Goal: Task Accomplishment & Management: Manage account settings

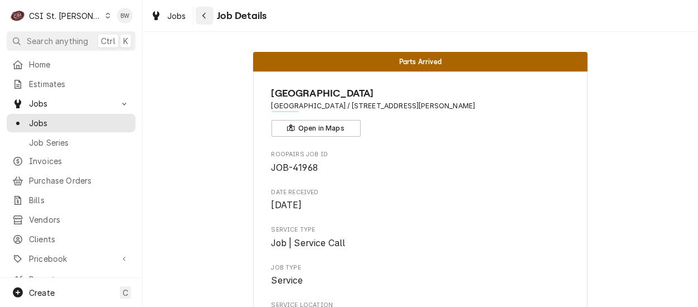
click at [205, 19] on icon "Navigate back" at bounding box center [204, 16] width 5 height 8
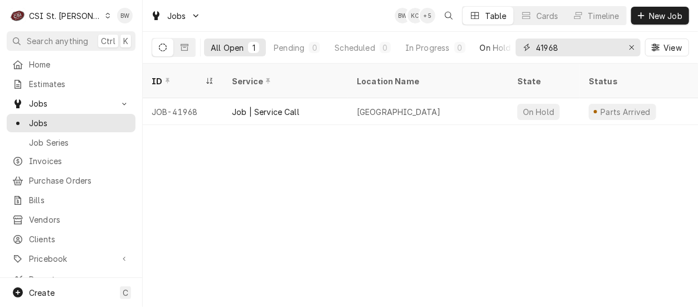
drag, startPoint x: 575, startPoint y: 51, endPoint x: 497, endPoint y: 44, distance: 78.9
click at [497, 44] on div "All Open 1 Pending 0 Scheduled 0 In Progress 0 On Hold 1 Completed 0 41968 View" at bounding box center [420, 47] width 537 height 31
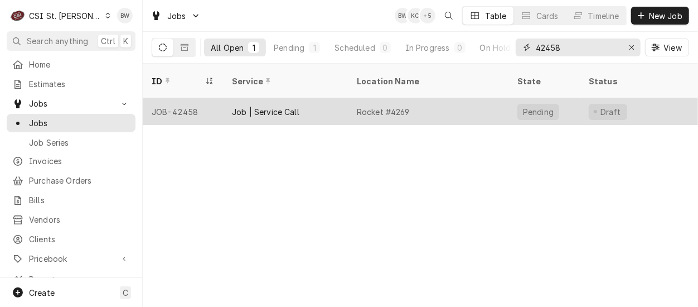
type input "42458"
click at [195, 98] on div "JOB-42458" at bounding box center [183, 111] width 80 height 27
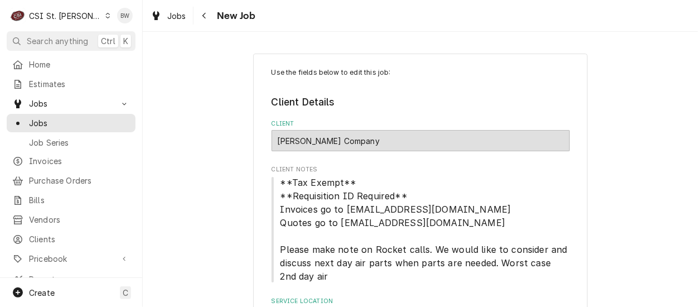
type textarea "x"
click at [206, 17] on icon "Navigate back" at bounding box center [204, 16] width 5 height 8
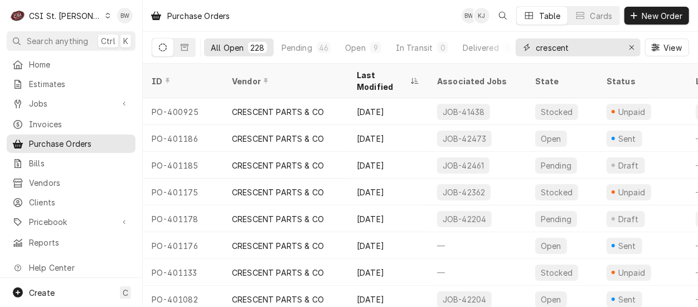
drag, startPoint x: 589, startPoint y: 49, endPoint x: 602, endPoint y: 47, distance: 13.5
click at [584, 48] on input "crescent" at bounding box center [578, 47] width 84 height 18
drag, startPoint x: 627, startPoint y: 47, endPoint x: 621, endPoint y: 47, distance: 6.2
click at [626, 47] on div "Erase input" at bounding box center [631, 47] width 11 height 11
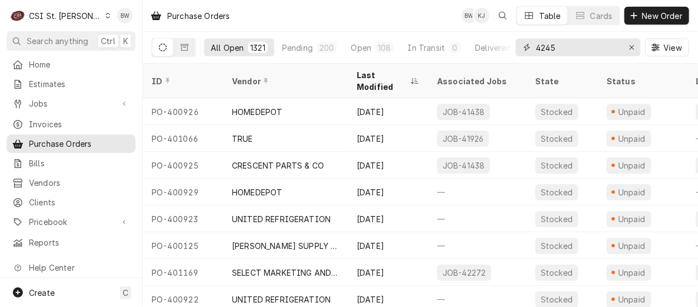
type input "42458"
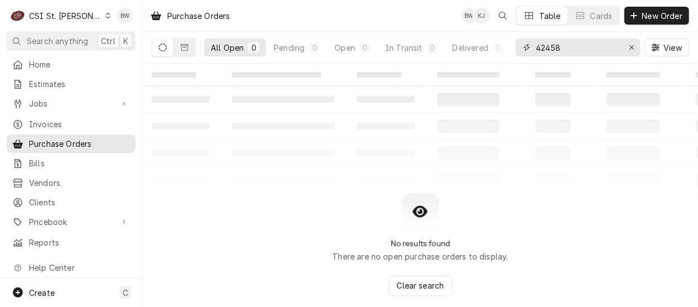
drag, startPoint x: 575, startPoint y: 44, endPoint x: 524, endPoint y: 46, distance: 50.7
click at [524, 46] on div "42458" at bounding box center [578, 47] width 125 height 18
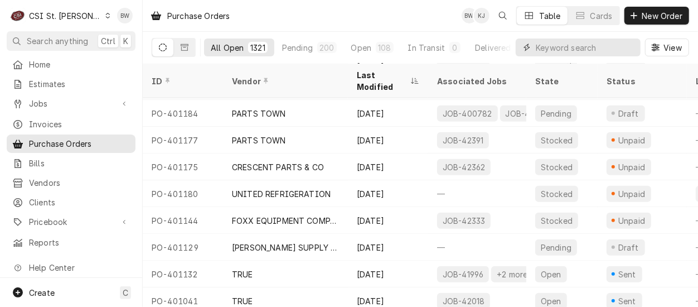
scroll to position [328, 0]
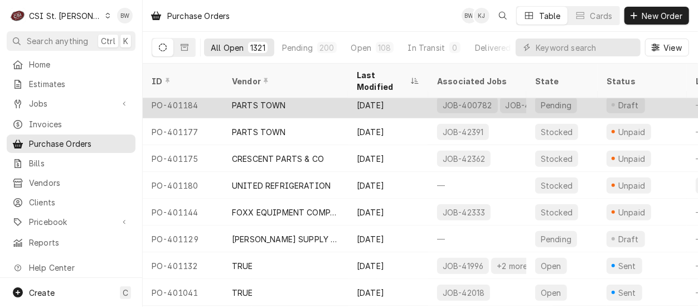
click at [252, 99] on div "PARTS TOWN" at bounding box center [259, 105] width 54 height 12
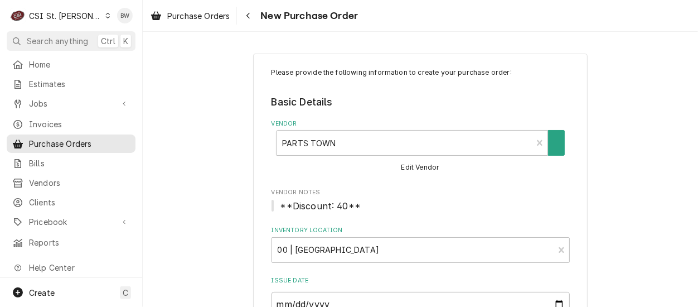
type textarea "x"
click at [251, 20] on div "Navigate back" at bounding box center [247, 15] width 11 height 11
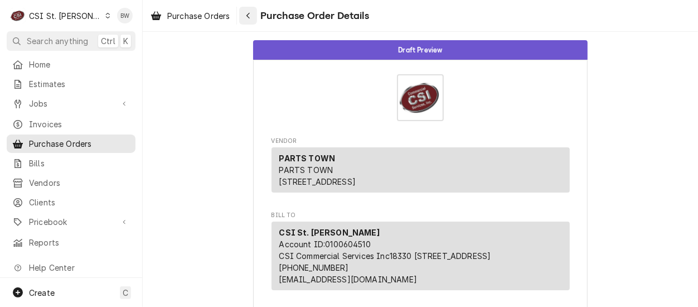
click at [247, 17] on icon "Navigate back" at bounding box center [248, 16] width 5 height 8
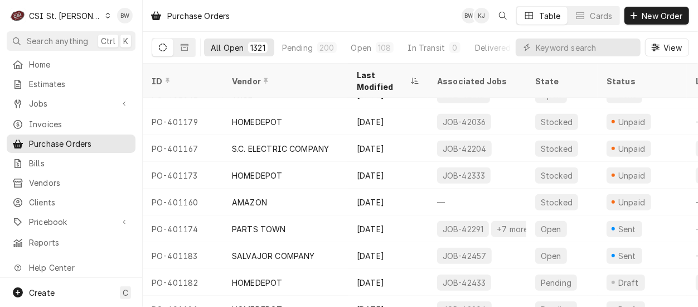
scroll to position [566, 0]
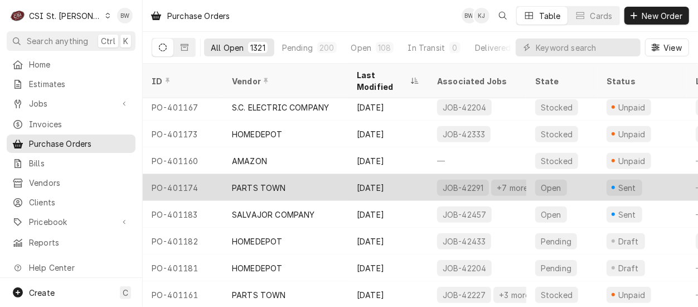
click at [200, 174] on div "PO-401174" at bounding box center [183, 187] width 80 height 27
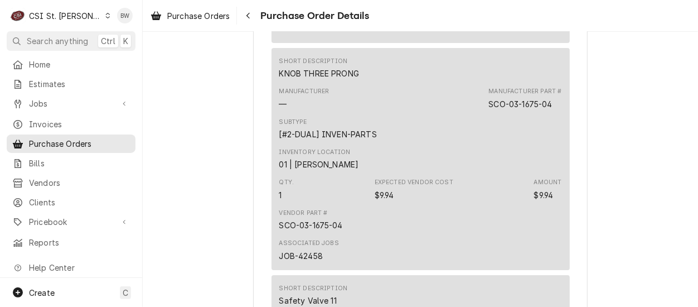
scroll to position [2174, 0]
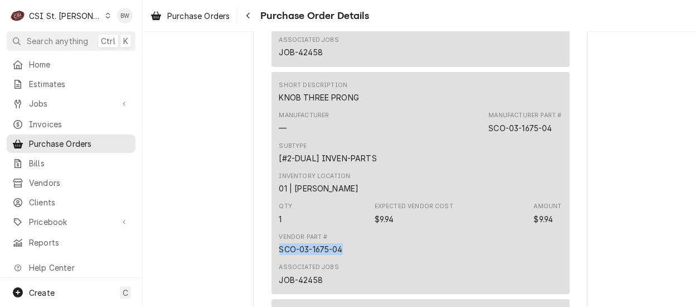
drag, startPoint x: 341, startPoint y: 284, endPoint x: 274, endPoint y: 287, distance: 66.9
click at [274, 287] on div "Short Description KNOB THREE PRONG Manufacturer — Manufacturer Part # SCO-03-16…" at bounding box center [420, 183] width 298 height 222
drag, startPoint x: 274, startPoint y: 287, endPoint x: 308, endPoint y: 284, distance: 33.6
copy div "SCO-03-1675-04"
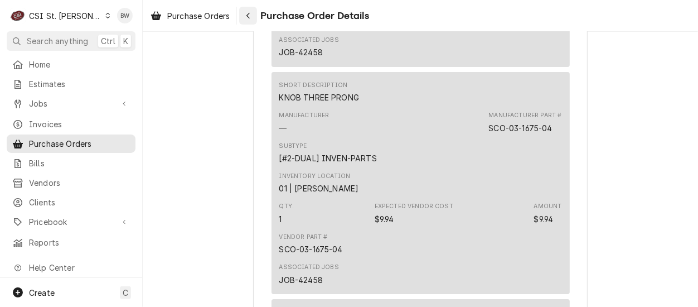
click at [250, 14] on icon "Navigate back" at bounding box center [248, 16] width 5 height 8
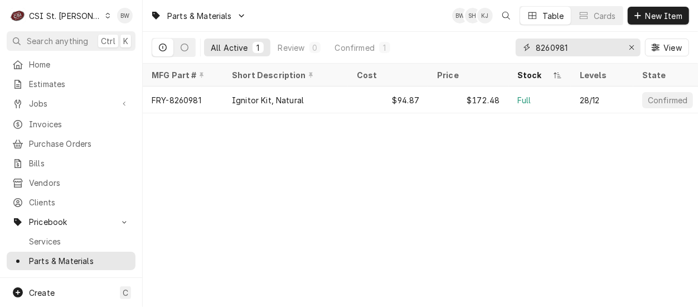
drag, startPoint x: 579, startPoint y: 47, endPoint x: 511, endPoint y: 48, distance: 68.6
click at [511, 48] on div "All Active 1 Review 0 Confirmed 1 8260981 View" at bounding box center [420, 47] width 537 height 31
paste input "SCO-03-1675-04"
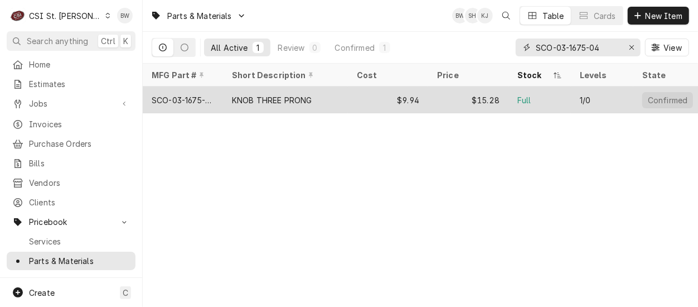
type input "SCO-03-1675-04"
click at [197, 95] on div "SCO-03-1675-04" at bounding box center [183, 100] width 62 height 12
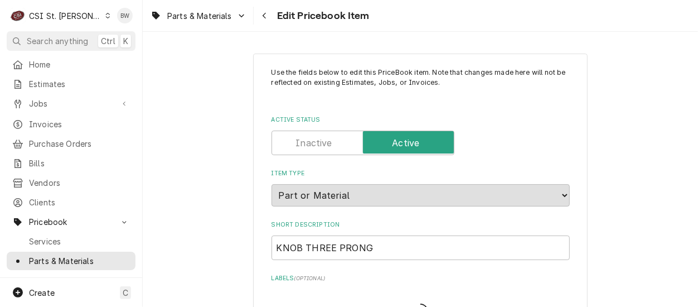
type textarea "x"
click at [257, 19] on button "Navigate back" at bounding box center [265, 16] width 18 height 18
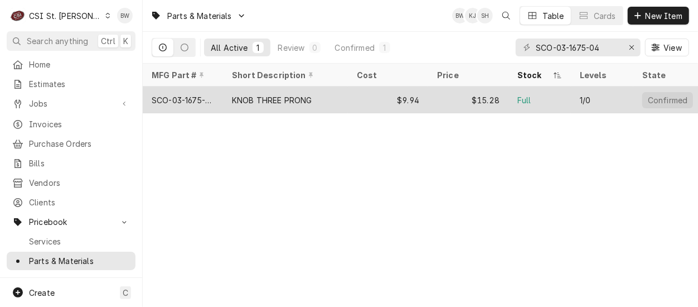
click at [203, 98] on div "SCO-03-1675-04" at bounding box center [183, 100] width 62 height 12
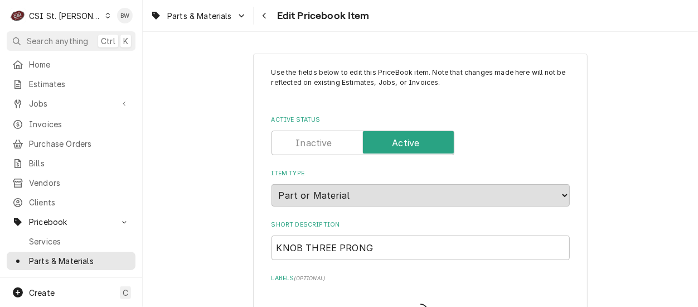
type textarea "x"
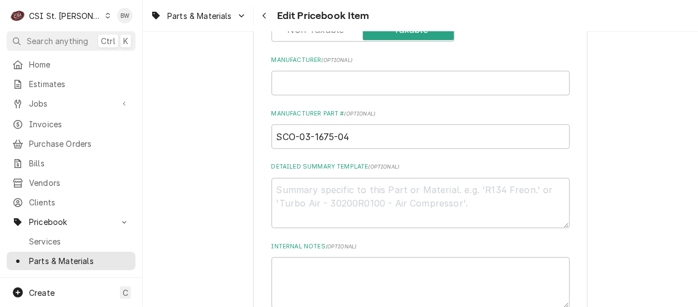
scroll to position [613, 0]
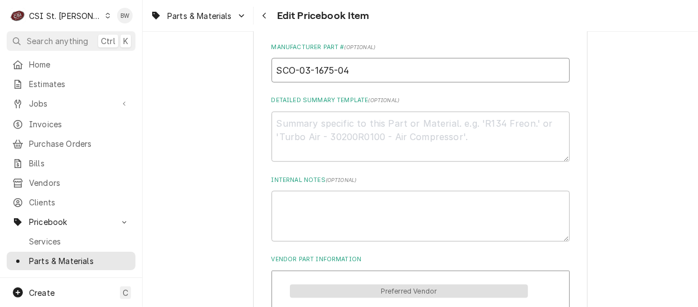
drag, startPoint x: 354, startPoint y: 66, endPoint x: 266, endPoint y: 66, distance: 88.1
click at [271, 66] on input "SCO-03-1675-04" at bounding box center [420, 70] width 298 height 25
click at [268, 19] on div "Navigate back" at bounding box center [264, 15] width 11 height 11
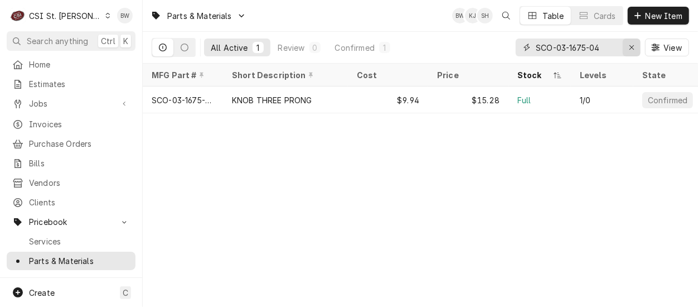
click at [633, 46] on icon "Erase input" at bounding box center [631, 47] width 4 height 4
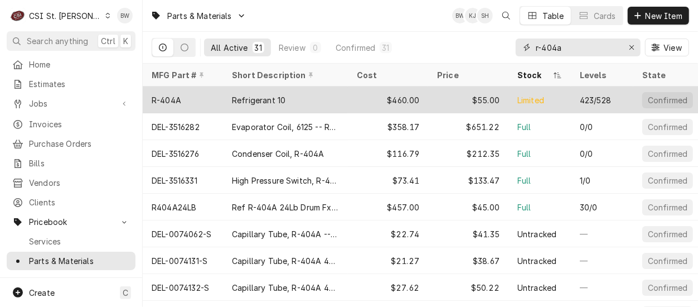
type input "r-404a"
click at [177, 98] on div "R-404A" at bounding box center [167, 100] width 30 height 12
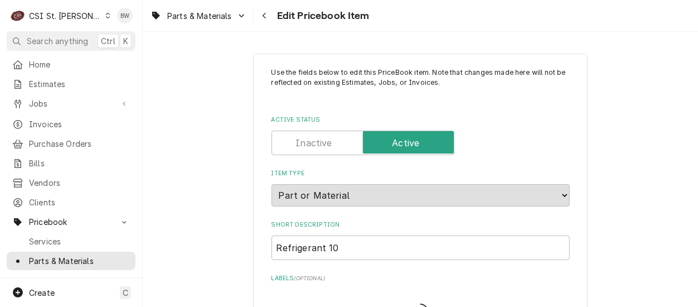
type textarea "x"
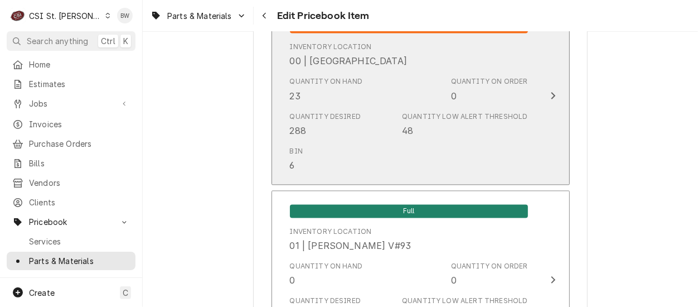
click at [366, 102] on div "Quantity on Hand 23 Quantity on Order 0" at bounding box center [409, 89] width 238 height 35
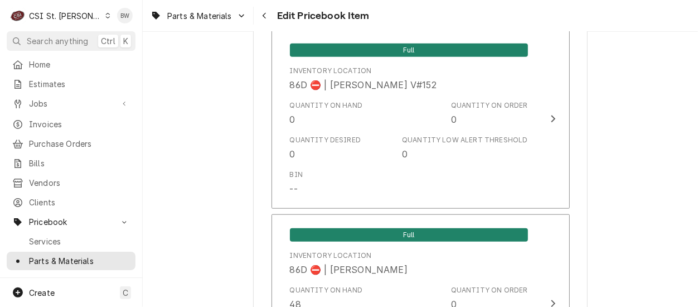
scroll to position [9950, 0]
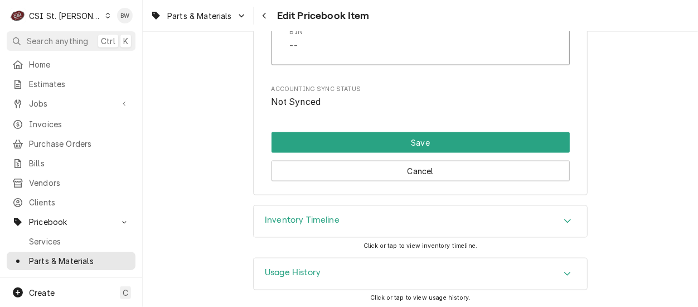
click at [310, 220] on h3 "Inventory Timeline" at bounding box center [302, 220] width 75 height 11
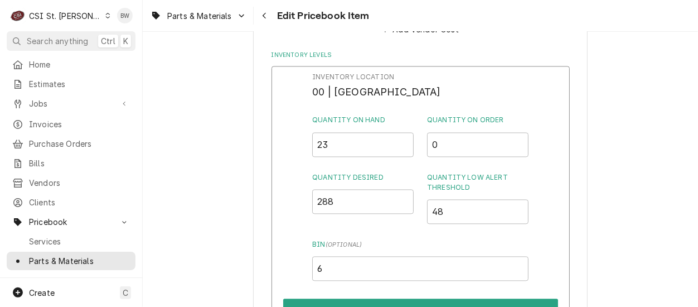
scroll to position [1226, 0]
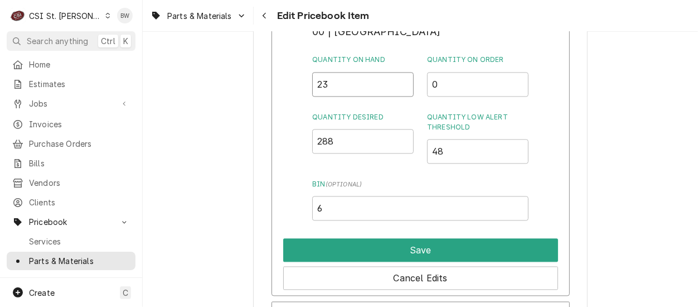
drag, startPoint x: 338, startPoint y: 84, endPoint x: 303, endPoint y: 85, distance: 35.7
click at [303, 85] on div "Inventory Location 00 | STL WAREHOUSE Quantity on Hand 23 Quantity on Order 0 Q…" at bounding box center [420, 151] width 298 height 290
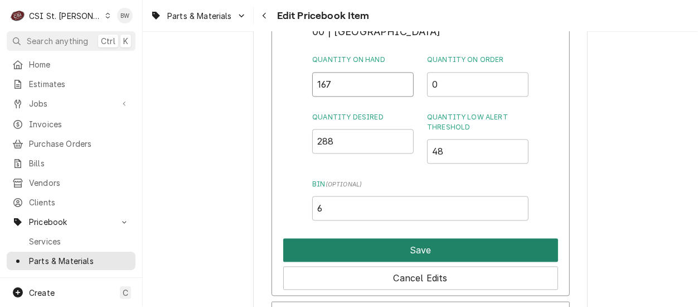
type input "167"
click at [396, 247] on button "Save" at bounding box center [420, 249] width 275 height 23
type textarea "x"
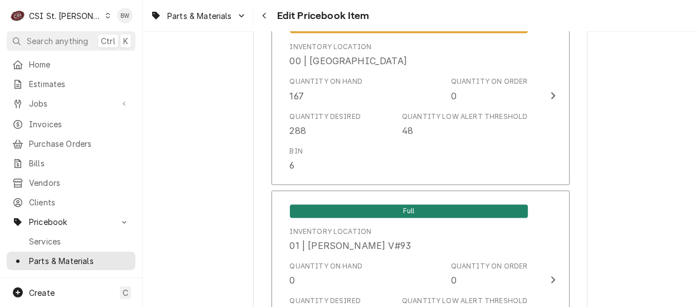
scroll to position [1115, 0]
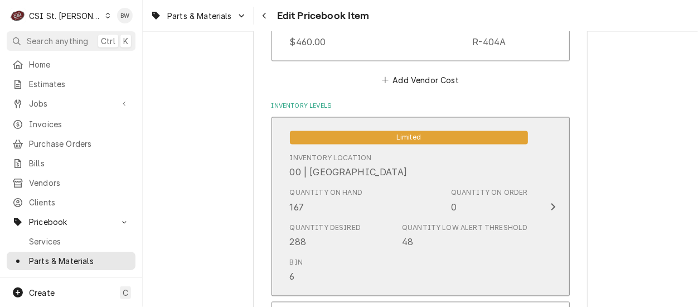
click at [326, 207] on div "Quantity on Hand 167" at bounding box center [326, 201] width 73 height 26
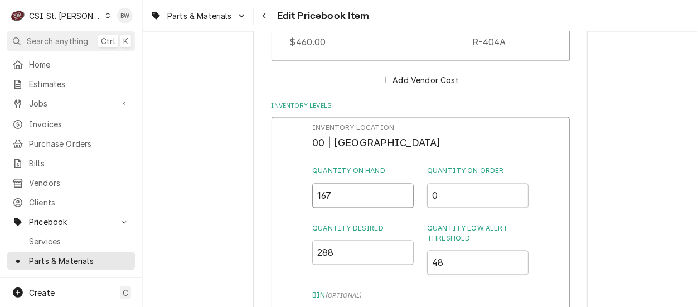
drag, startPoint x: 341, startPoint y: 196, endPoint x: 302, endPoint y: 196, distance: 39.0
click at [302, 196] on div "Inventory Location 00 | STL WAREHOUSE Quantity on Hand 167 Quantity on Order 0 …" at bounding box center [420, 262] width 298 height 290
type input "1"
type input "120"
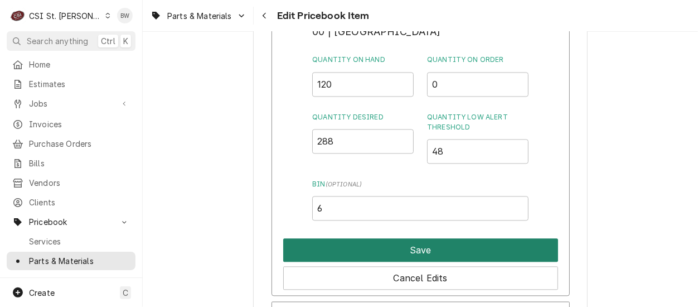
click at [417, 245] on button "Save" at bounding box center [420, 249] width 275 height 23
type textarea "x"
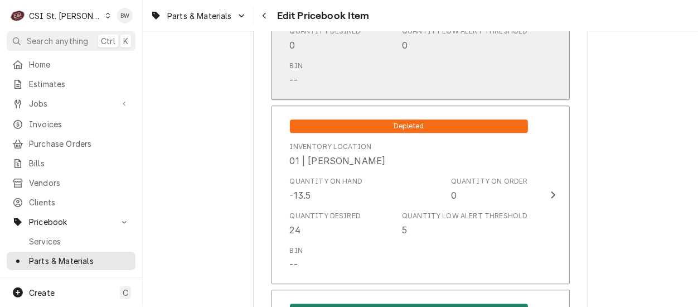
scroll to position [1561, 0]
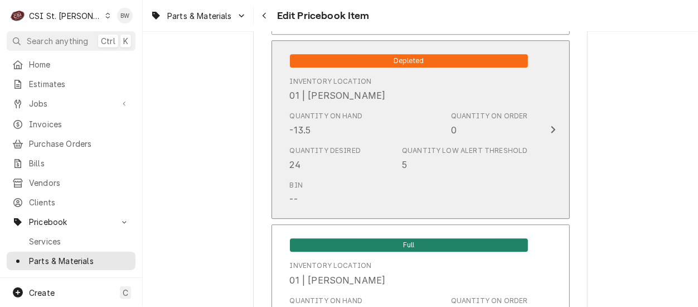
click at [375, 165] on div "Quantity Desired 24 Quantity Low Alert Threshold 5" at bounding box center [409, 158] width 238 height 35
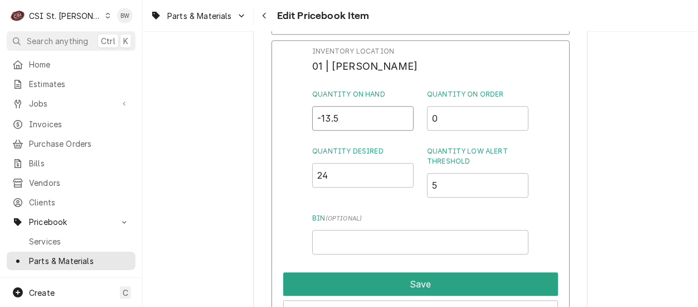
drag, startPoint x: 345, startPoint y: 123, endPoint x: 304, endPoint y: 119, distance: 41.4
click at [304, 119] on div "Inventory Location 01 | COURTNEY WILLIFORD Quantity on Hand -13.5 Quantity on O…" at bounding box center [420, 185] width 298 height 290
type input "24"
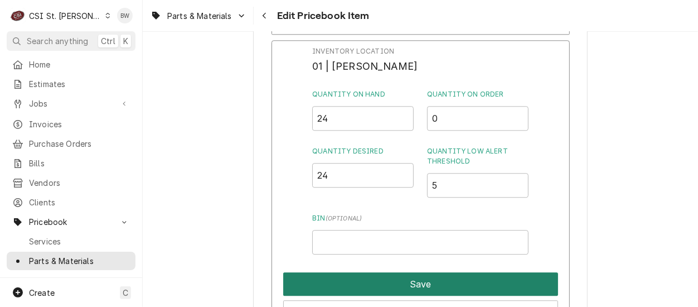
click at [382, 275] on button "Save" at bounding box center [420, 283] width 275 height 23
type textarea "x"
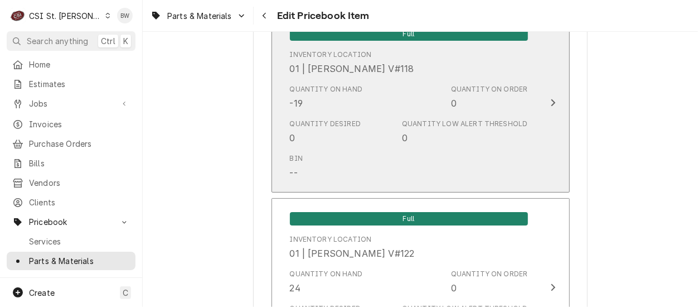
scroll to position [3567, 0]
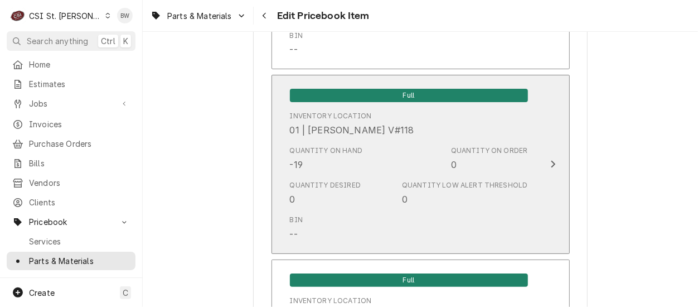
click at [320, 161] on div "Quantity on Hand -19 Quantity on Order 0" at bounding box center [409, 158] width 238 height 35
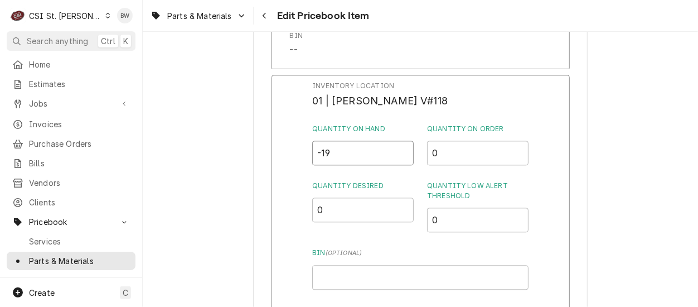
drag, startPoint x: 351, startPoint y: 139, endPoint x: 303, endPoint y: 140, distance: 47.9
click at [303, 140] on div "Inventory Location 01 | MIKE BAKER V#118 Quantity on Hand -19 Quantity on Order…" at bounding box center [420, 220] width 298 height 290
type input "24"
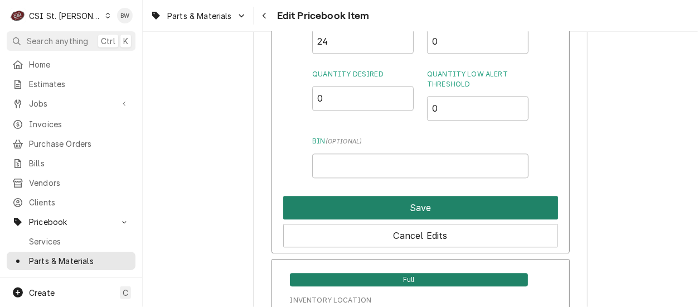
click at [380, 196] on button "Save" at bounding box center [420, 207] width 275 height 23
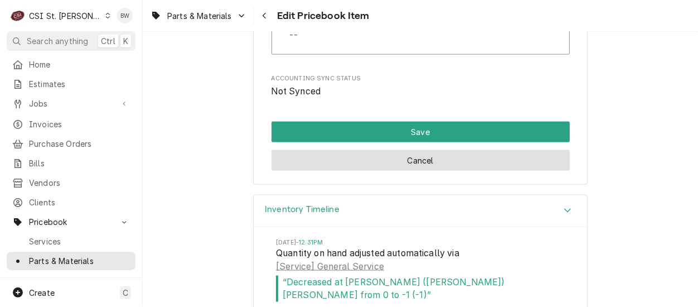
scroll to position [9829, 0]
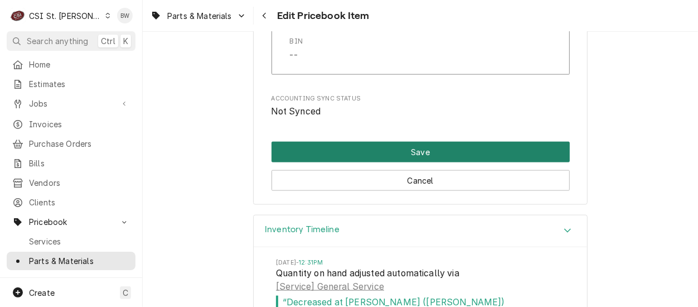
click at [358, 142] on button "Save" at bounding box center [420, 152] width 298 height 21
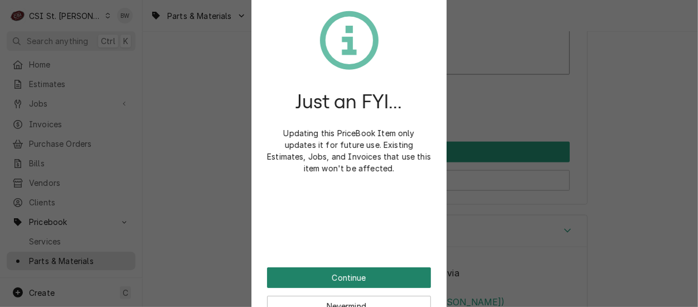
click at [337, 281] on button "Continue" at bounding box center [349, 277] width 164 height 21
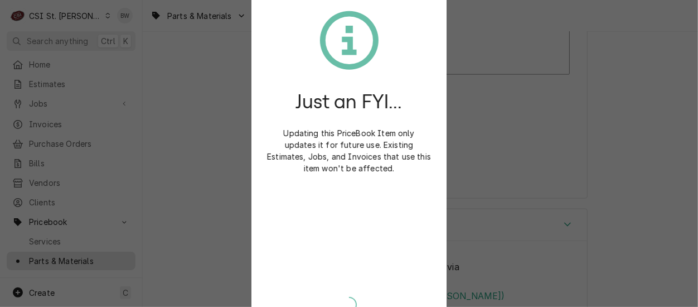
type textarea "x"
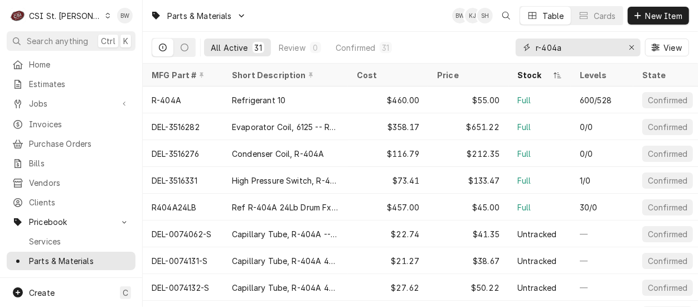
drag, startPoint x: 571, startPoint y: 49, endPoint x: 527, endPoint y: 47, distance: 44.1
click at [527, 47] on div "r-404a" at bounding box center [578, 47] width 125 height 18
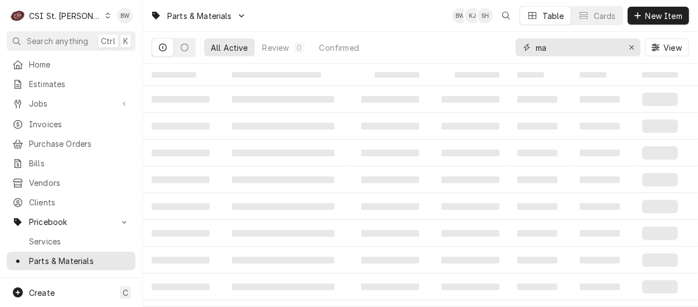
type input "m"
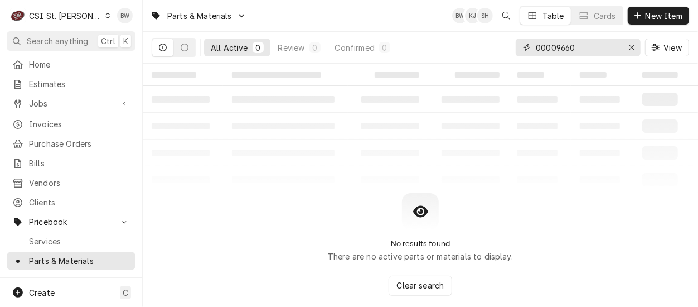
drag, startPoint x: 587, startPoint y: 46, endPoint x: 533, endPoint y: 45, distance: 54.6
click at [533, 45] on div "00009660" at bounding box center [578, 47] width 125 height 18
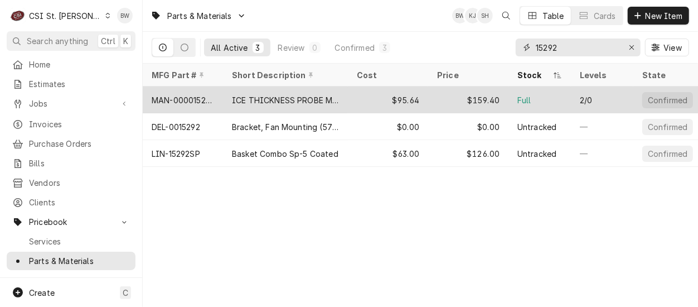
type input "15292"
click at [210, 94] on div "MAN-000015292" at bounding box center [183, 100] width 62 height 12
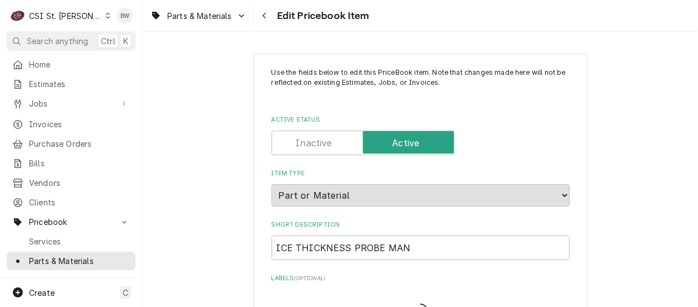
type textarea "x"
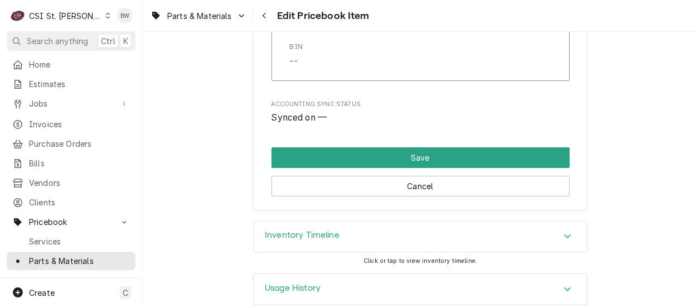
scroll to position [9631, 0]
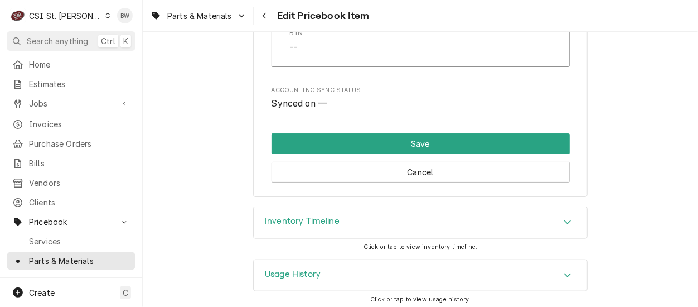
click at [317, 221] on h3 "Inventory Timeline" at bounding box center [302, 221] width 75 height 11
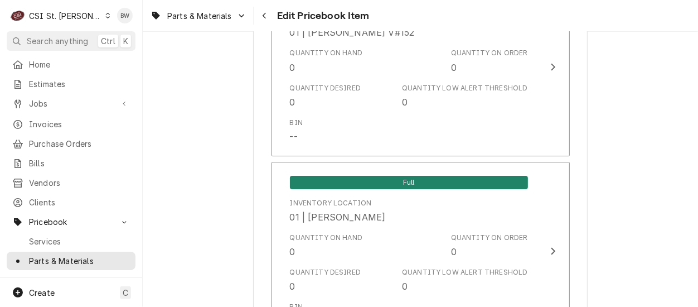
scroll to position [0, 0]
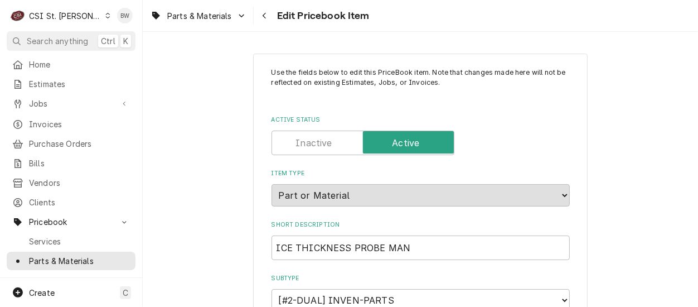
click at [264, 14] on icon "Navigate back" at bounding box center [264, 16] width 3 height 6
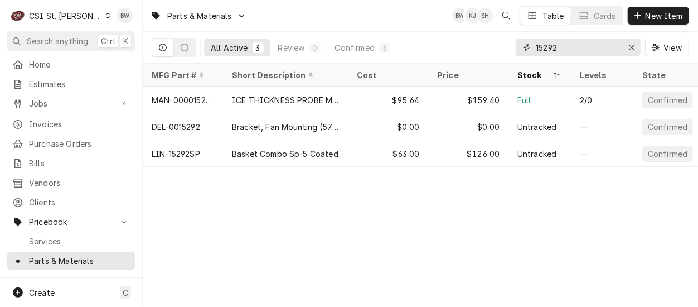
click at [560, 48] on input "15292" at bounding box center [578, 47] width 84 height 18
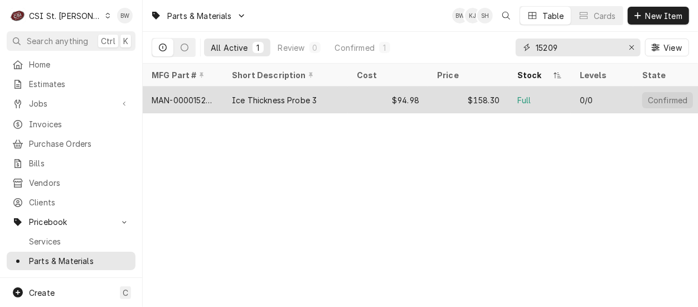
type input "15209"
click at [221, 98] on div "MAN-000015209" at bounding box center [183, 99] width 80 height 27
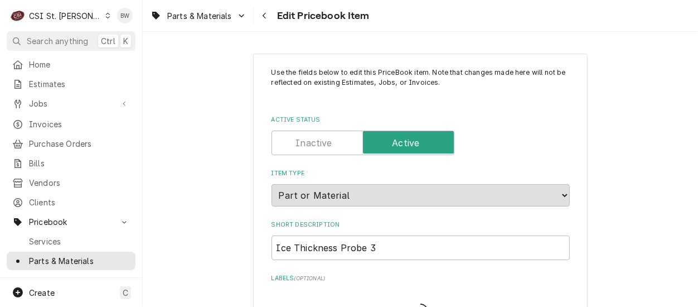
type textarea "x"
click at [260, 12] on div "Navigate back" at bounding box center [264, 15] width 11 height 11
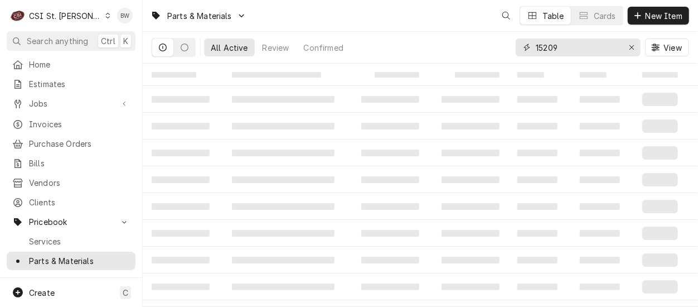
click at [562, 48] on input "15209" at bounding box center [578, 47] width 84 height 18
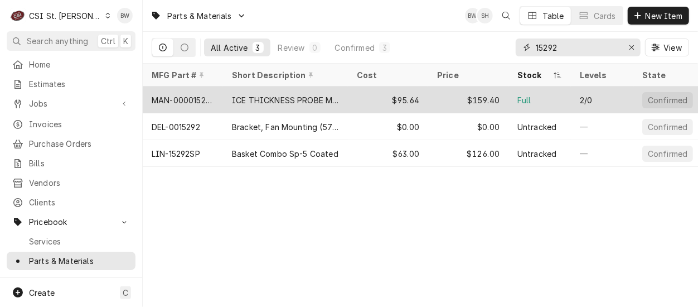
type input "15292"
click at [202, 100] on div "MAN-000015292" at bounding box center [183, 100] width 62 height 12
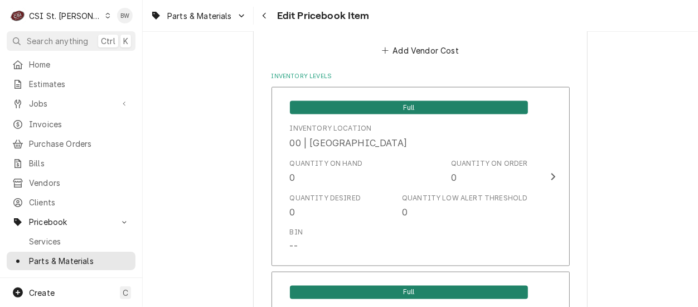
scroll to position [948, 0]
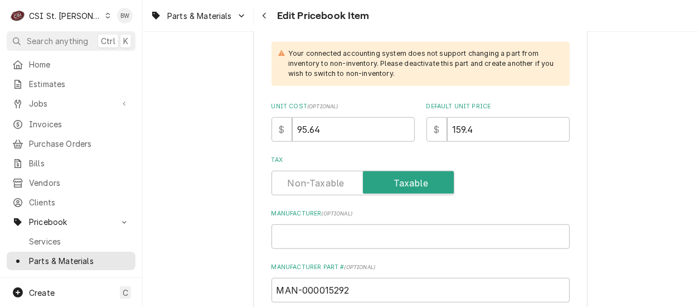
scroll to position [446, 0]
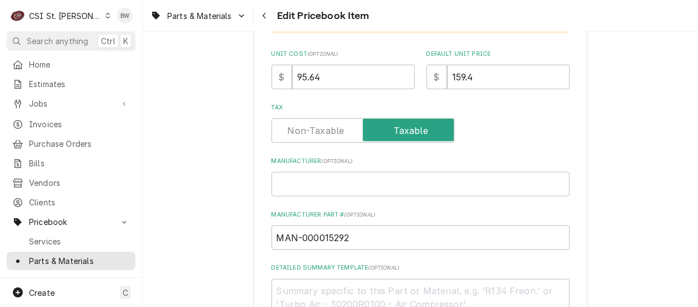
click at [271, 111] on div "Tax" at bounding box center [420, 123] width 298 height 40
drag, startPoint x: 316, startPoint y: 79, endPoint x: 276, endPoint y: 77, distance: 40.1
click at [278, 77] on div "$ 95.64" at bounding box center [342, 77] width 143 height 25
type textarea "x"
type input "1"
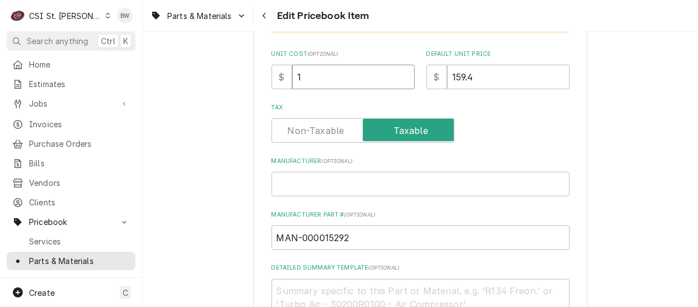
type textarea "x"
type input "104"
type textarea "x"
type input "104.4"
type textarea "x"
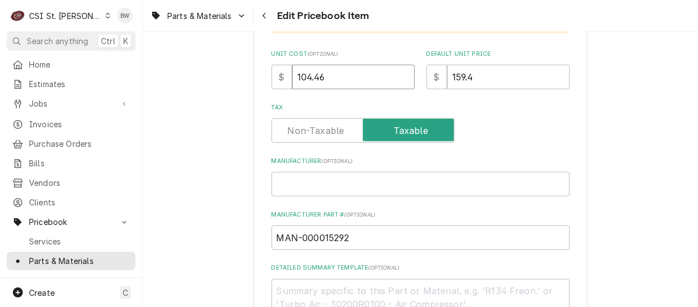
type input "104.46"
drag, startPoint x: 500, startPoint y: 70, endPoint x: 430, endPoint y: 75, distance: 69.9
click at [430, 75] on div "$ 159.4" at bounding box center [497, 77] width 143 height 25
type textarea "x"
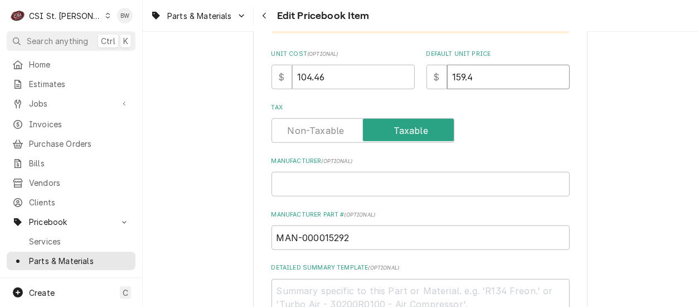
type input "1"
type textarea "x"
type input "16"
type textarea "x"
type input "165"
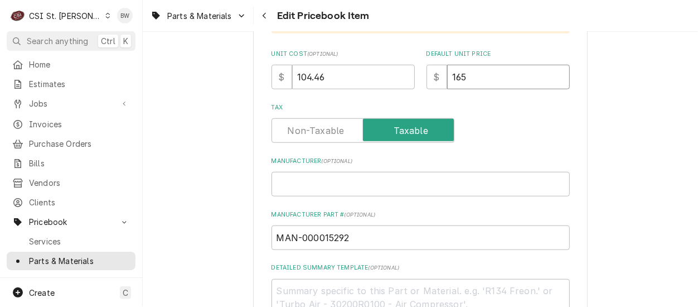
type textarea "x"
type input "165.8"
type textarea "x"
type input "165.80"
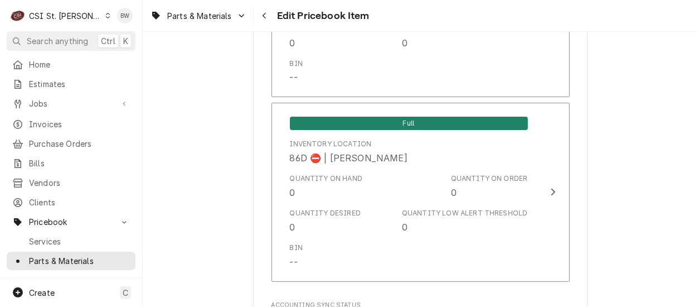
scroll to position [9631, 0]
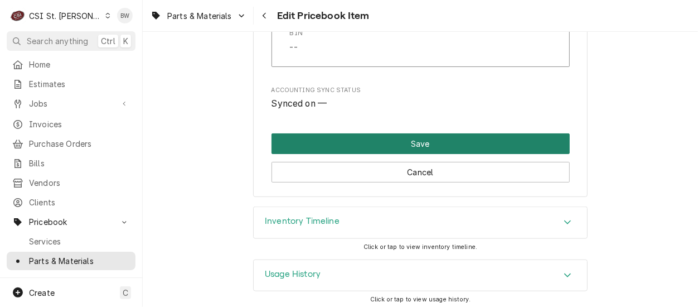
click at [417, 137] on button "Save" at bounding box center [420, 143] width 298 height 21
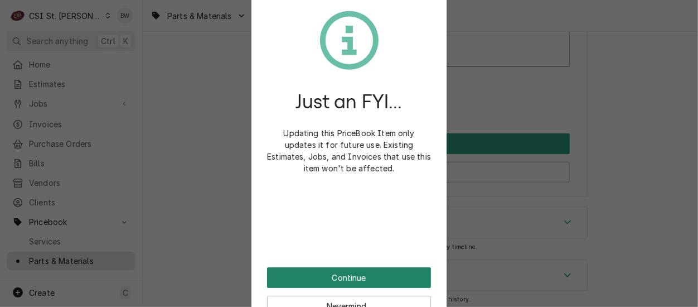
click at [323, 279] on button "Continue" at bounding box center [349, 277] width 164 height 21
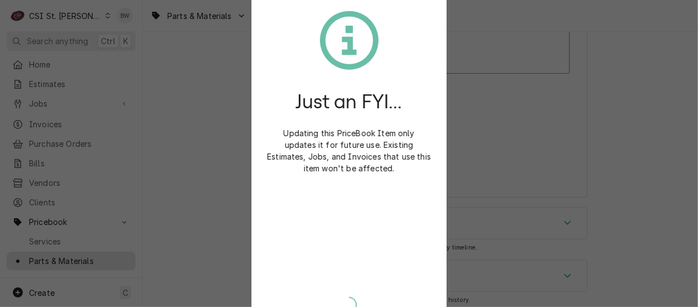
type textarea "x"
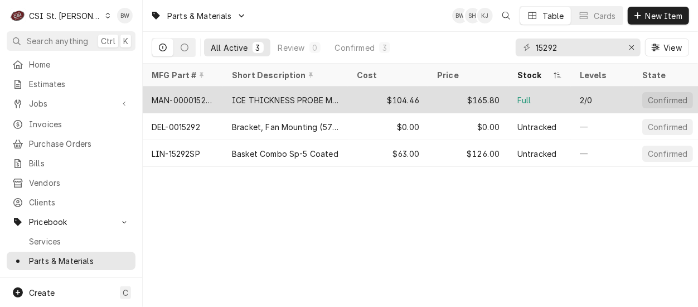
click at [201, 96] on div "MAN-000015292" at bounding box center [183, 100] width 62 height 12
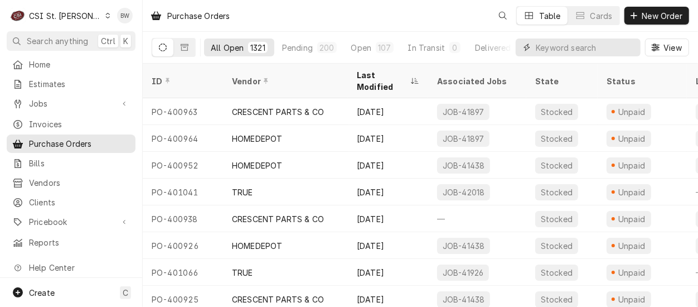
click at [555, 52] on input "Dynamic Content Wrapper" at bounding box center [585, 47] width 99 height 18
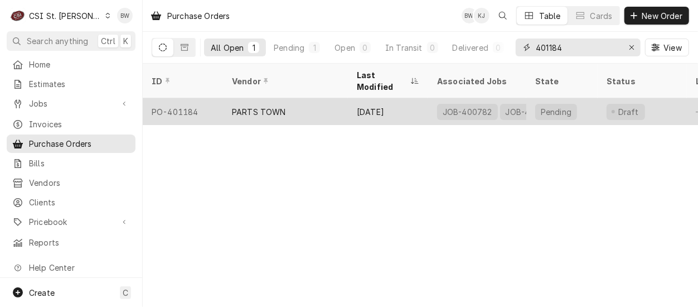
type input "401184"
click at [196, 98] on div "PO-401184" at bounding box center [183, 111] width 80 height 27
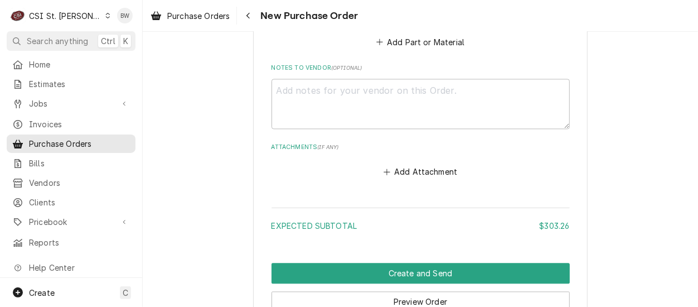
scroll to position [1170, 0]
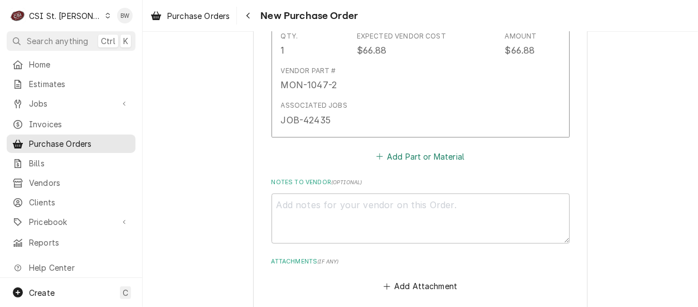
click at [385, 152] on button "Add Part or Material" at bounding box center [420, 156] width 92 height 16
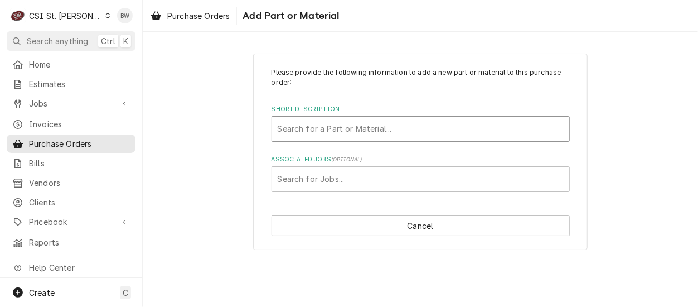
click at [292, 134] on div "Short Description" at bounding box center [421, 129] width 286 height 20
type input "15292"
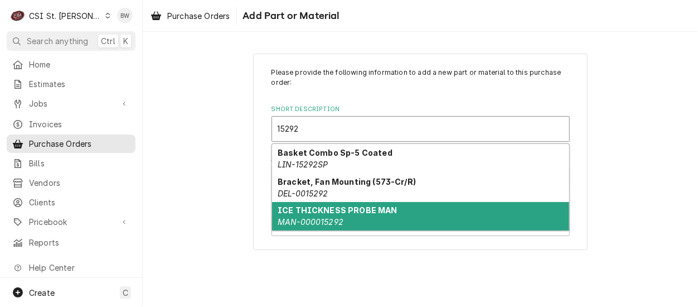
click at [326, 202] on div "ICE THICKNESS PROBE MAN MAN-000015292" at bounding box center [420, 216] width 297 height 29
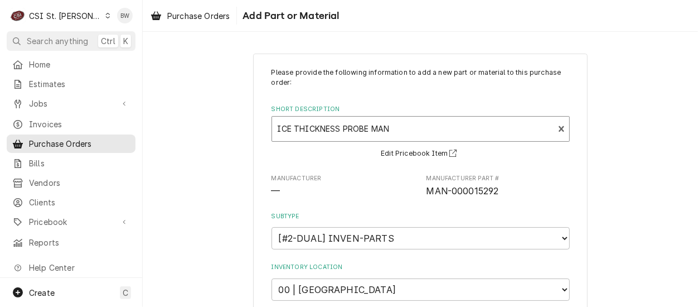
type textarea "x"
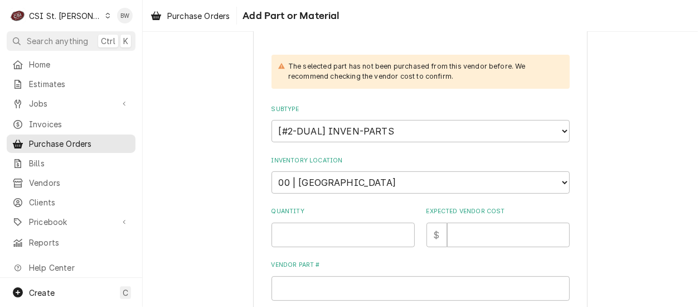
scroll to position [167, 0]
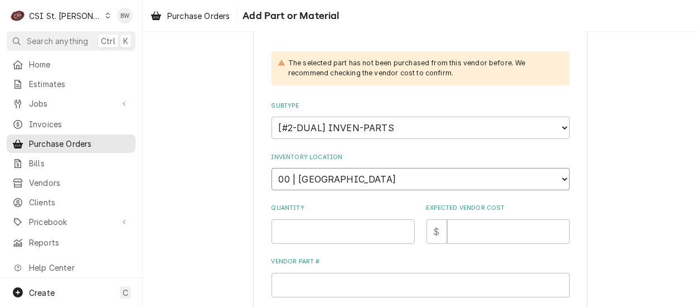
click at [334, 177] on select "Choose a location... 00 | STL WAREHOUSE 01 | CHUCK WAMBOLDT V#93 01 | COURTNEY …" at bounding box center [420, 179] width 298 height 22
select select "1418"
click at [271, 168] on select "Choose a location... 00 | STL WAREHOUSE 01 | CHUCK WAMBOLDT V#93 01 | COURTNEY …" at bounding box center [420, 179] width 298 height 22
click at [297, 229] on input "Quantity" at bounding box center [342, 231] width 143 height 25
type textarea "x"
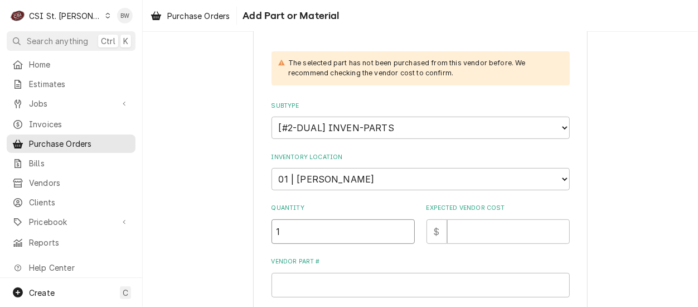
type input "1"
type textarea "x"
type input "10"
type textarea "x"
type input "104"
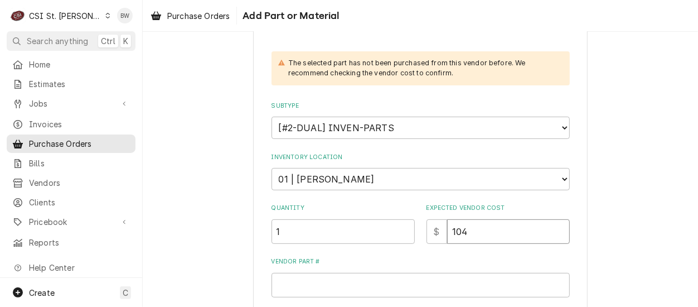
type textarea "x"
type input "104.4"
type textarea "x"
type input "104.46"
click at [304, 279] on input "Vendor Part #" at bounding box center [420, 285] width 298 height 25
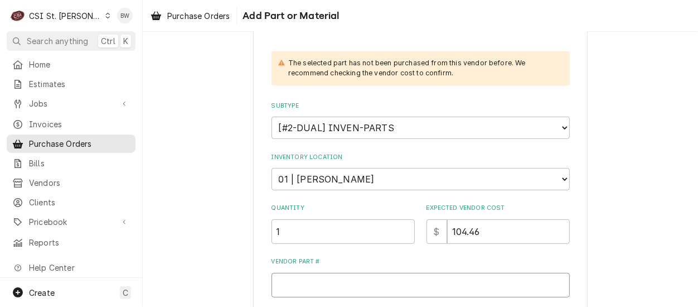
type textarea "x"
type input "M"
type textarea "x"
type input "MA"
type textarea "x"
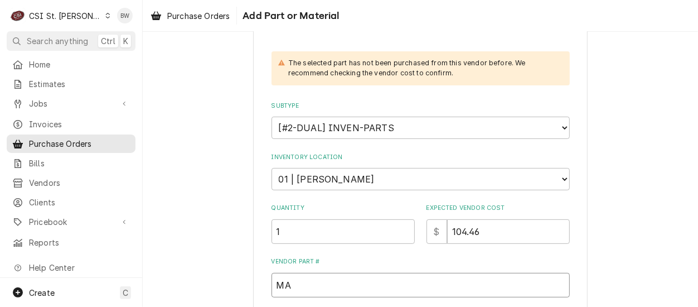
type input "MAN"
type textarea "x"
type input "MAN-"
type textarea "x"
type input "MAN-0"
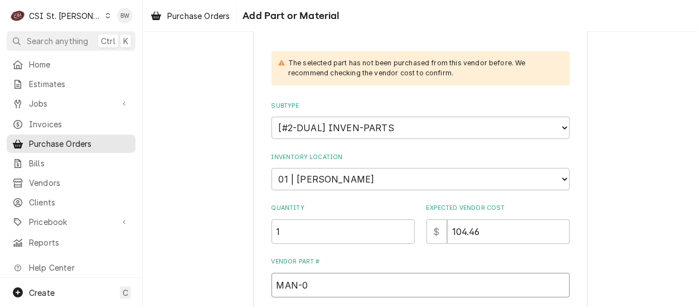
type textarea "x"
type input "MAN-00"
type textarea "x"
type input "MAN-000"
type textarea "x"
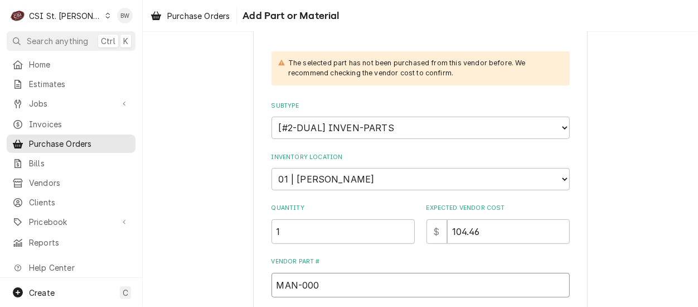
type input "MAN-0000"
type textarea "x"
type input "MAN-00001"
type textarea "x"
type input "MAN-000015"
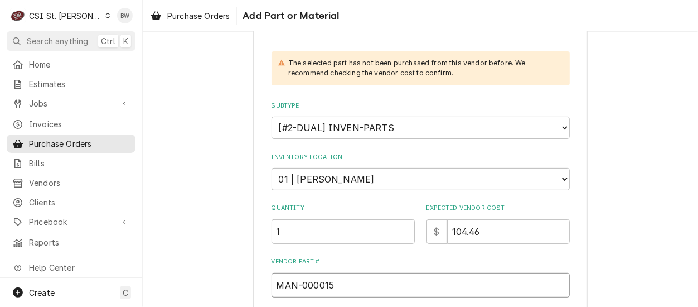
type textarea "x"
type input "MAN-0000152"
type textarea "x"
type input "MAN-00001529"
type textarea "x"
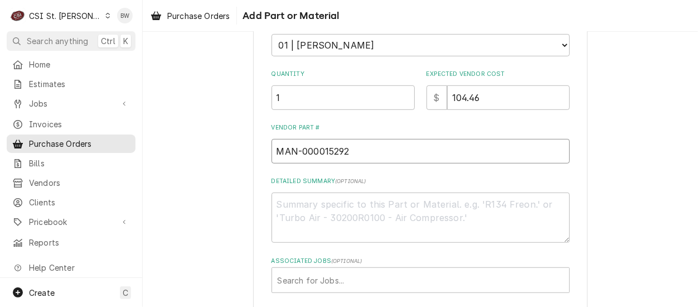
scroll to position [334, 0]
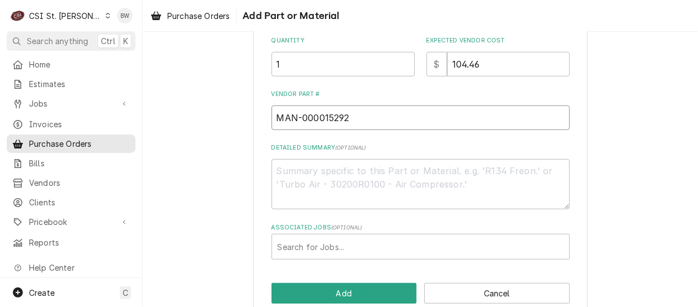
type input "MAN-000015292"
click at [315, 178] on textarea "Detailed Summary ( optional )" at bounding box center [420, 184] width 298 height 50
type textarea "x"
type textarea "CO"
type textarea "x"
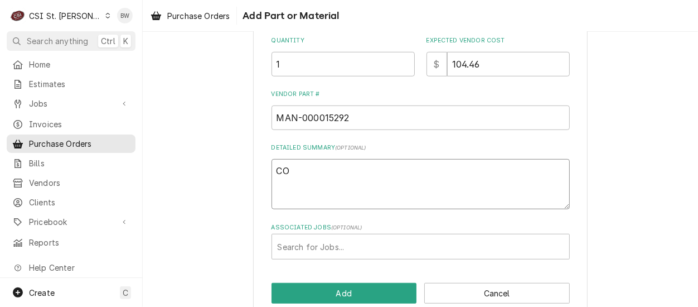
type textarea "COu"
type textarea "x"
type textarea "COur"
type textarea "x"
type textarea "COurt"
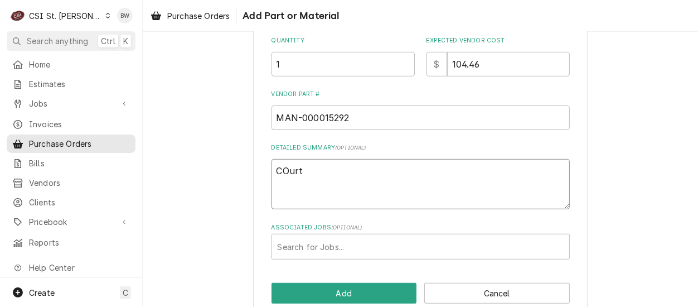
type textarea "x"
type textarea "COurtn"
type textarea "x"
type textarea "COurtne"
type textarea "x"
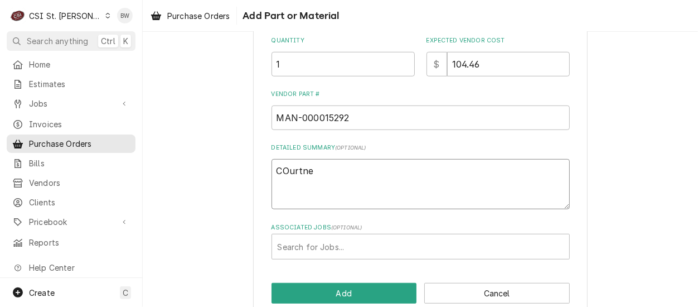
type textarea "COurtney"
type textarea "x"
type textarea "COurtney"
type textarea "x"
type textarea "COurtney t"
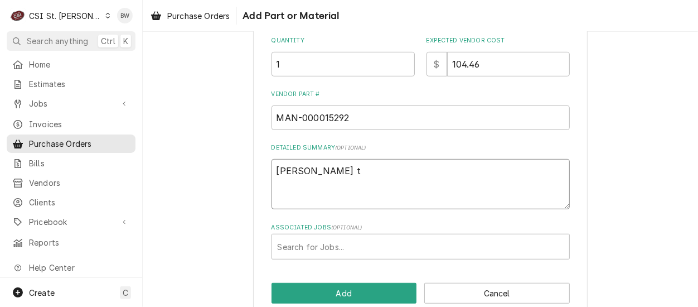
type textarea "x"
type textarea "COurtney tr"
type textarea "x"
type textarea "COurtney tru"
type textarea "x"
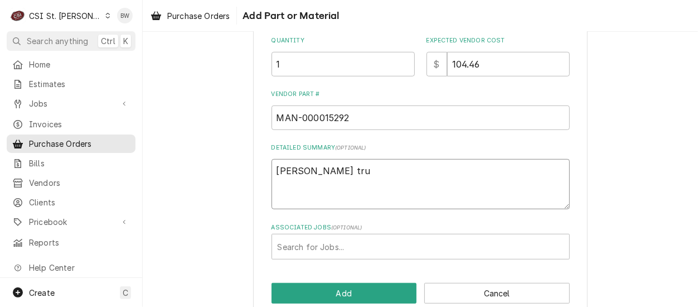
type textarea "COurtney truc"
type textarea "x"
type textarea "COurtney truck"
type textarea "x"
type textarea "COurtney truck"
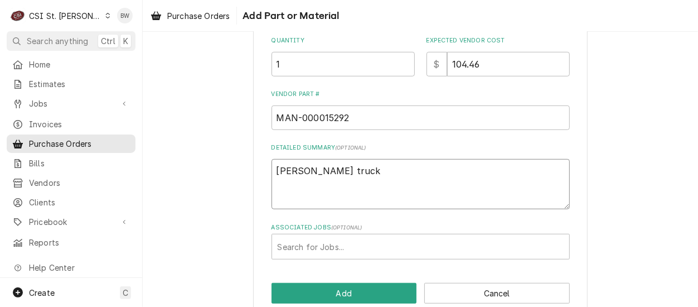
type textarea "x"
type textarea "COurtney truck s"
type textarea "x"
type textarea "COurtney truck st"
type textarea "x"
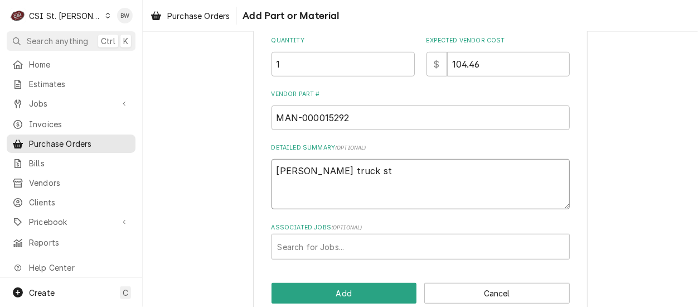
type textarea "COurtney truck sto"
type textarea "x"
type textarea "COurtney truck stoc"
type textarea "x"
type textarea "COurtney truck stock"
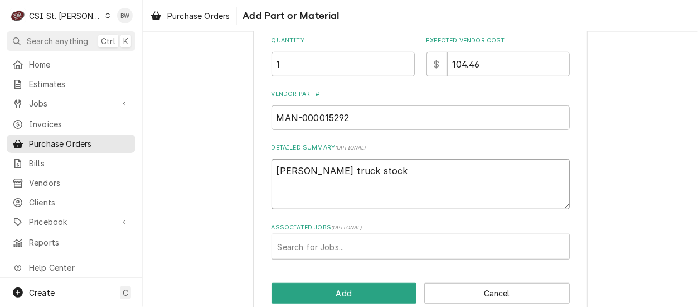
type textarea "x"
type textarea "Curtney truck stock"
type textarea "x"
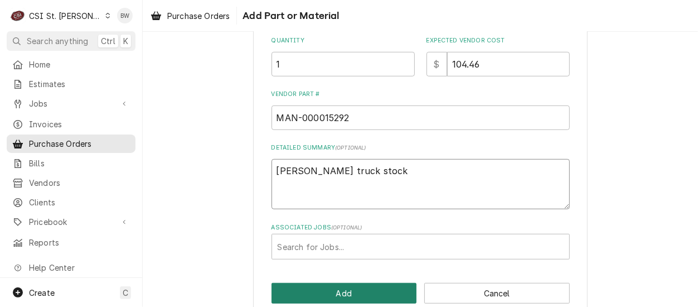
type textarea "Courtney truck stock"
click at [337, 285] on button "Add" at bounding box center [343, 293] width 145 height 21
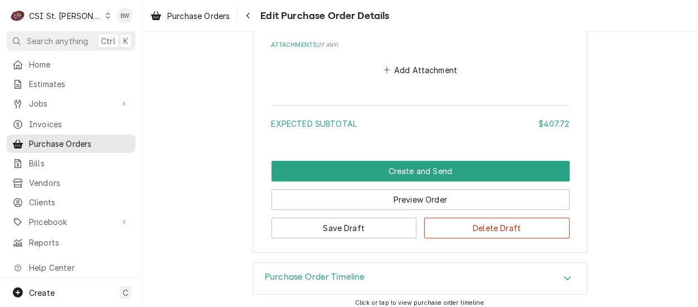
scroll to position [1655, 0]
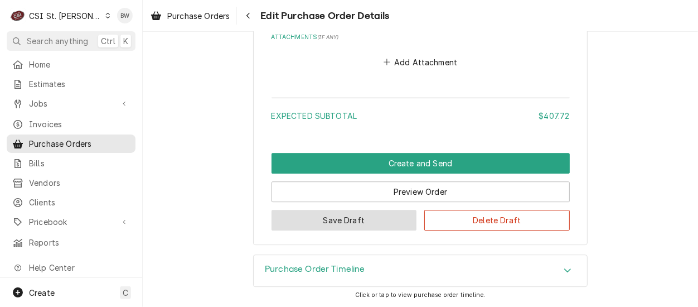
click at [314, 222] on button "Save Draft" at bounding box center [343, 220] width 145 height 21
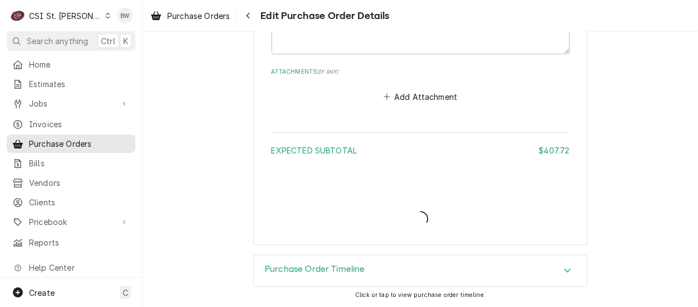
scroll to position [1620, 0]
type textarea "x"
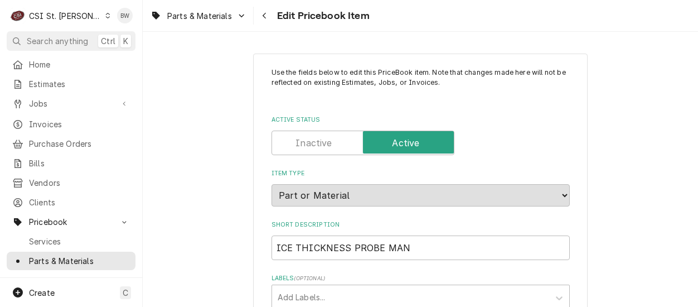
type textarea "x"
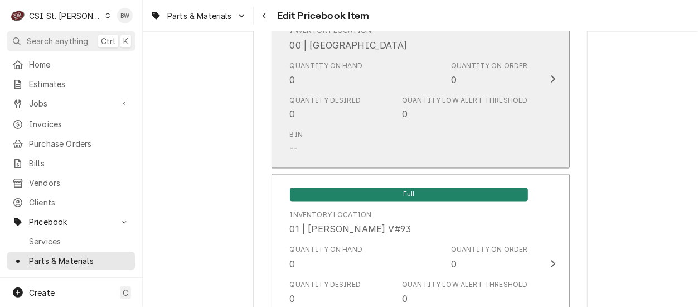
click at [357, 111] on div "Quantity Desired 0 Quantity Low Alert Threshold 0" at bounding box center [409, 108] width 238 height 35
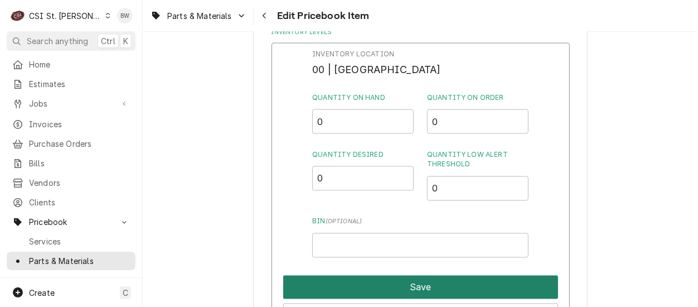
scroll to position [948, 0]
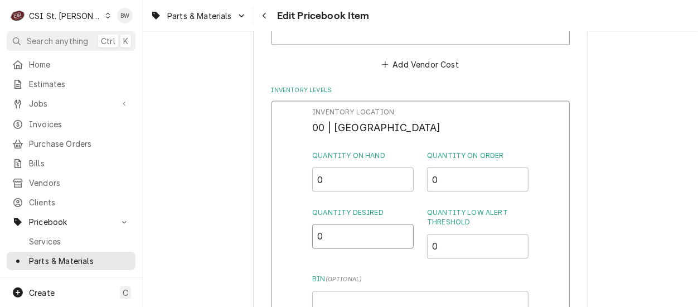
drag, startPoint x: 337, startPoint y: 233, endPoint x: 304, endPoint y: 234, distance: 32.3
click at [305, 235] on div "Inventory Location 00 | STL WAREHOUSE Quantity on Hand 0 Quantity on Order 0 Qu…" at bounding box center [420, 246] width 298 height 290
type input "4"
drag, startPoint x: 439, startPoint y: 245, endPoint x: 414, endPoint y: 247, distance: 25.7
click at [414, 247] on div "Quantity Desired 4 Quantity Low Alert Threshold 0" at bounding box center [420, 232] width 216 height 51
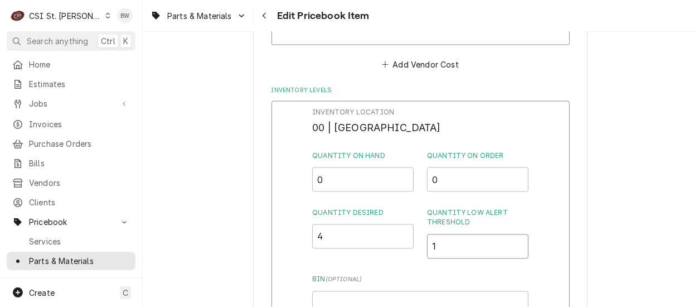
type input "1"
click at [410, 224] on div "Quantity Desired 4 Quantity Low Alert Threshold 1" at bounding box center [420, 232] width 216 height 51
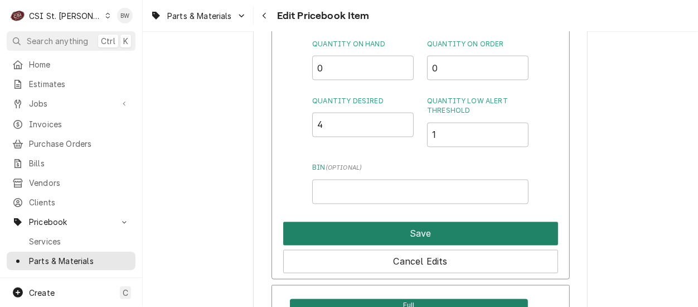
click at [410, 239] on button "Save" at bounding box center [420, 233] width 275 height 23
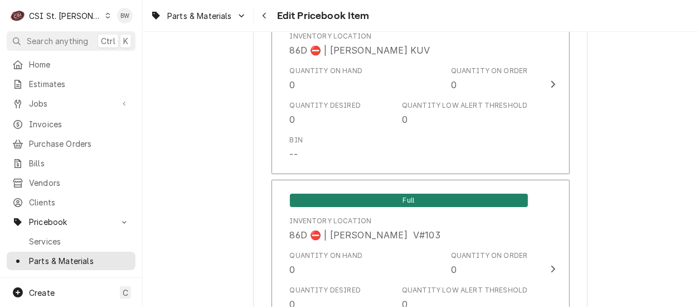
scroll to position [9654, 0]
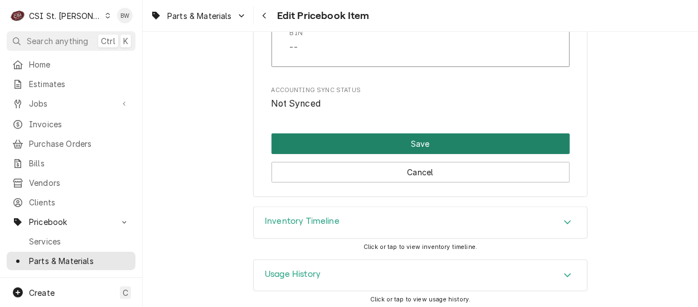
click at [397, 133] on button "Save" at bounding box center [420, 143] width 298 height 21
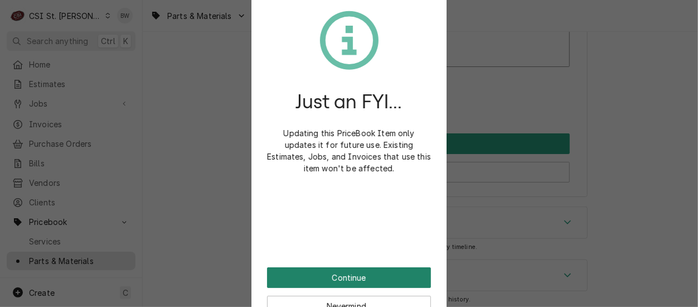
click at [316, 270] on button "Continue" at bounding box center [349, 277] width 164 height 21
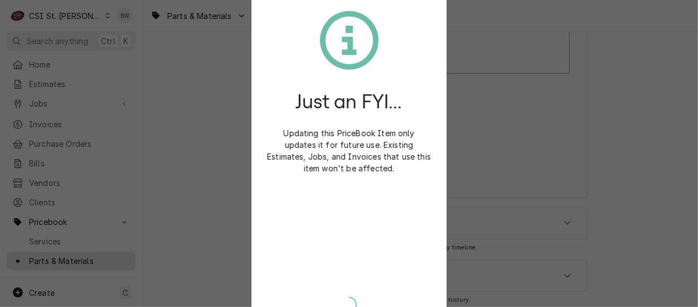
type textarea "x"
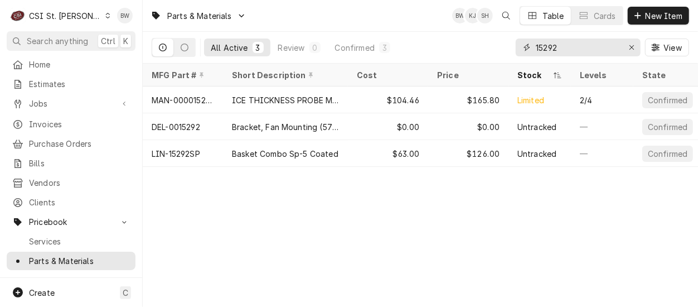
drag, startPoint x: 567, startPoint y: 49, endPoint x: 521, endPoint y: 46, distance: 45.8
click at [521, 46] on div "15292" at bounding box center [578, 47] width 125 height 18
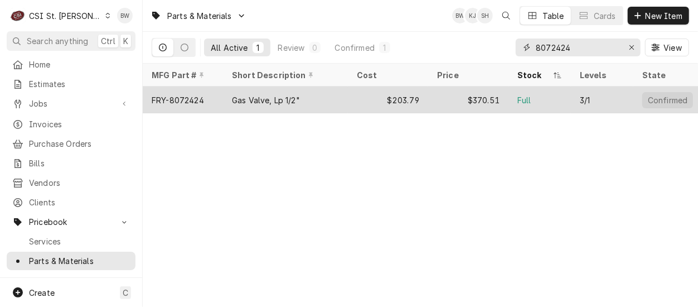
type input "8072424"
click at [207, 94] on div "FRY-8072424" at bounding box center [183, 99] width 80 height 27
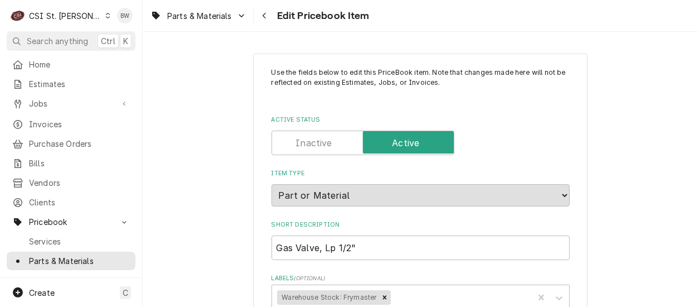
type textarea "x"
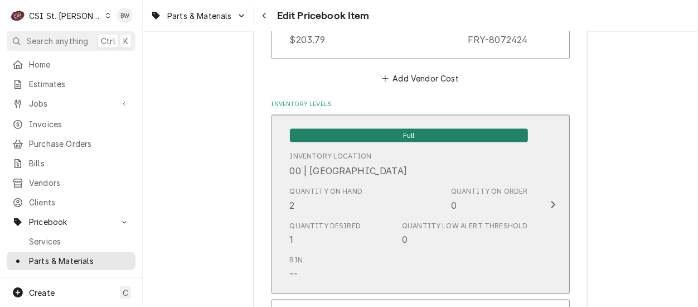
scroll to position [1003, 0]
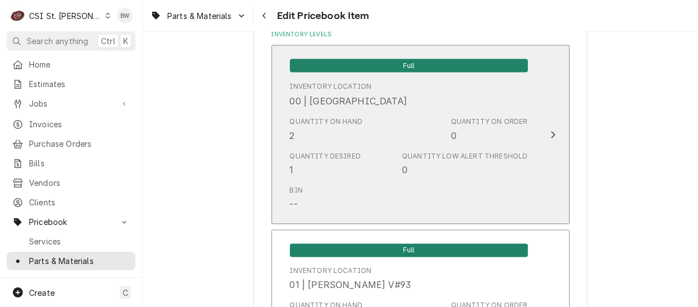
click at [367, 156] on div "Quantity Desired 1 Quantity Low Alert Threshold 0" at bounding box center [409, 164] width 238 height 35
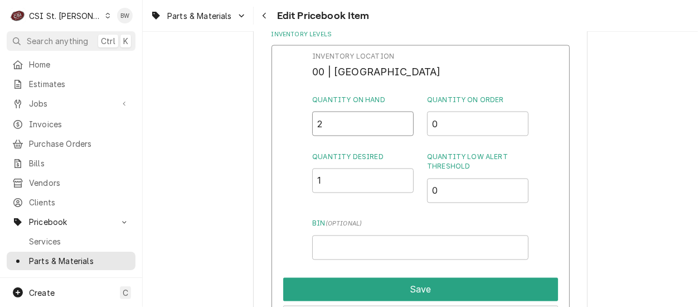
drag, startPoint x: 334, startPoint y: 129, endPoint x: 309, endPoint y: 126, distance: 25.8
click at [309, 126] on div "Inventory Location 00 | STL WAREHOUSE Quantity on Hand 2 Quantity on Order 0 Qu…" at bounding box center [420, 190] width 298 height 290
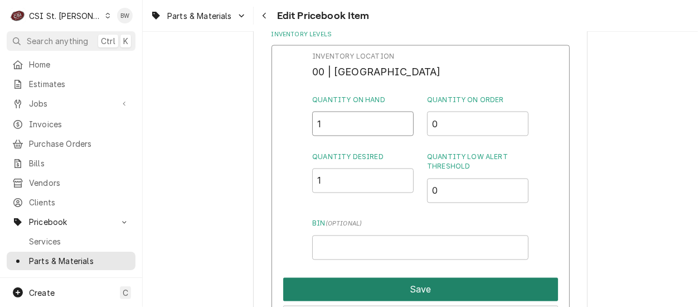
type input "1"
click at [407, 284] on button "Save" at bounding box center [420, 289] width 275 height 23
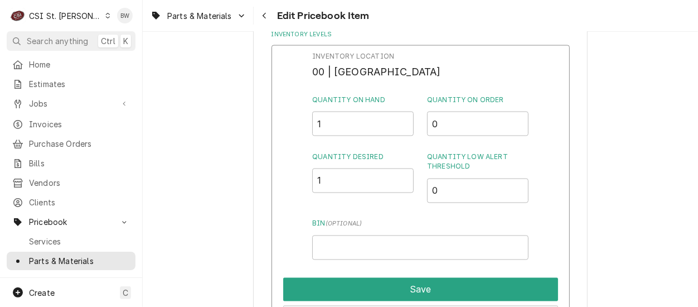
type textarea "x"
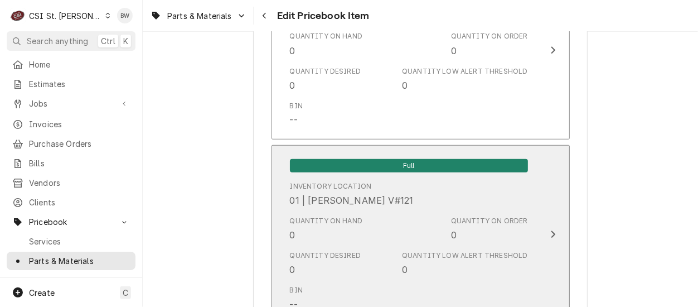
scroll to position [2731, 0]
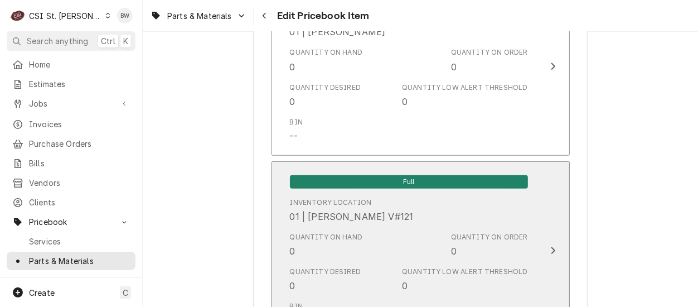
click at [379, 247] on div "Quantity on Hand 0 Quantity on Order 0" at bounding box center [409, 244] width 238 height 35
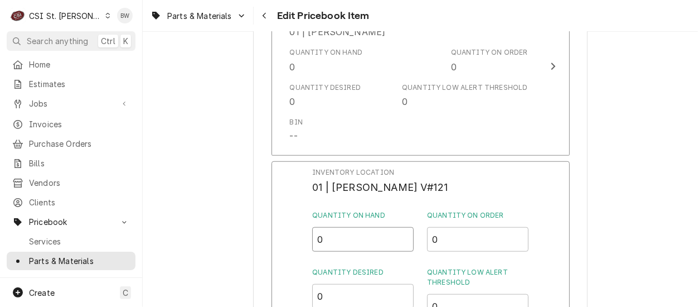
drag, startPoint x: 344, startPoint y: 244, endPoint x: 301, endPoint y: 244, distance: 42.9
click at [303, 242] on div "Inventory Location 01 | KYLE SMITH V#121 Quantity on Hand 0 Quantity on Order 0…" at bounding box center [420, 306] width 298 height 290
type input "1"
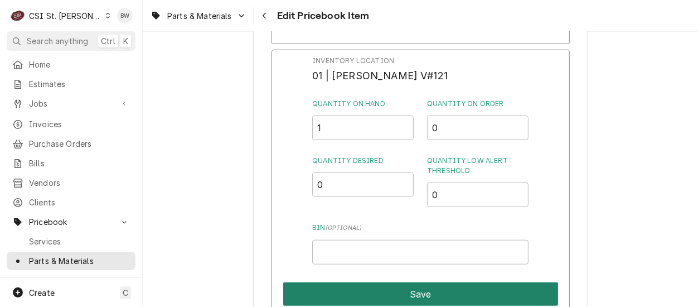
click at [385, 288] on button "Save" at bounding box center [420, 293] width 275 height 23
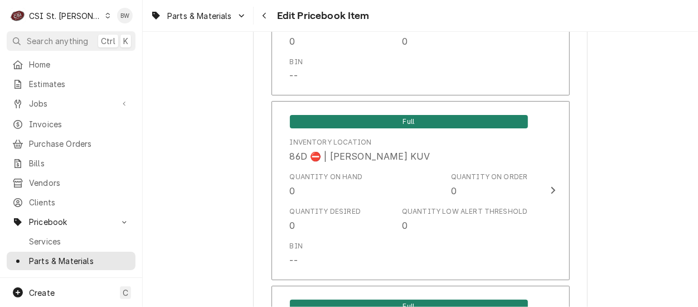
scroll to position [9654, 0]
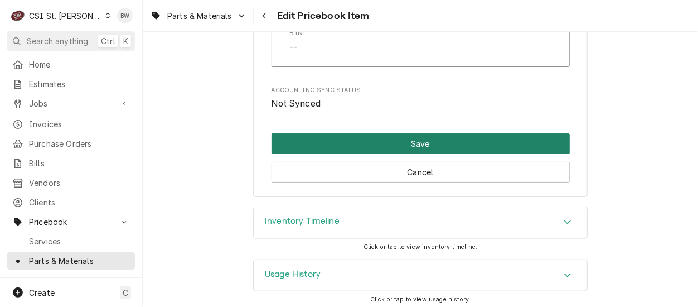
click at [392, 140] on button "Save" at bounding box center [420, 143] width 298 height 21
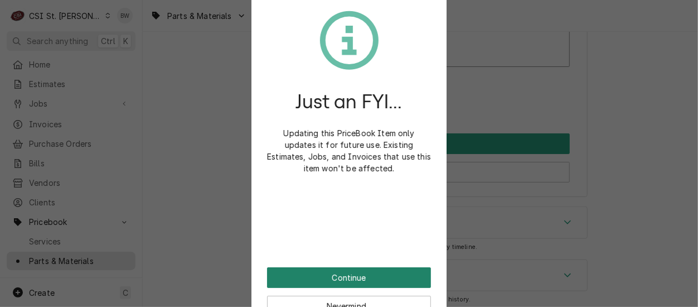
click at [328, 276] on button "Continue" at bounding box center [349, 277] width 164 height 21
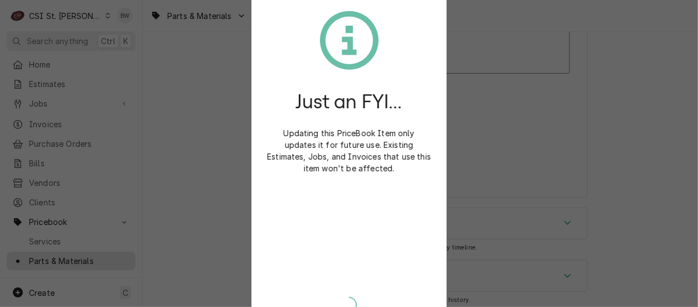
type textarea "x"
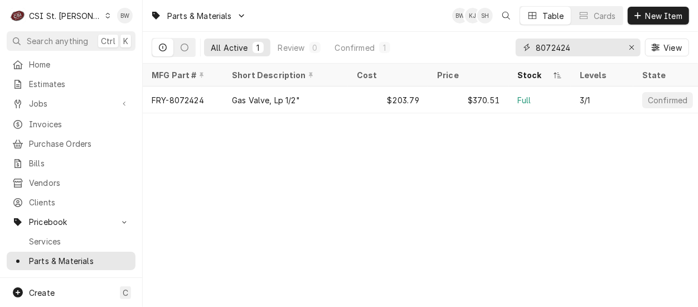
drag, startPoint x: 575, startPoint y: 48, endPoint x: 528, endPoint y: 48, distance: 46.8
click at [528, 48] on div "8072424" at bounding box center [578, 47] width 125 height 18
paste input "7056339"
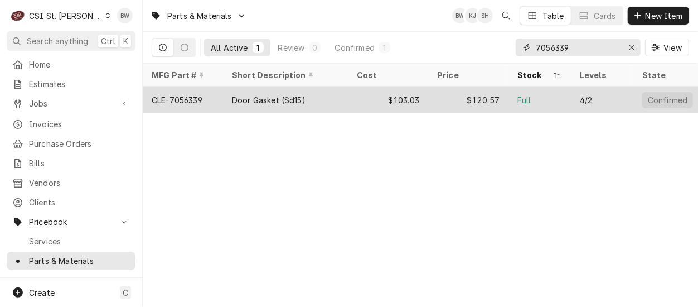
type input "7056339"
click at [197, 100] on div "CLE-7056339" at bounding box center [177, 100] width 51 height 12
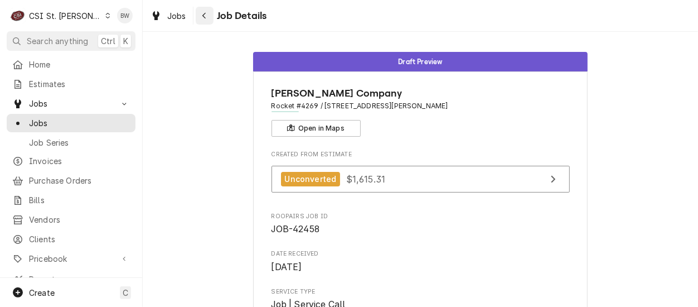
click at [203, 16] on icon "Navigate back" at bounding box center [204, 16] width 5 height 8
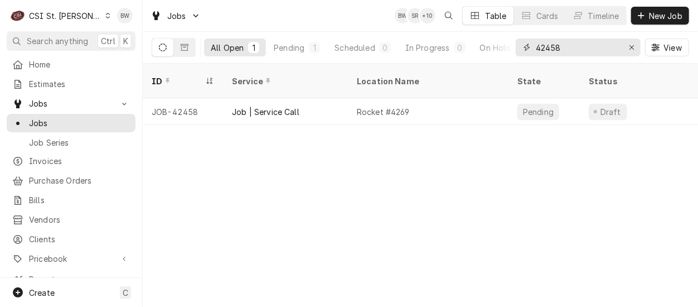
drag, startPoint x: 569, startPoint y: 47, endPoint x: 543, endPoint y: 48, distance: 25.1
click at [543, 48] on input "42458" at bounding box center [578, 47] width 84 height 18
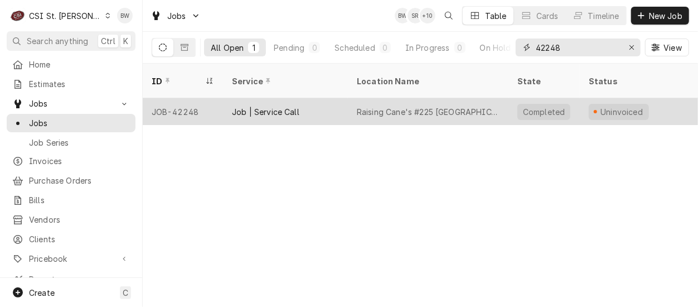
type input "42248"
click at [187, 98] on div "JOB-42248" at bounding box center [183, 111] width 80 height 27
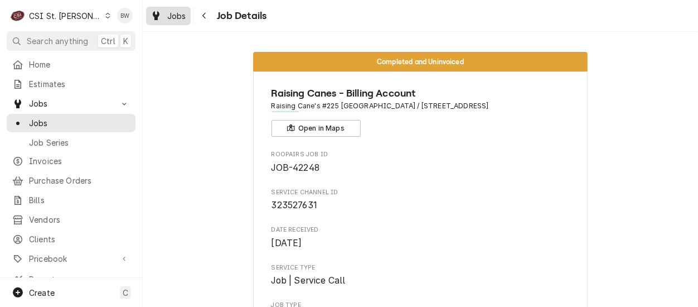
click at [172, 10] on span "Jobs" at bounding box center [176, 16] width 19 height 12
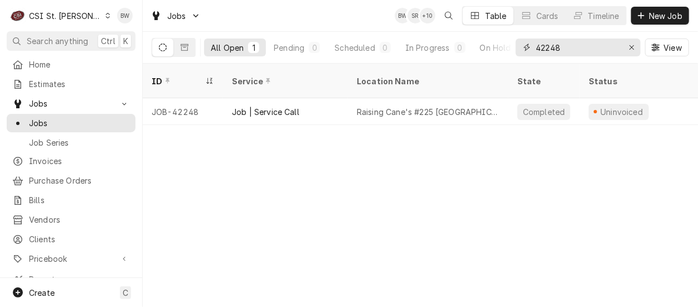
click at [553, 48] on input "42248" at bounding box center [578, 47] width 84 height 18
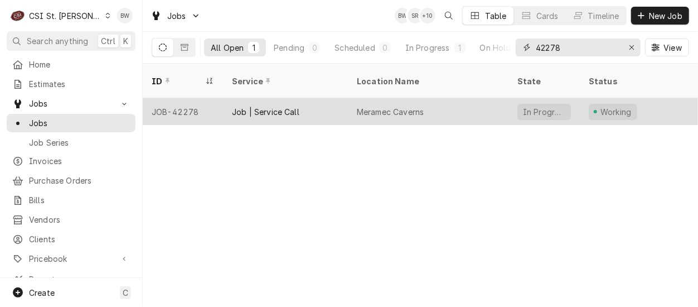
type input "42278"
click at [193, 98] on div "JOB-42278" at bounding box center [183, 111] width 80 height 27
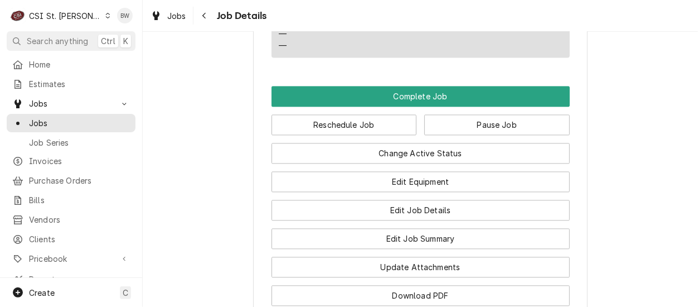
scroll to position [1338, 0]
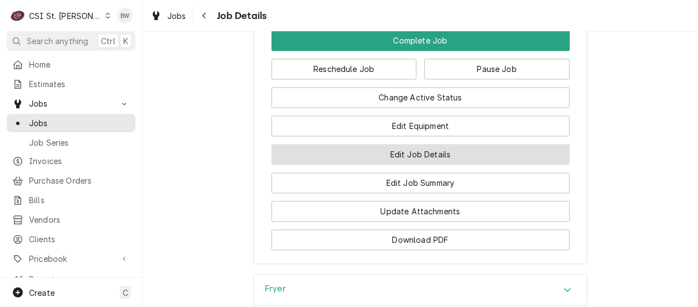
click at [297, 147] on button "Edit Job Details" at bounding box center [420, 154] width 298 height 21
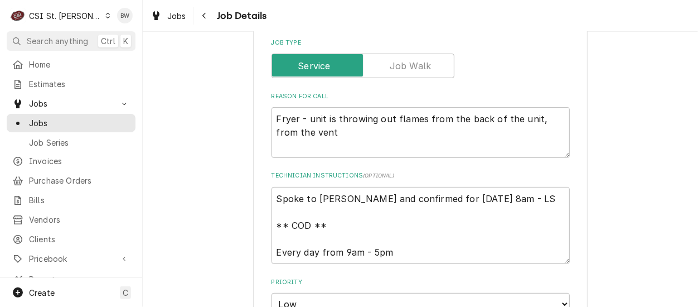
scroll to position [223, 0]
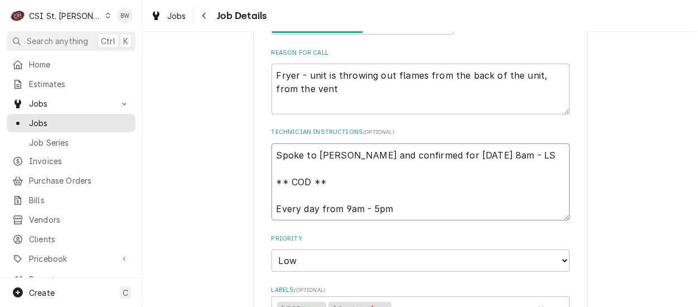
click at [272, 154] on textarea "Spoke to [PERSON_NAME] and confirmed for [DATE] 8am - LS ** COD ** Every day fr…" at bounding box center [420, 181] width 298 height 77
type textarea "x"
type textarea "GSpoke to [PERSON_NAME] and confirmed for [DATE] 8am - LS ** COD ** Every day f…"
type textarea "x"
type textarea "GaSpoke to Erica and confirmed for Wednesday 9/3 at 8am - LS ** COD ** Every da…"
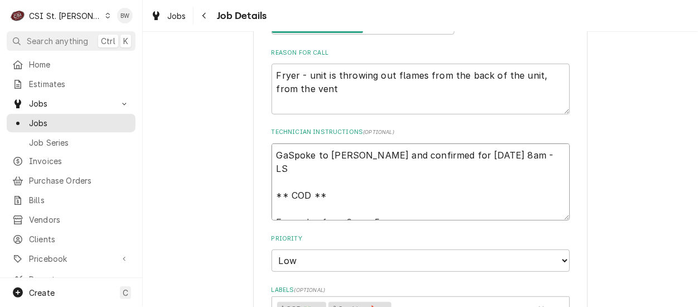
type textarea "x"
type textarea "GasSpoke to Erica and confirmed for Wednesday 9/3 at 8am - LS ** COD ** Every d…"
type textarea "x"
type textarea "Gas Spoke to Erica and confirmed for Wednesday 9/3 at 8am - LS ** COD ** Every …"
type textarea "x"
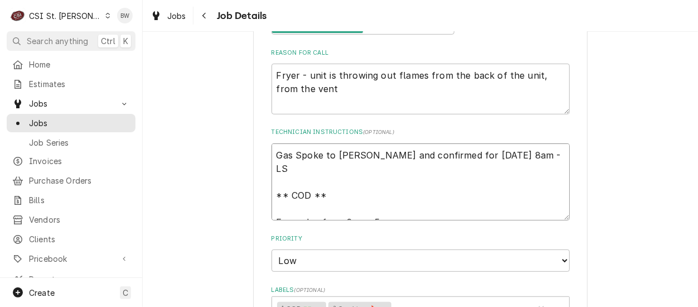
type textarea "Gas vSpoke to Erica and confirmed for Wednesday 9/3 at 8am - LS ** COD ** Every…"
type textarea "x"
type textarea "Gas vaSpoke to Erica and confirmed for Wednesday 9/3 at 8am - LS ** COD ** Ever…"
type textarea "x"
type textarea "Gas valSpoke to Erica and confirmed for Wednesday 9/3 at 8am - LS ** COD ** Eve…"
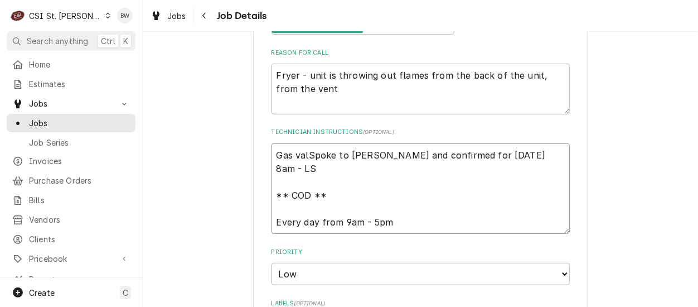
type textarea "x"
type textarea "Gas valvSpoke to Erica and confirmed for Wednesday 9/3 at 8am - LS ** COD ** Ev…"
type textarea "x"
type textarea "Gas valveSpoke to Erica and confirmed for Wednesday 9/3 at 8am - LS ** COD ** E…"
type textarea "x"
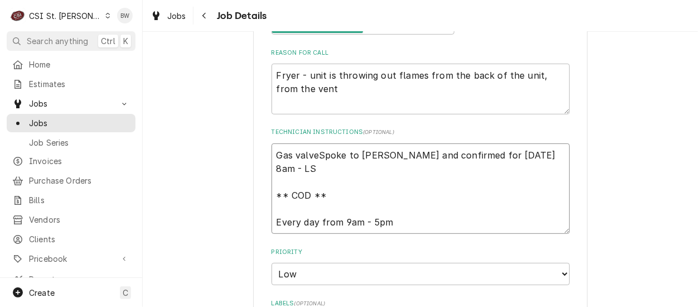
type textarea "Gas valvefSpoke to Erica and confirmed for Wednesday 9/3 at 8am - LS ** COD ** …"
type textarea "x"
type textarea "Gas valvef Spoke to Erica and confirmed for Wednesday 9/3 at 8am - LS ** COD **…"
type textarea "x"
type textarea "Gas valvefSpoke to Erica and confirmed for Wednesday 9/3 at 8am - LS ** COD ** …"
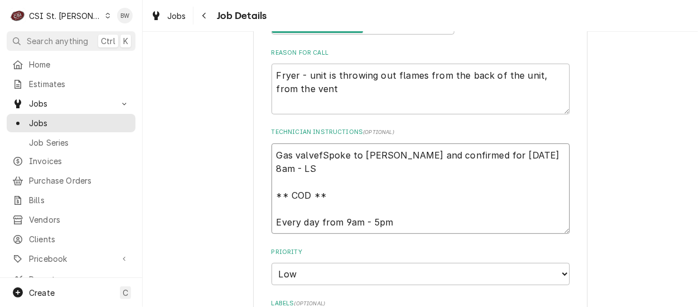
type textarea "x"
type textarea "Gas valveSpoke to Erica and confirmed for Wednesday 9/3 at 8am - LS ** COD ** E…"
type textarea "x"
type textarea "Gas valve Spoke to Erica and confirmed for Wednesday 9/3 at 8am - LS ** COD ** …"
type textarea "x"
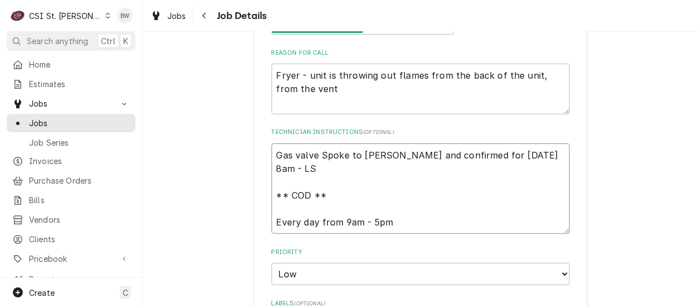
type textarea "Gas valve fSpoke to Erica and confirmed for Wednesday 9/3 at 8am - LS ** COD **…"
type textarea "x"
type textarea "Gas valve frSpoke to Erica and confirmed for Wednesday 9/3 at 8am - LS ** COD *…"
type textarea "x"
type textarea "Gas valve froSpoke to Erica and confirmed for Wednesday 9/3 at 8am - LS ** COD …"
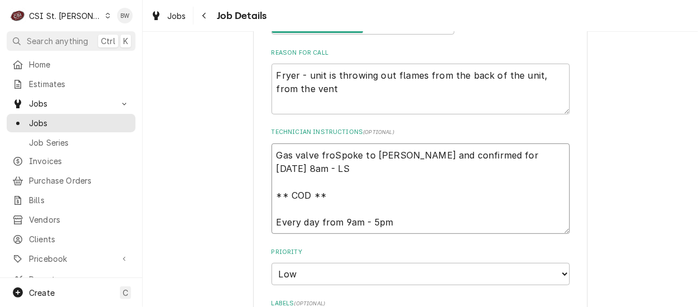
type textarea "x"
type textarea "Gas valve fromSpoke to Erica and confirmed for Wednesday 9/3 at 8am - LS ** COD…"
type textarea "x"
type textarea "Gas valve from sSpoke to Erica and confirmed for Wednesday 9/3 at 8am - LS ** C…"
type textarea "x"
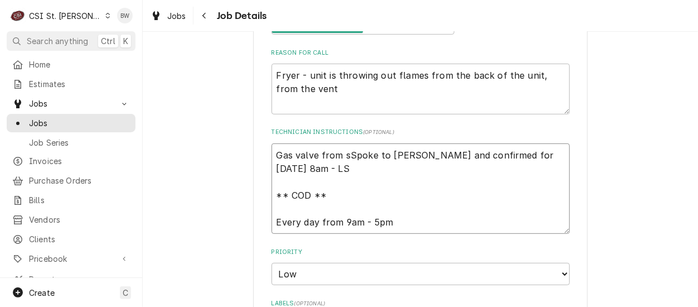
type textarea "Gas valve from stSpoke to Erica and confirmed for Wednesday 9/3 at 8am - LS ** …"
type textarea "x"
type textarea "Gas valve from stoSpoke to Erica and confirmed for Wednesday 9/3 at 8am - LS **…"
type textarea "x"
type textarea "Gas valve from stocSpoke to Erica and confirmed for Wednesday 9/3 at 8am - LS *…"
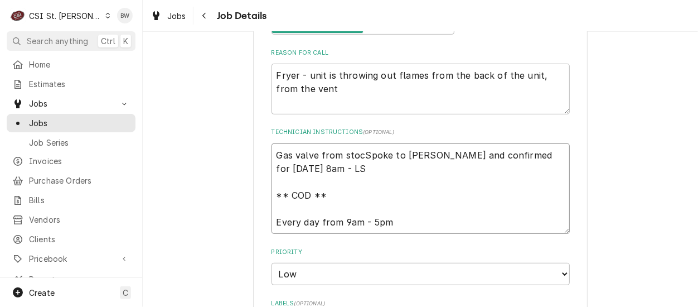
type textarea "x"
type textarea "Gas valve from stockSpoke to Erica and confirmed for Wednesday 9/3 at 8am - LS …"
type textarea "x"
type textarea "Gas valve from stock oSpoke to Erica and confirmed for Wednesday 9/3 at 8am - L…"
type textarea "x"
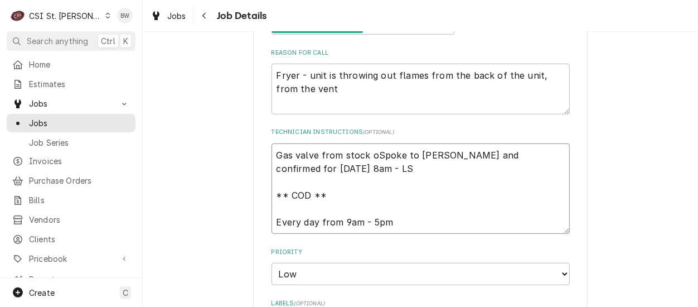
type textarea "Gas valve from stock onSpoke to Erica and confirmed for Wednesday 9/3 at 8am - …"
type textarea "x"
type textarea "Gas valve from stock on Spoke to Erica and confirmed for Wednesday 9/3 at 8am -…"
type textarea "x"
type textarea "Gas valve from stock on KSpoke to Erica and confirmed for Wednesday 9/3 at 8am …"
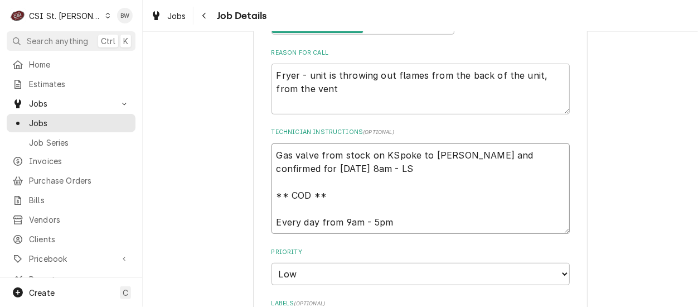
type textarea "x"
type textarea "Gas valve from stock on KySpoke to Erica and confirmed for Wednesday 9/3 at 8am…"
type textarea "x"
type textarea "Gas valve from stock on KylSpoke to Erica and confirmed for Wednesday 9/3 at 8a…"
type textarea "x"
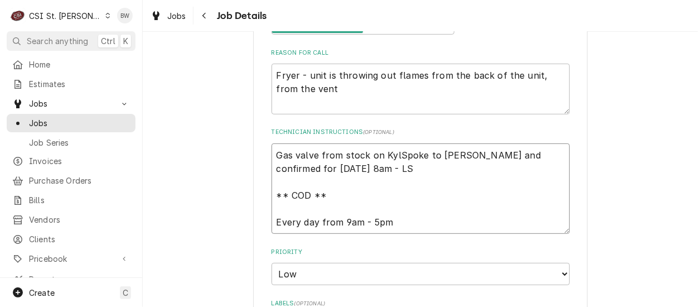
type textarea "Gas valve from stock on KyleSpoke to Erica and confirmed for Wednesday 9/3 at 8…"
type textarea "x"
type textarea "Gas valve from stock on Kyle sSpoke to Erica and confirmed for Wednesday 9/3 at…"
type textarea "x"
type textarea "Gas valve from stock on Kyle s Spoke to Erica and confirmed for Wednesday 9/3 a…"
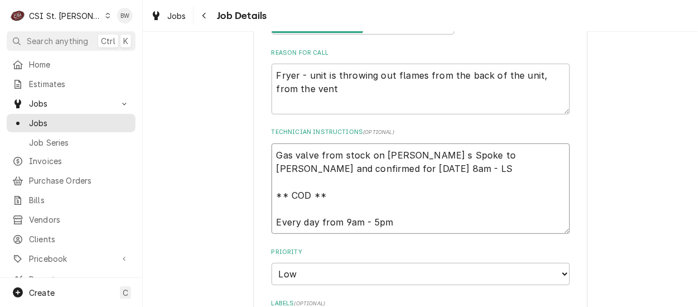
type textarea "x"
type textarea "Gas valve from stock on Kyle s sSpoke to Erica and confirmed for Wednesday 9/3 …"
type textarea "x"
type textarea "Gas valve from stock on Kyle s shSpoke to Erica and confirmed for Wednesday 9/3…"
type textarea "x"
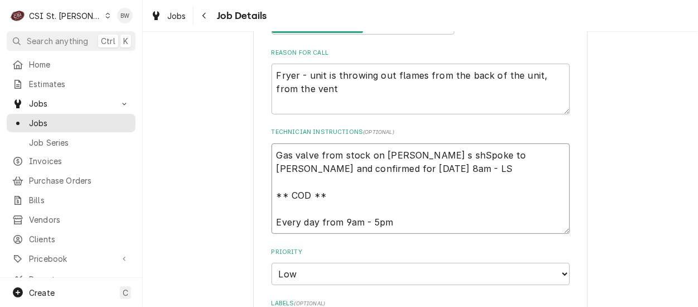
type textarea "Gas valve from stock on Kyle s sheSpoke to Erica and confirmed for Wednesday 9/…"
type textarea "x"
type textarea "Gas valve from stock on Kyle s shelSpoke to Erica and confirmed for Wednesday 9…"
type textarea "x"
type textarea "Gas valve from stock on Kyle s shelfSpoke to Erica and confirmed for Wednesday …"
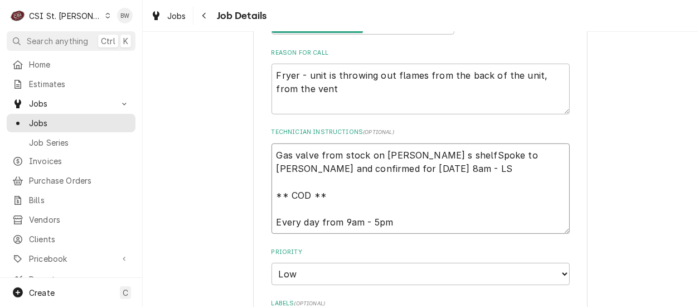
type textarea "x"
type textarea "Gas valve from stock on Kyle s shelf,Spoke to Erica and confirmed for Wednesday…"
type textarea "x"
type textarea "Gas valve from stock on Kyle s shelf, Spoke to Erica and confirmed for Wednesda…"
type textarea "x"
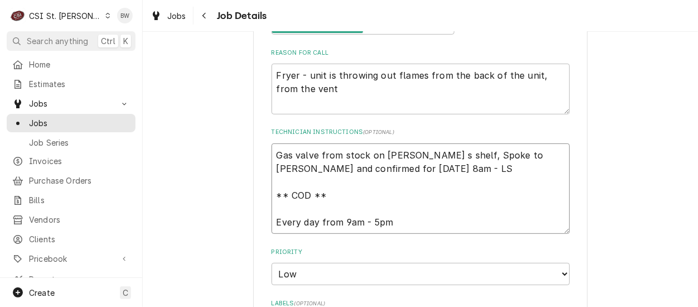
type textarea "Gas valve from stock on Kyle s shelf, Spoke to Erica and confirmed for Wednesda…"
click at [396, 154] on textarea "Gas valve from stock on Kyle s shelf, Spoke to Erica and confirmed for Wednesda…" at bounding box center [420, 188] width 298 height 90
type textarea "x"
type textarea "Gas valve from stock on Kyle' s shelf, Spoke to Erica and confirmed for Wednesd…"
type textarea "x"
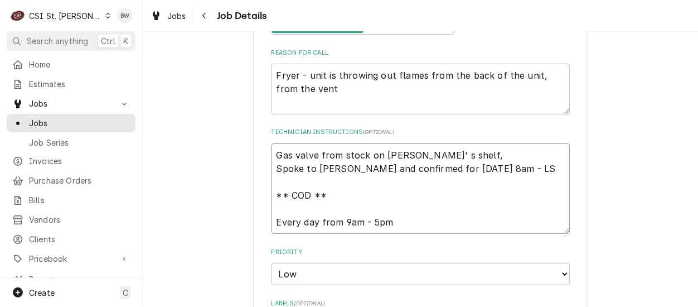
type textarea "Gas valve from stock on Kyle's shelf, Spoke to Erica and confirmed for Wednesda…"
type textarea "x"
click at [433, 155] on textarea "Gas valve from stock on Kyle's shelf, Spoke to Erica and confirmed for Wednesda…" at bounding box center [420, 188] width 298 height 90
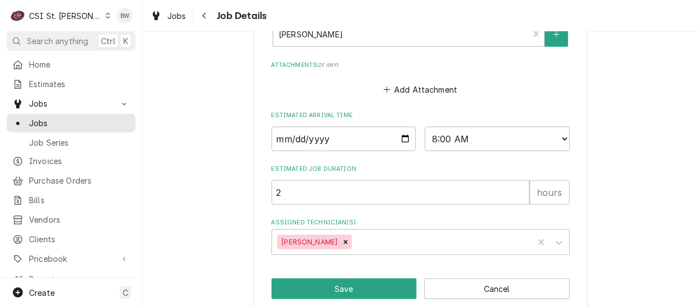
scroll to position [752, 0]
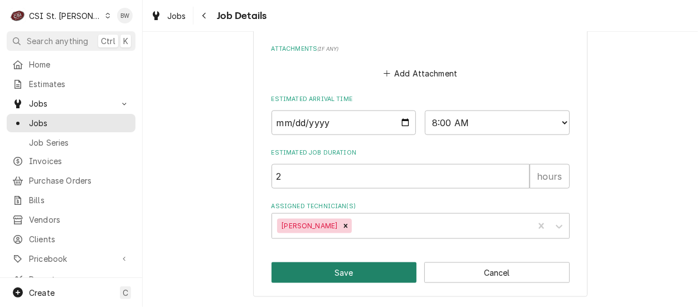
type textarea "Gas valve from stock on Kyle's shelf, Spoke to Erica and confirmed for Wednesda…"
click at [343, 272] on button "Save" at bounding box center [343, 272] width 145 height 21
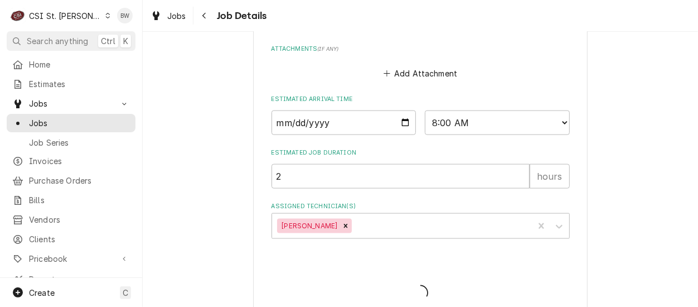
type textarea "x"
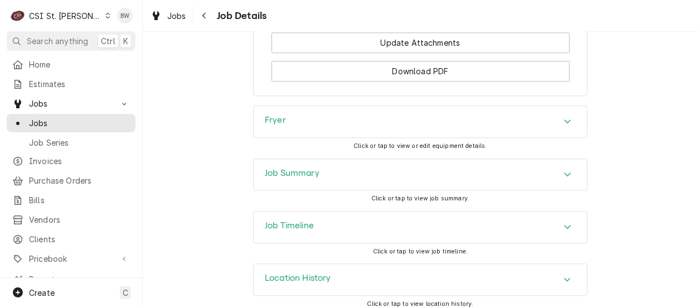
scroll to position [1524, 0]
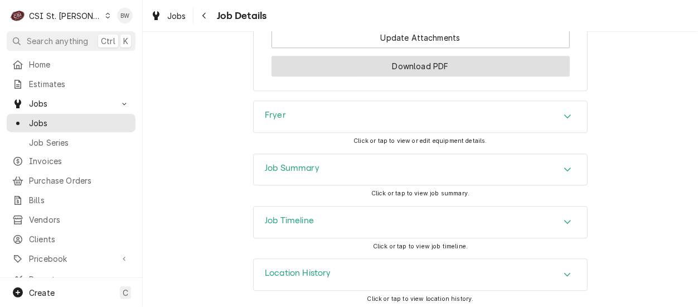
click at [348, 71] on button "Download PDF" at bounding box center [420, 66] width 298 height 21
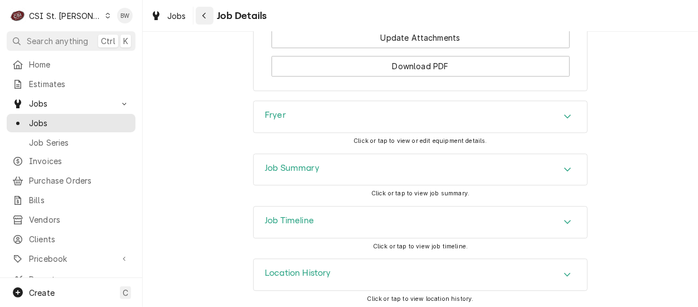
click at [202, 16] on icon "Navigate back" at bounding box center [204, 16] width 5 height 8
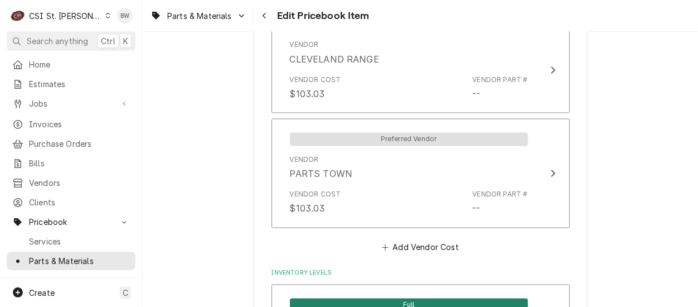
scroll to position [780, 0]
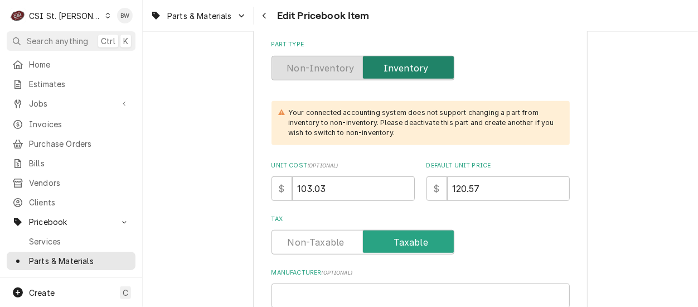
scroll to position [446, 0]
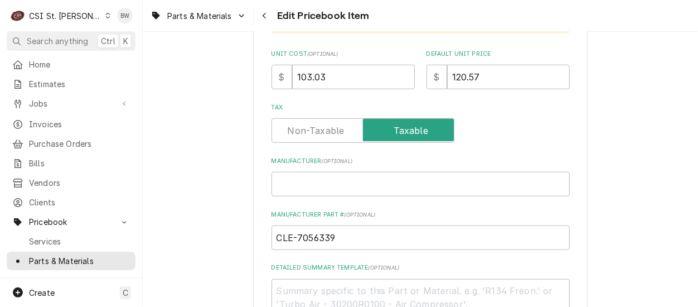
drag, startPoint x: 195, startPoint y: 139, endPoint x: 276, endPoint y: 129, distance: 82.5
drag, startPoint x: 490, startPoint y: 83, endPoint x: 406, endPoint y: 80, distance: 84.2
click at [415, 80] on div "Unit Cost ( optional ) $ 103.03 Default Unit Price $ 120.57" at bounding box center [420, 70] width 298 height 40
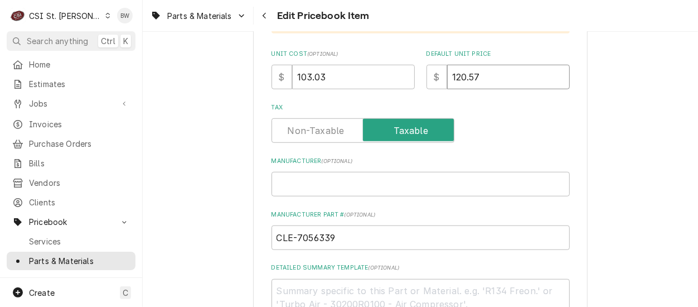
type textarea "x"
type input "1"
type textarea "x"
type input "14"
type textarea "x"
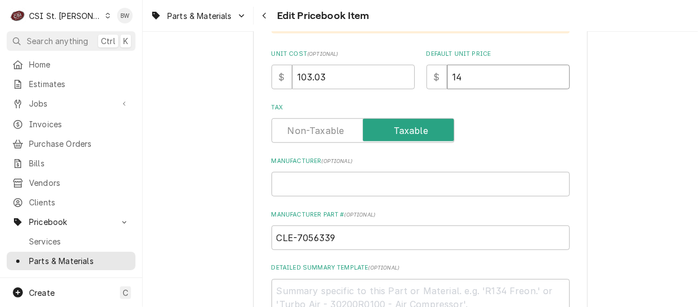
type input "147"
type textarea "x"
type input "147.1"
type textarea "x"
type input "147.18"
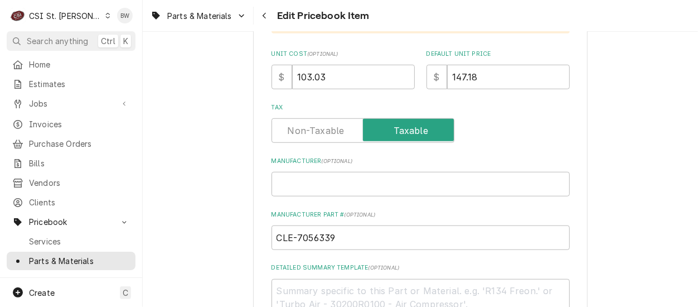
click at [488, 115] on div "Tax" at bounding box center [420, 123] width 298 height 40
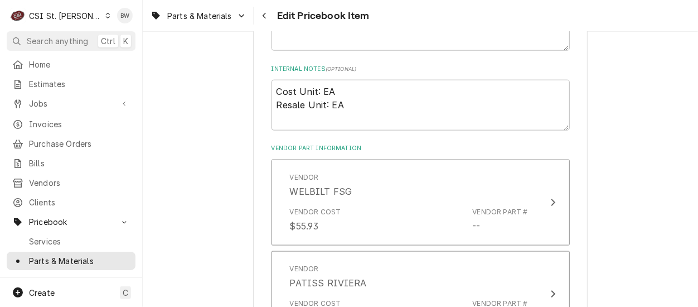
scroll to position [780, 0]
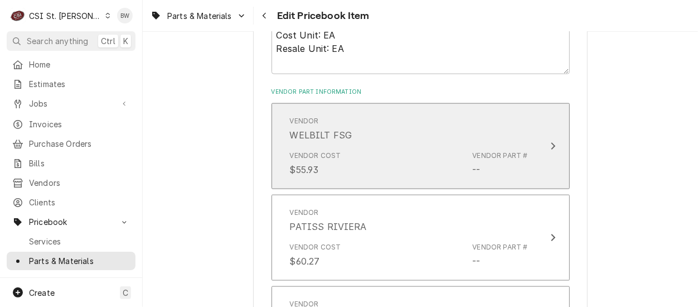
click at [443, 149] on div "Vendor Cost $55.93 Vendor Part # --" at bounding box center [409, 163] width 238 height 35
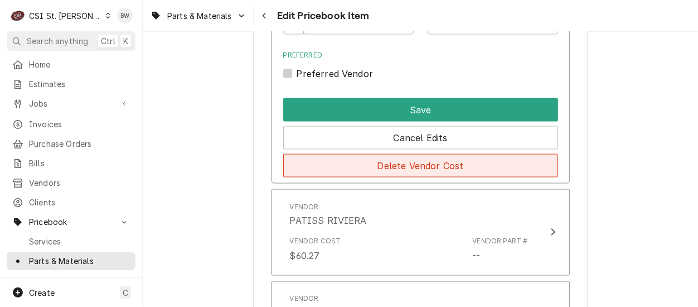
click at [417, 157] on button "Delete Vendor Cost" at bounding box center [420, 165] width 275 height 23
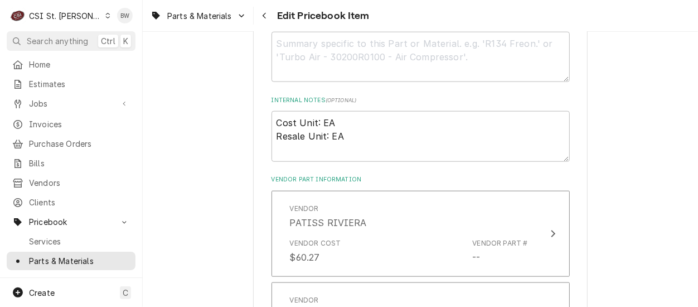
scroll to position [749, 0]
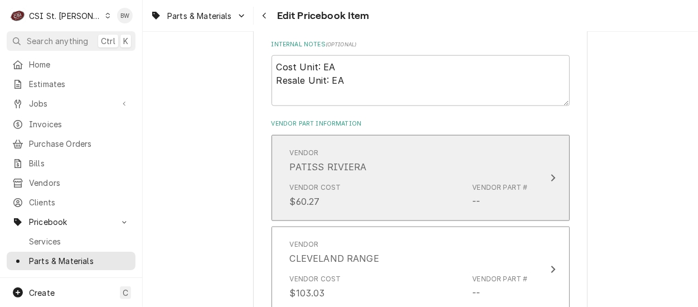
click at [408, 169] on div "Vendor PATISS RIVIERA" at bounding box center [409, 160] width 238 height 35
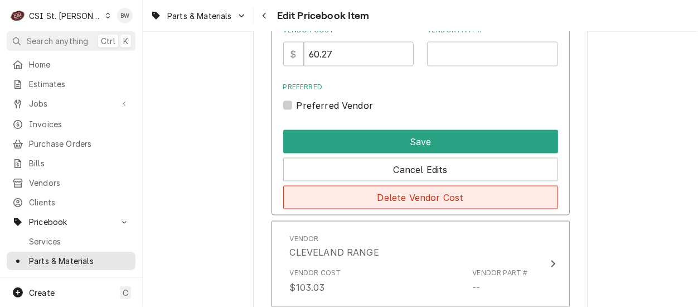
click at [400, 204] on button "Delete Vendor Cost" at bounding box center [420, 197] width 275 height 23
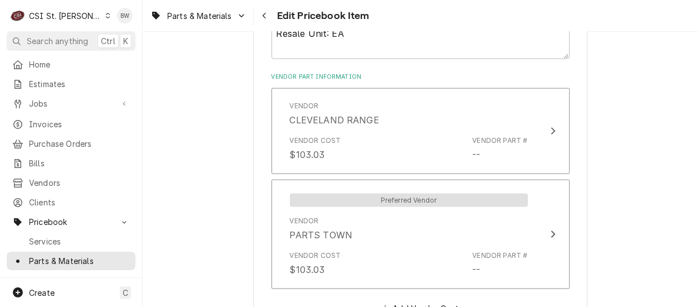
scroll to position [828, 0]
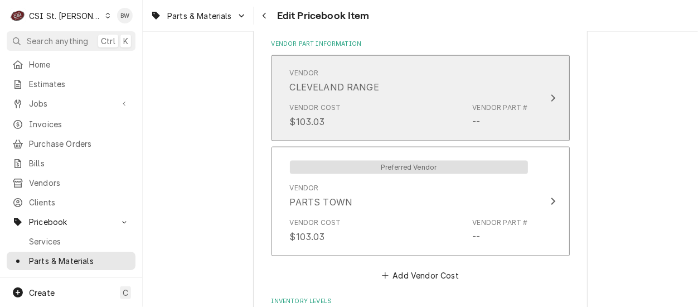
click at [407, 119] on div "Vendor Cost $103.03 Vendor Part # --" at bounding box center [409, 115] width 238 height 35
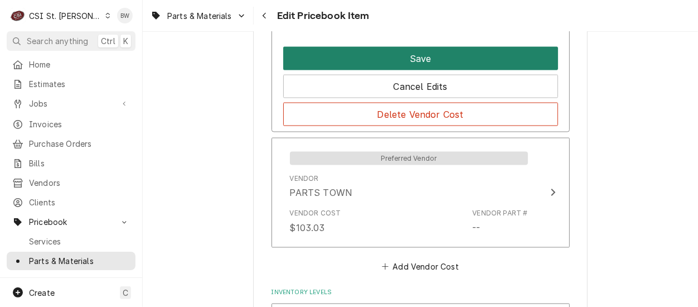
scroll to position [1051, 0]
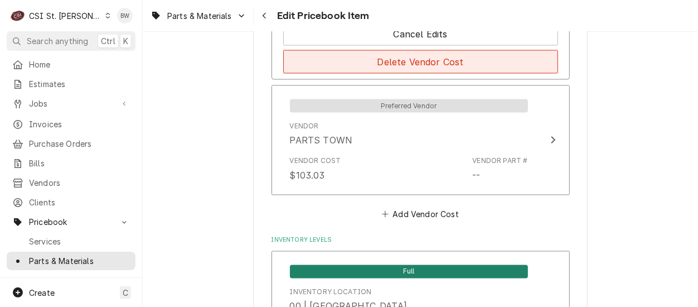
click at [401, 67] on button "Delete Vendor Cost" at bounding box center [420, 61] width 275 height 23
type textarea "x"
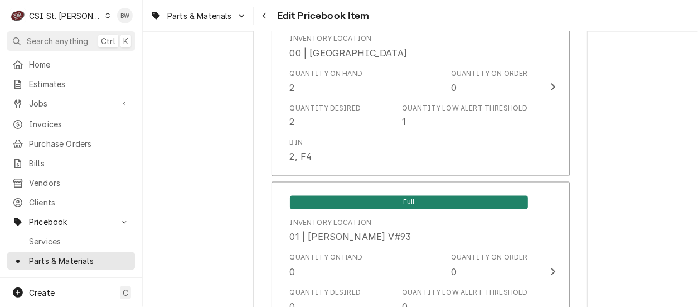
scroll to position [797, 0]
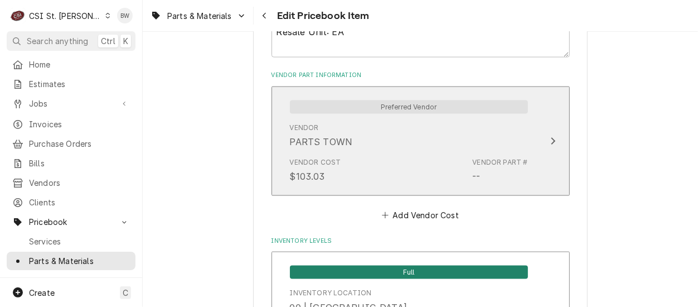
click at [386, 134] on div "Vendor PARTS TOWN" at bounding box center [409, 135] width 238 height 35
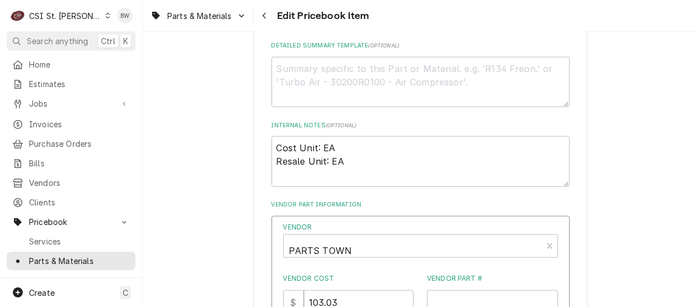
scroll to position [574, 0]
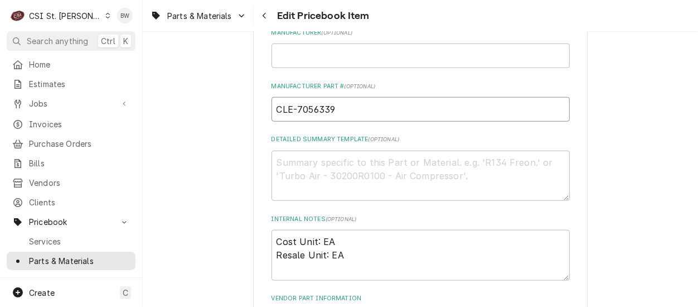
drag, startPoint x: 371, startPoint y: 113, endPoint x: 216, endPoint y: 110, distance: 155.0
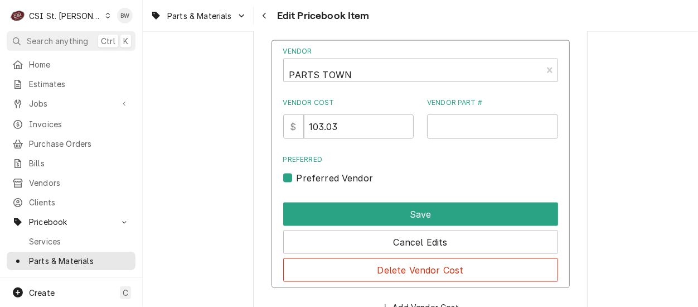
scroll to position [853, 0]
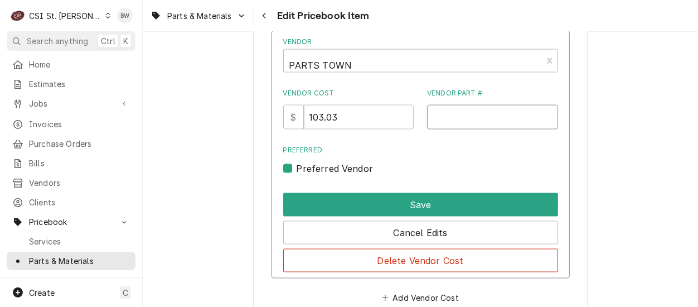
click at [451, 115] on input "Vendor Part #" at bounding box center [492, 117] width 131 height 25
paste input "CLE-7056339"
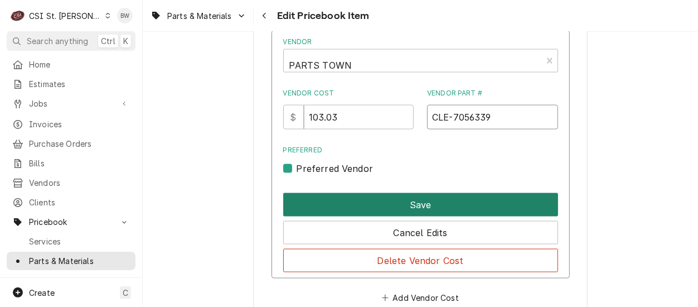
type input "CLE-7056339"
click at [406, 205] on button "Save" at bounding box center [420, 204] width 275 height 23
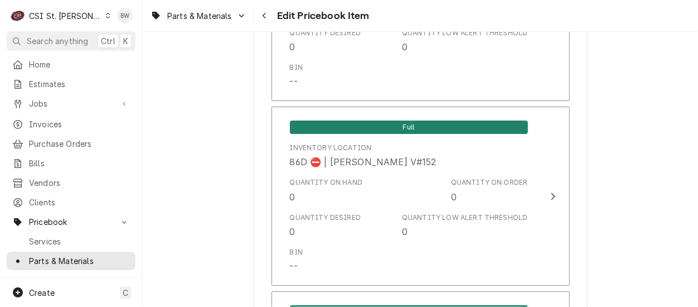
scroll to position [9654, 0]
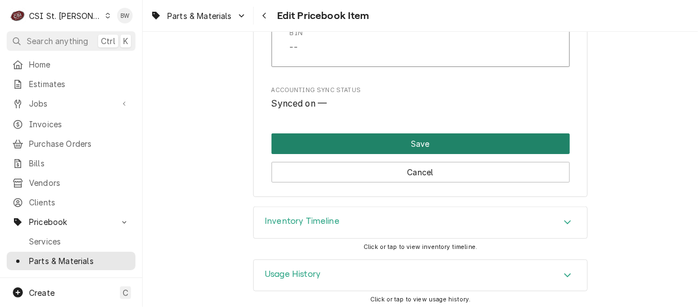
click at [400, 135] on button "Save" at bounding box center [420, 143] width 298 height 21
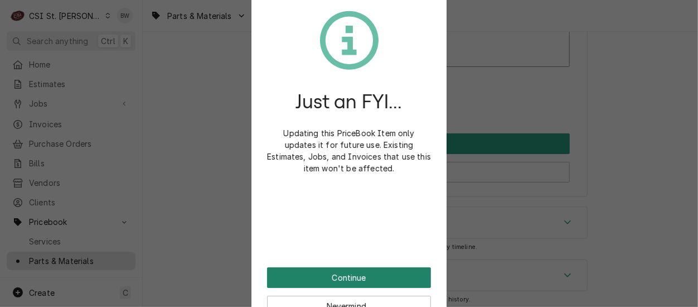
click at [323, 271] on button "Continue" at bounding box center [349, 277] width 164 height 21
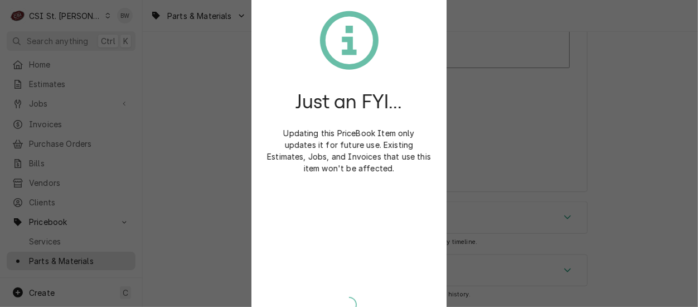
scroll to position [9648, 0]
type textarea "x"
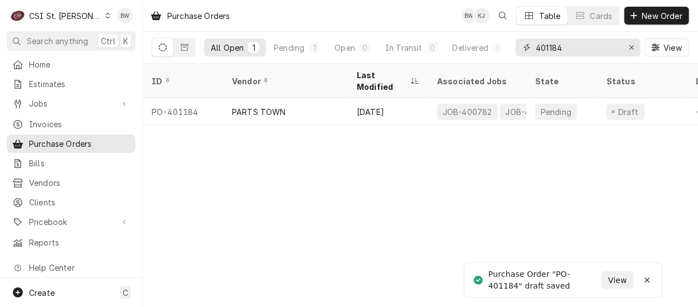
drag, startPoint x: 570, startPoint y: 46, endPoint x: 528, endPoint y: 46, distance: 41.8
click at [528, 46] on div "401184" at bounding box center [578, 47] width 125 height 18
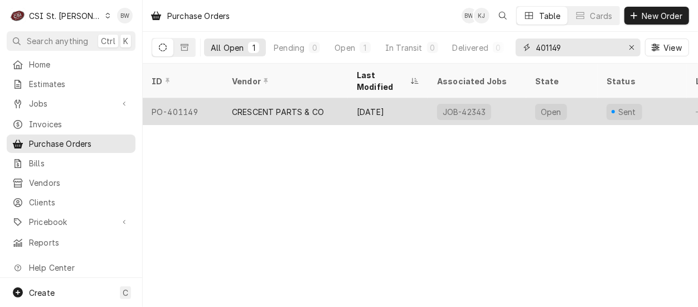
type input "401149"
click at [197, 98] on div "PO-401149" at bounding box center [183, 111] width 80 height 27
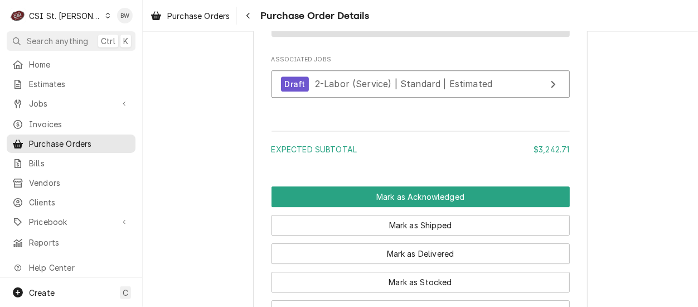
scroll to position [1728, 0]
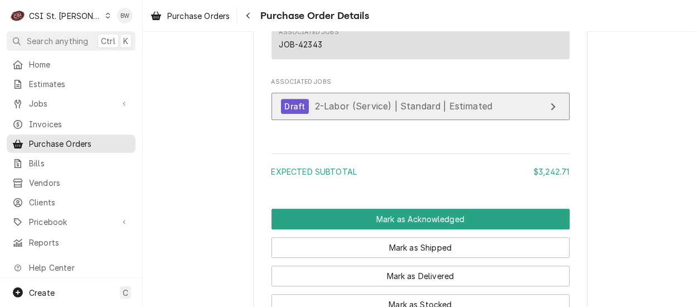
click at [323, 114] on div "Draft 2-Labor (Service) | Standard | Estimated" at bounding box center [387, 106] width 212 height 15
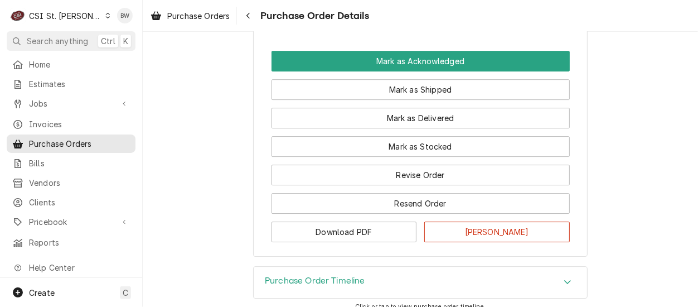
scroll to position [1933, 0]
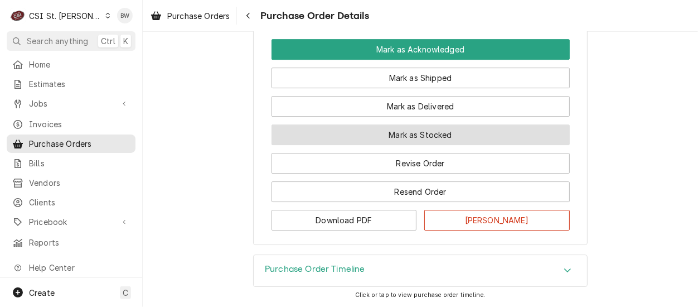
click at [330, 130] on button "Mark as Stocked" at bounding box center [420, 134] width 298 height 21
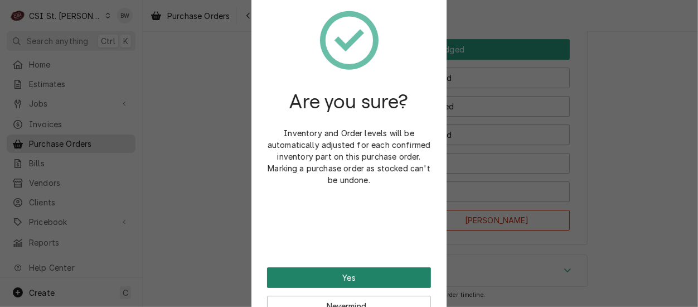
click at [334, 274] on button "Yes" at bounding box center [349, 277] width 164 height 21
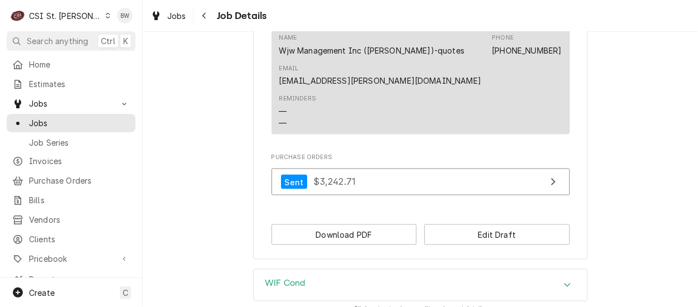
scroll to position [1019, 0]
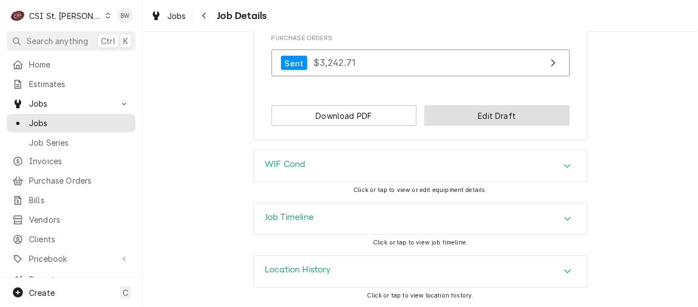
click at [470, 120] on button "Edit Draft" at bounding box center [496, 115] width 145 height 21
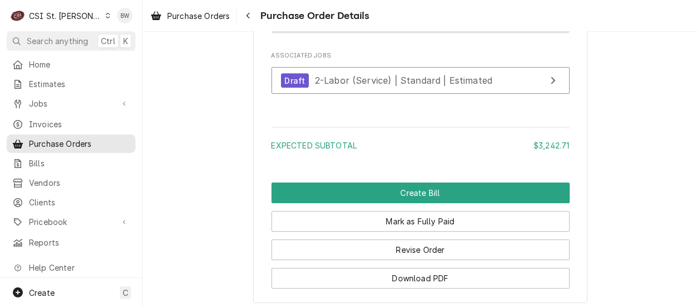
scroll to position [1951, 0]
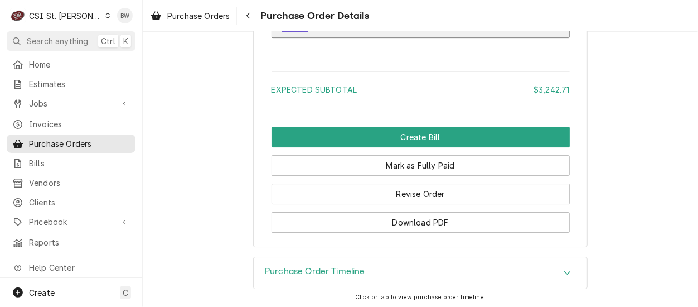
click at [323, 30] on span "2-Labor (Service) | Standard | Estimated" at bounding box center [403, 24] width 177 height 11
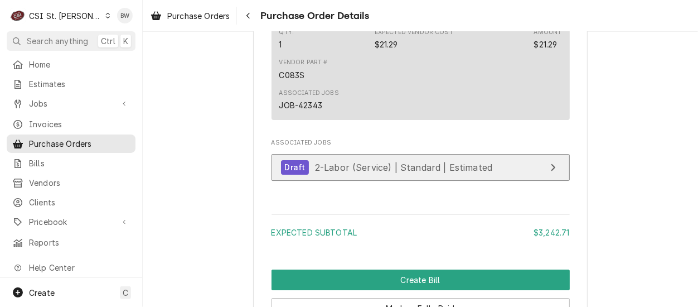
scroll to position [2188, 0]
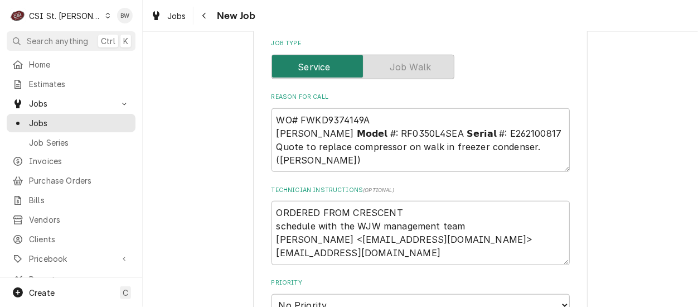
scroll to position [502, 0]
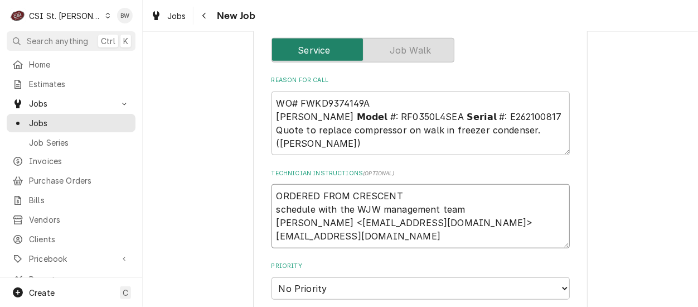
click at [272, 192] on textarea "ORDERED FROM CRESCENT schedule with the WJW management team [PERSON_NAME] <[EMA…" at bounding box center [420, 216] width 298 height 64
type textarea "x"
type textarea "ORDERED FROM CRESCENT schedule with the WJW management team [PERSON_NAME] <[EMA…"
type textarea "x"
type textarea "P ORDERED FROM CRESCENT schedule with the WJW management team [PERSON_NAME] <[E…"
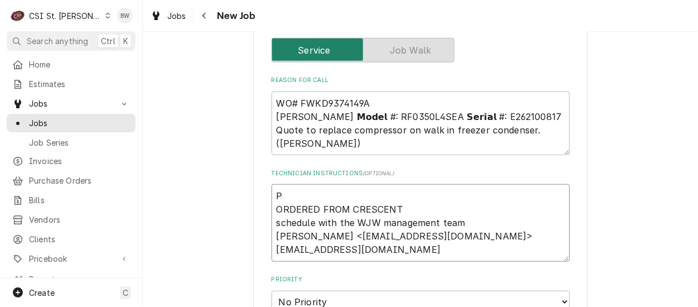
type textarea "x"
type textarea "Pa ORDERED FROM CRESCENT schedule with the WJW management team John Kathman <jk…"
type textarea "x"
type textarea "Part ORDERED FROM CRESCENT schedule with the WJW management team John Kathman <…"
type textarea "x"
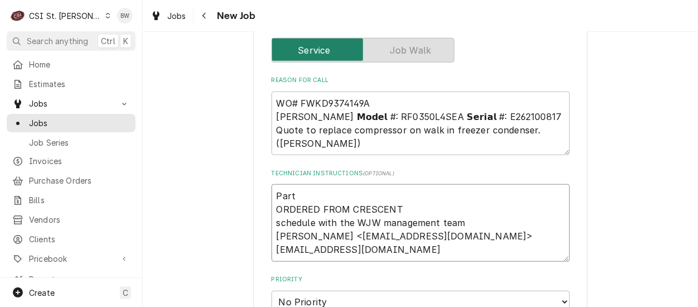
type textarea "Parts ORDERED FROM CRESCENT schedule with the WJW management team John Kathman …"
type textarea "x"
type textarea "Parts ORDERED FROM CRESCENT schedule with the WJW management team John Kathman …"
type textarea "x"
type textarea "Parts r ORDERED FROM CRESCENT schedule with the WJW management team John Kathma…"
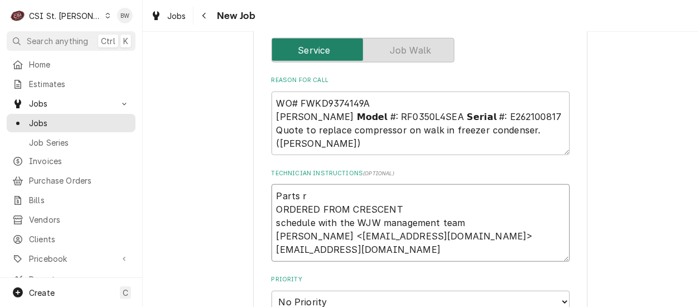
type textarea "x"
type textarea "Parts re ORDERED FROM CRESCENT schedule with the WJW management team John Kathm…"
type textarea "x"
type textarea "Parts rec ORDERED FROM CRESCENT schedule with the WJW management team John Kath…"
type textarea "x"
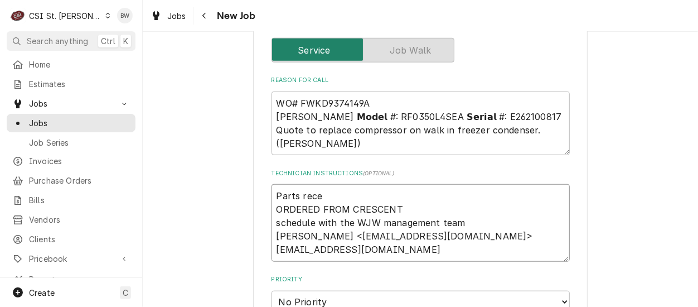
type textarea "Parts recei ORDERED FROM CRESCENT schedule with the WJW management team John Ka…"
type textarea "x"
type textarea "Parts receiv ORDERED FROM CRESCENT schedule with the WJW management team John K…"
type textarea "x"
type textarea "Parts receive ORDERED FROM CRESCENT schedule with the WJW management team John …"
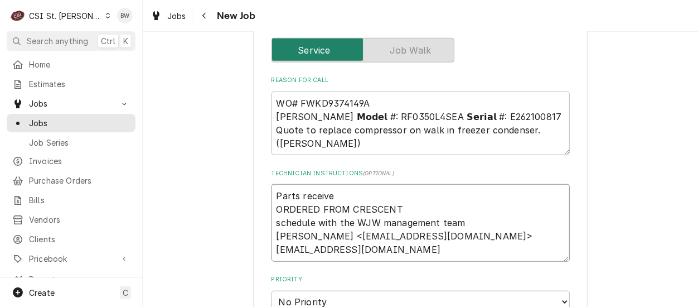
type textarea "x"
type textarea "Parts received ORDERED FROM CRESCENT schedule with the WJW management team John…"
type textarea "x"
type textarea "Parts received, ORDERED FROM CRESCENT schedule with the WJW management team Joh…"
type textarea "x"
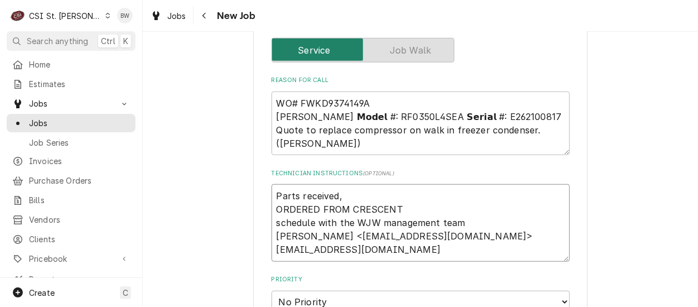
type textarea "Parts received, o ORDERED FROM CRESCENT schedule with the WJW management team J…"
type textarea "x"
type textarea "Parts received, on ORDERED FROM CRESCENT schedule with the WJW management team …"
type textarea "x"
type textarea "Parts received, on ORDERED FROM CRESCENT schedule with the WJW management team …"
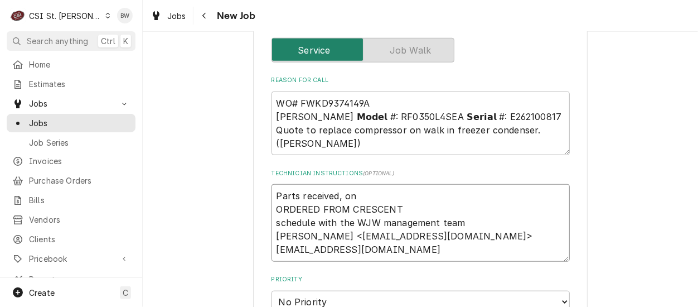
type textarea "x"
type textarea "Parts received, on B ORDERED FROM CRESCENT schedule with the WJW management tea…"
type textarea "x"
type textarea "Parts received, on Br ORDERED FROM CRESCENT schedule with the WJW management te…"
type textarea "x"
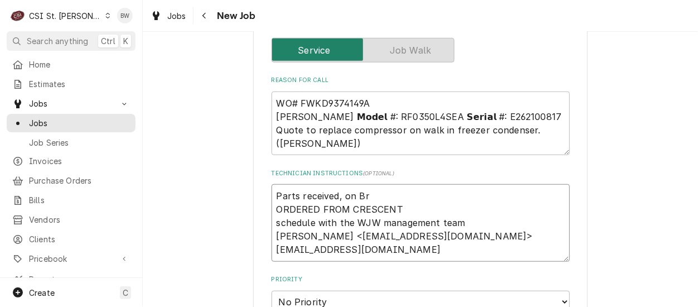
type textarea "Parts received, on Bra ORDERED FROM CRESCENT schedule with the WJW management t…"
type textarea "x"
type textarea "Parts received, on Brad ORDERED FROM CRESCENT schedule with the WJW management …"
type textarea "x"
type textarea "Parts received, on Brad ORDERED FROM CRESCENT schedule with the WJW management …"
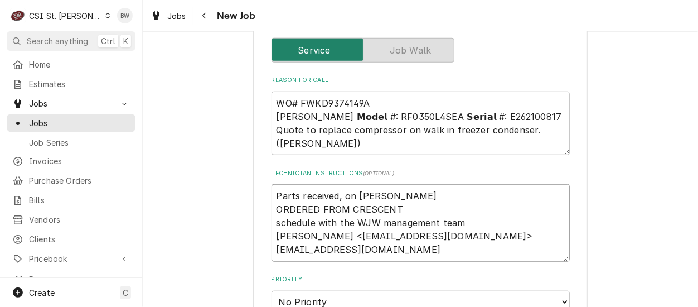
type textarea "x"
type textarea "Parts received, on Brad C ORDERED FROM CRESCENT schedule with the WJW managemen…"
type textarea "x"
type textarea "Parts received, on Brad C sh ORDERED FROM CRESCENT schedule with the WJW manage…"
type textarea "x"
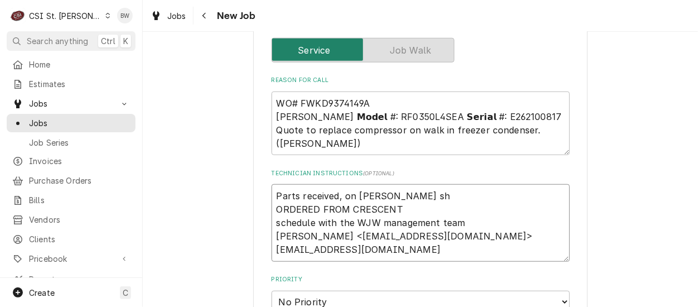
type textarea "Parts received, on Brad C she ORDERED FROM CRESCENT schedule with the WJW manag…"
type textarea "x"
type textarea "Parts received, on Brad C shel ORDERED FROM CRESCENT schedule with the WJW mana…"
type textarea "x"
type textarea "Parts received, on Brad C shelf ORDERED FROM CRESCENT schedule with the WJW man…"
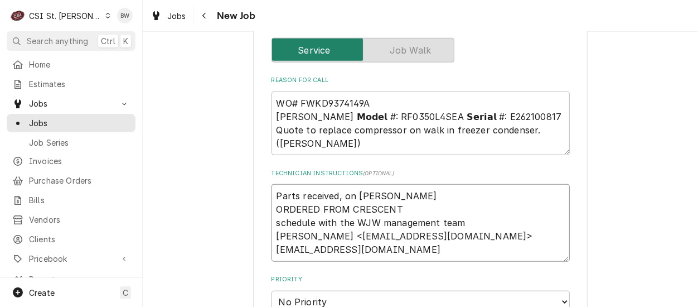
type textarea "x"
type textarea "Parts received, on Brad C shelf/ ORDERED FROM CRESCENT schedule with the WJW ma…"
type textarea "x"
type textarea "Parts received, on Brad C shelf/f ORDERED FROM CRESCENT schedule with the WJW m…"
type textarea "x"
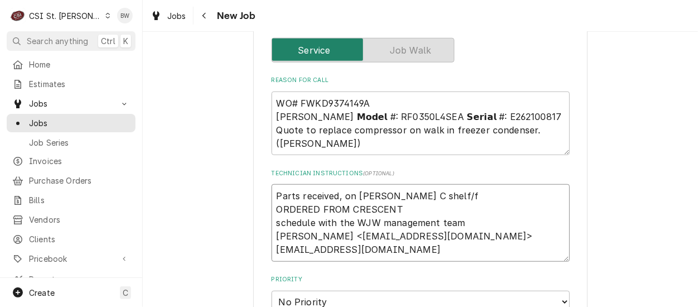
type textarea "Parts received, on Brad C shelf/fl ORDERED FROM CRESCENT schedule with the WJW …"
type textarea "x"
type textarea "Parts received, on Brad C shelf/floo ORDERED FROM CRESCENT schedule with the WJ…"
type textarea "x"
type textarea "Parts received, on Brad C shelf/floor ORDERED FROM CRESCENT schedule with the W…"
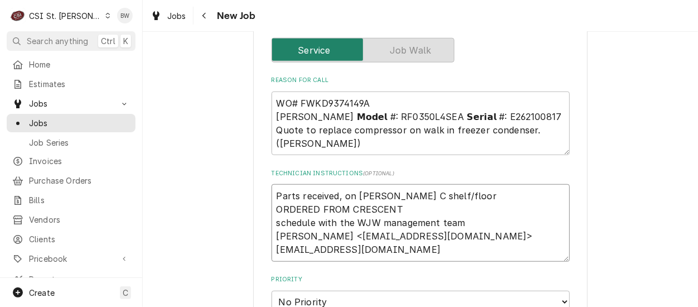
type textarea "x"
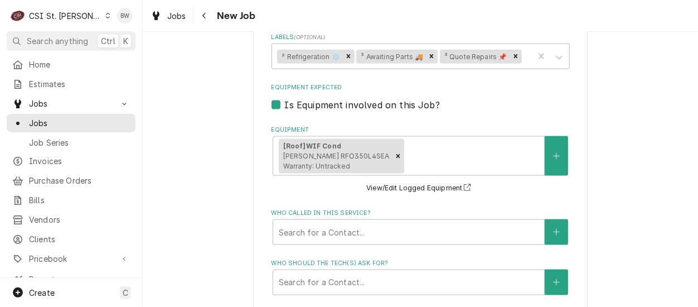
scroll to position [1116, 0]
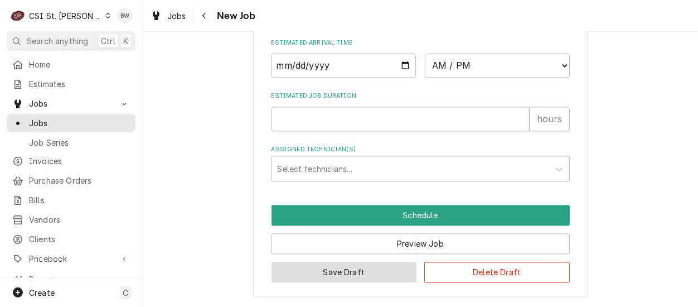
type textarea "Parts received, on Brad C shelf/floor ORDERED FROM CRESCENT schedule with the W…"
click at [361, 269] on button "Save Draft" at bounding box center [343, 272] width 145 height 21
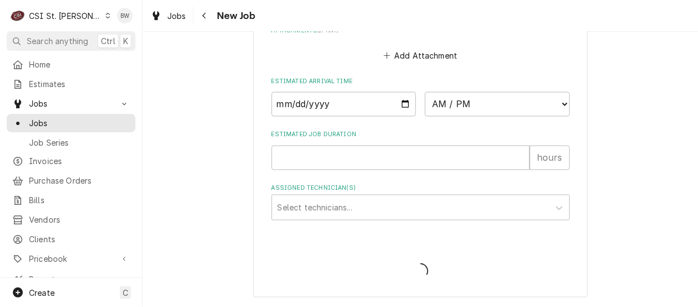
type textarea "x"
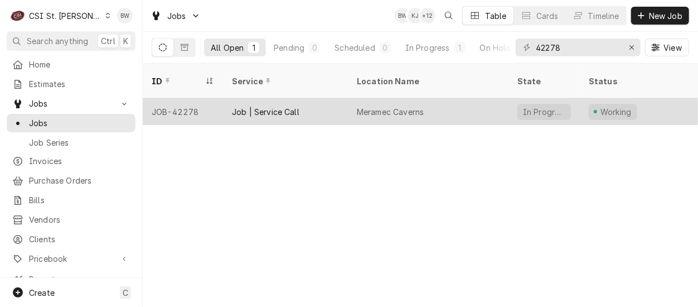
click at [192, 98] on div "JOB-42278" at bounding box center [183, 111] width 80 height 27
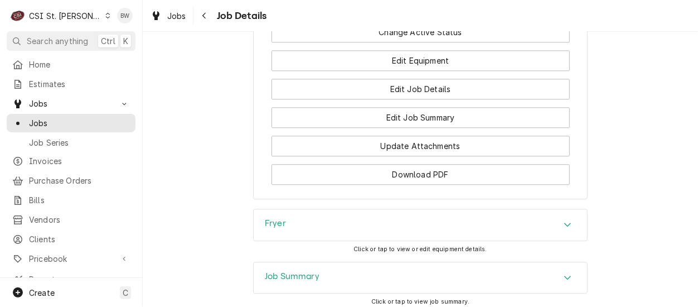
scroll to position [1357, 0]
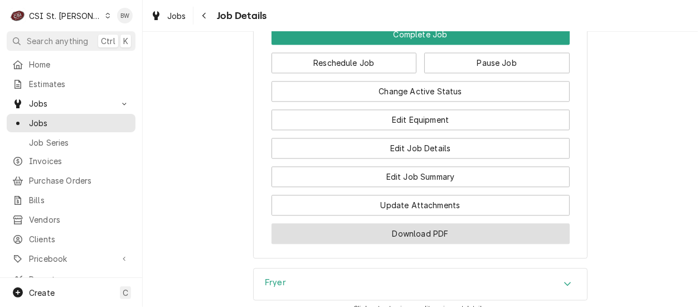
click at [370, 226] on button "Download PDF" at bounding box center [420, 233] width 298 height 21
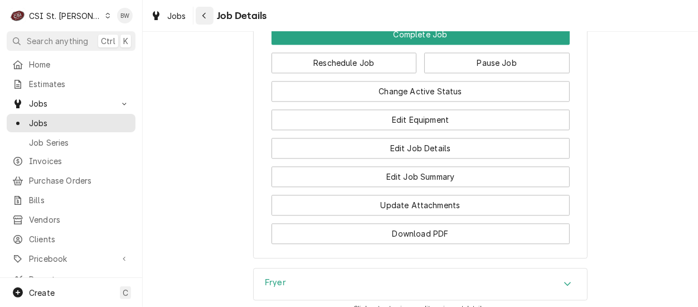
click at [199, 16] on div "Navigate back" at bounding box center [204, 15] width 11 height 11
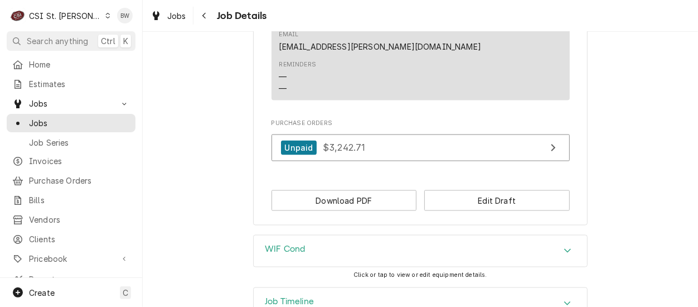
scroll to position [1003, 0]
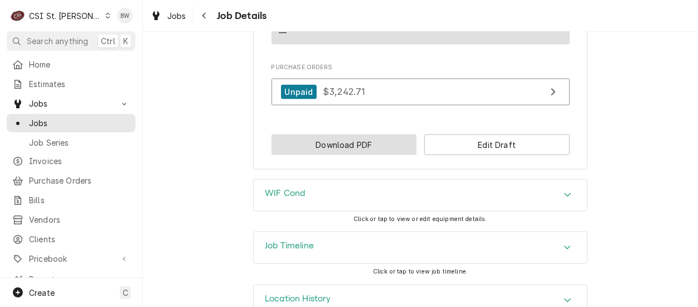
click at [349, 145] on button "Download PDF" at bounding box center [343, 144] width 145 height 21
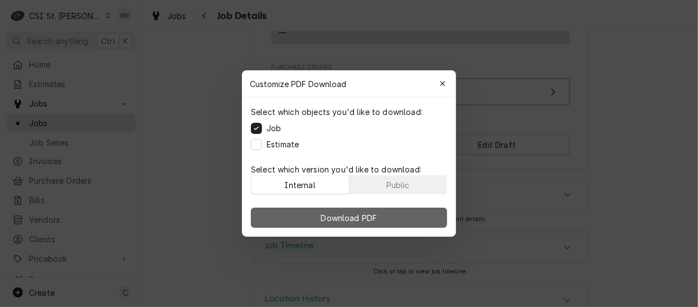
click at [335, 215] on span "Download PDF" at bounding box center [349, 218] width 61 height 12
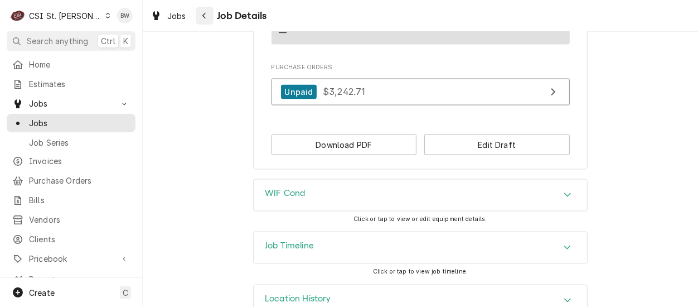
click at [205, 14] on icon "Navigate back" at bounding box center [204, 16] width 5 height 8
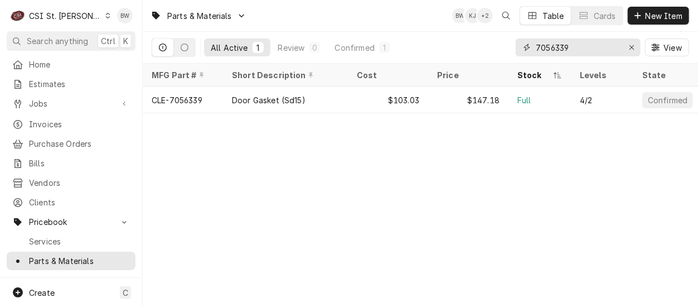
drag, startPoint x: 585, startPoint y: 46, endPoint x: 507, endPoint y: 42, distance: 78.7
click at [507, 42] on div "All Active 1 Review 0 Confirmed 1 7056339 View" at bounding box center [420, 47] width 537 height 31
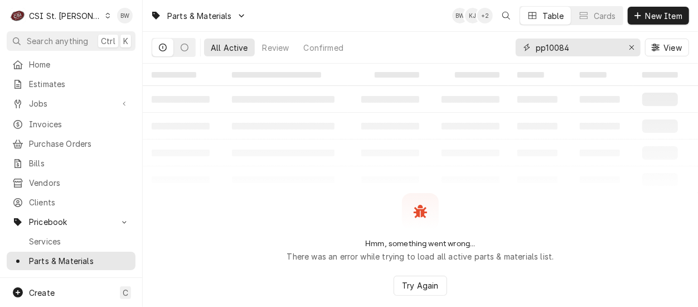
type input "pp10084"
click at [208, 175] on table "‌ ‌ ‌ ‌ ‌ ‌ ‌ ‌ ‌ ‌ ‌ ‌ ‌ ‌ ‌ ‌ ‌ ‌ ‌ ‌ ‌ ‌ ‌ ‌ ‌ ‌ ‌ ‌ ‌ ‌ ‌ ‌ ‌ ‌ ‌ ‌ ‌ ‌ ‌ ‌…" at bounding box center [420, 128] width 555 height 129
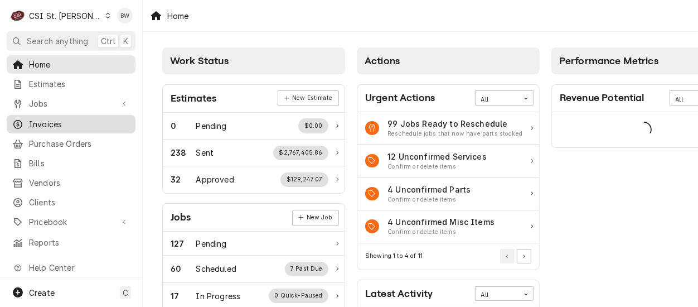
click at [53, 124] on span "Invoices" at bounding box center [79, 124] width 101 height 12
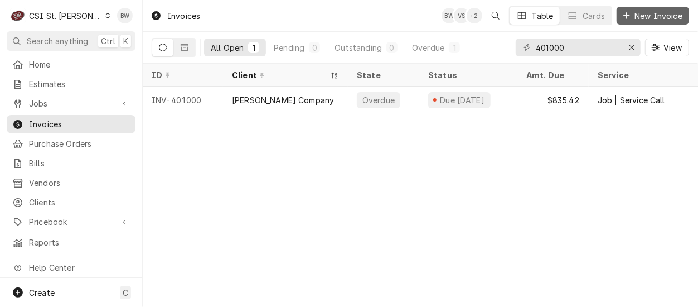
click at [654, 12] on span "New Invoice" at bounding box center [658, 16] width 52 height 12
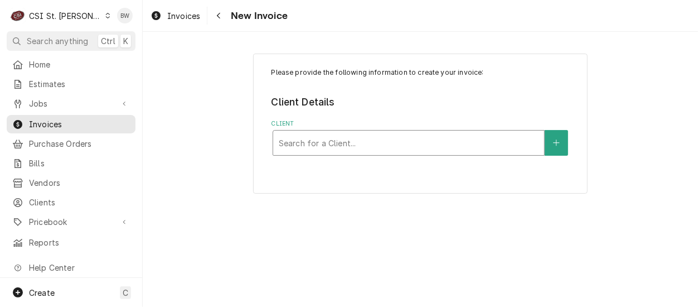
click at [302, 140] on div "Client" at bounding box center [409, 143] width 260 height 20
type input "csi"
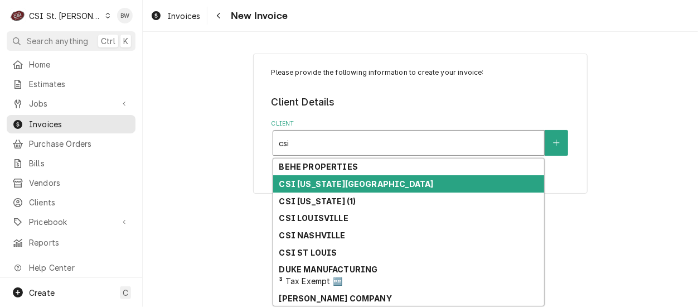
click at [317, 186] on strong "CSI [US_STATE][GEOGRAPHIC_DATA]" at bounding box center [356, 183] width 154 height 9
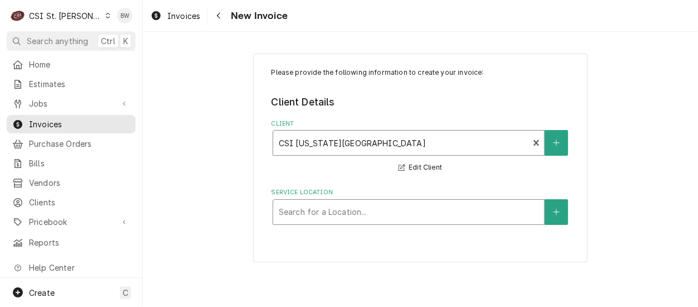
click at [298, 210] on div "Service Location" at bounding box center [409, 212] width 260 height 20
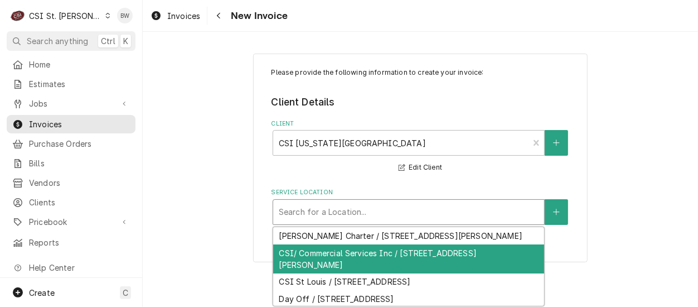
click at [322, 249] on div "CSI/ Commercial Services Inc / 1021 NE Jib Ct Unit B, Lee's Summit, MO 64064" at bounding box center [408, 258] width 271 height 29
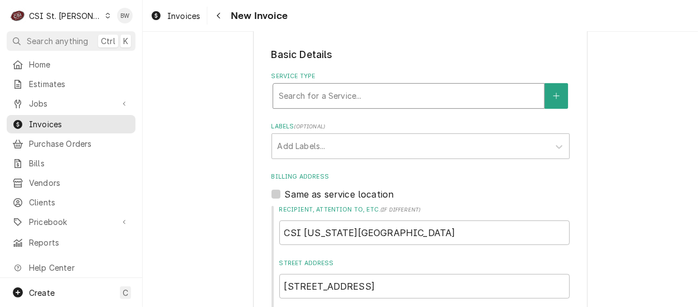
scroll to position [223, 0]
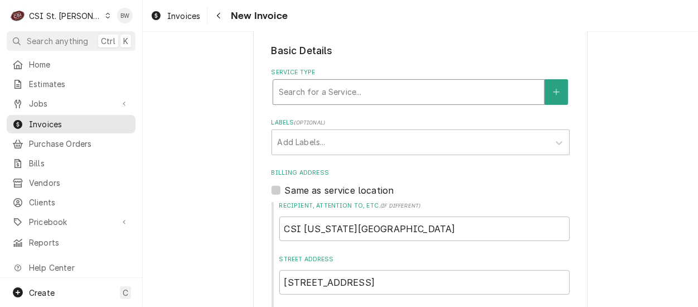
click at [310, 96] on div "Service Type" at bounding box center [409, 92] width 260 height 20
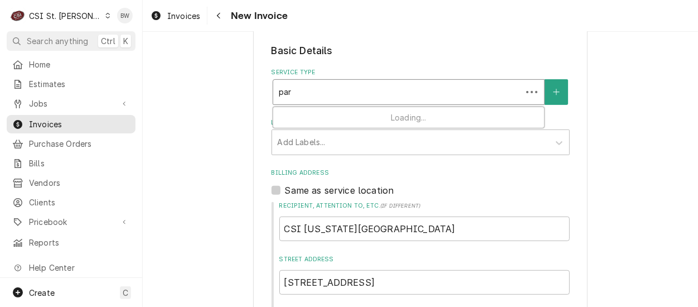
type input "part"
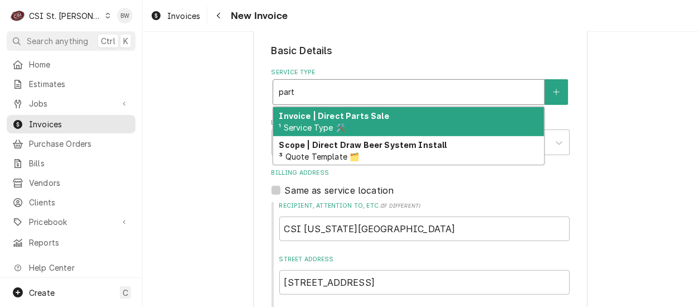
click at [319, 122] on div "Invoice | Direct Parts Sale ¹ Service Type 🛠️" at bounding box center [408, 121] width 271 height 29
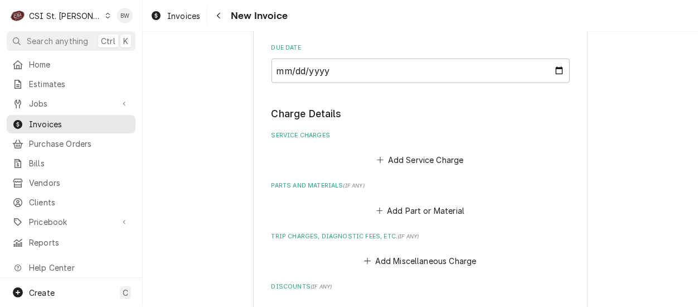
scroll to position [780, 0]
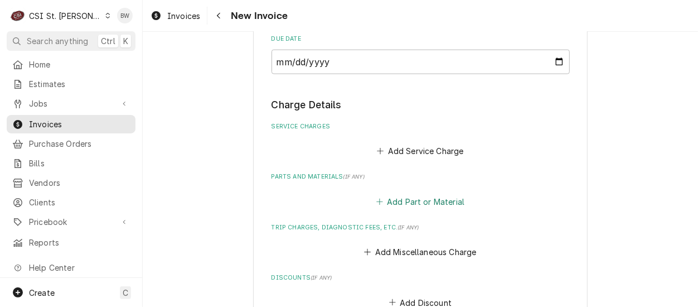
click at [401, 203] on button "Add Part or Material" at bounding box center [420, 201] width 92 height 16
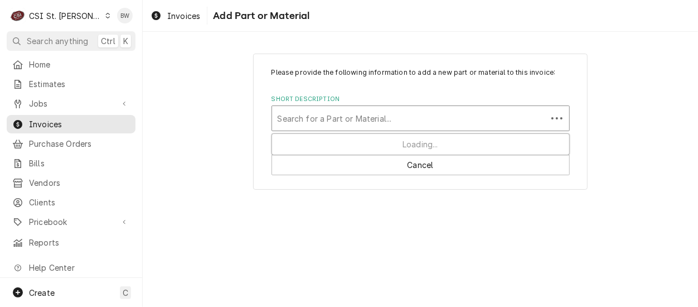
click at [306, 120] on div "Short Description" at bounding box center [410, 118] width 264 height 20
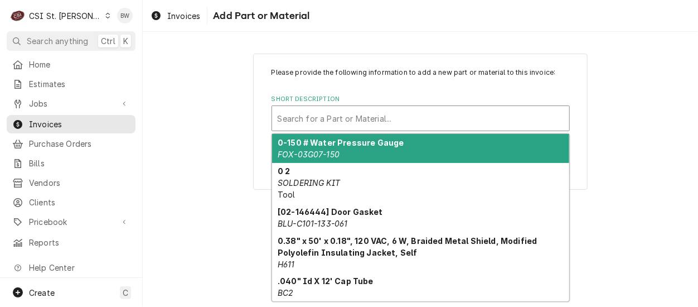
paste input "CLE-7056339"
type input "CLE-7056339"
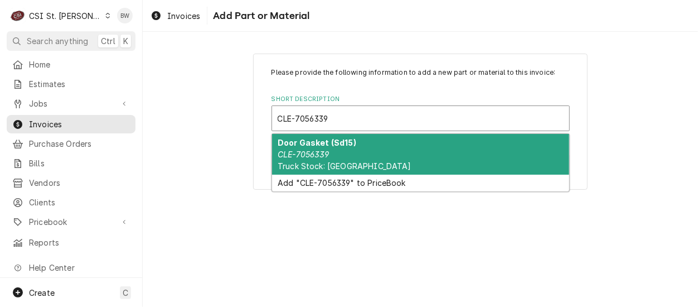
click at [321, 148] on div "Door Gasket (Sd15) CLE-7056339 Truck Stock: Cleveland" at bounding box center [420, 154] width 297 height 41
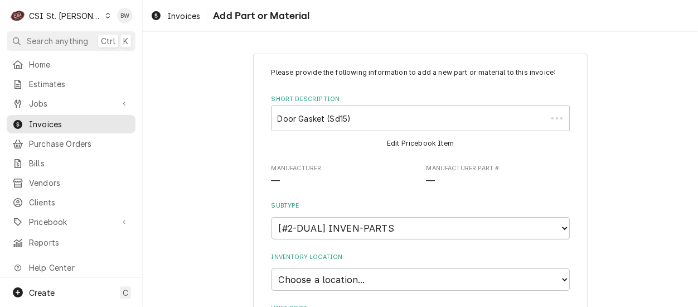
type textarea "x"
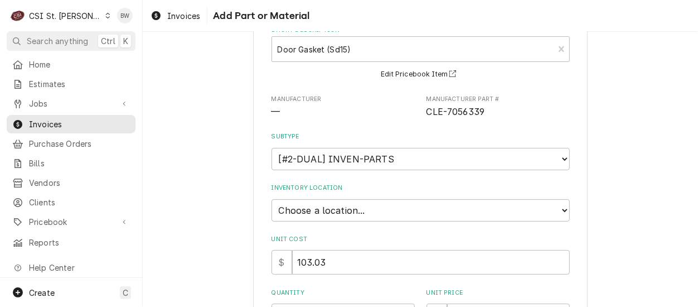
scroll to position [111, 0]
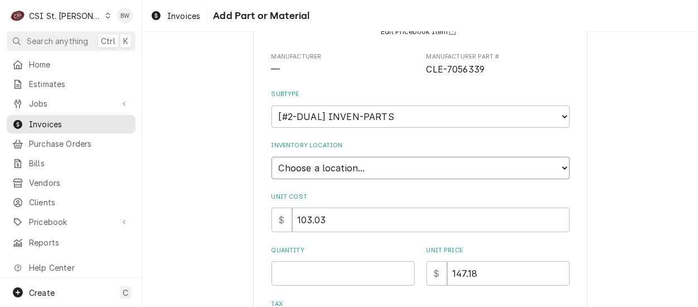
click at [320, 162] on select "Choose a location... 00 | STL WAREHOUSE 01 | CHUCK WAMBOLDT V#93 01 | COURTNEY …" at bounding box center [420, 168] width 298 height 22
select select "1370"
click at [271, 157] on select "Choose a location... 00 | STL WAREHOUSE 01 | CHUCK WAMBOLDT V#93 01 | COURTNEY …" at bounding box center [420, 168] width 298 height 22
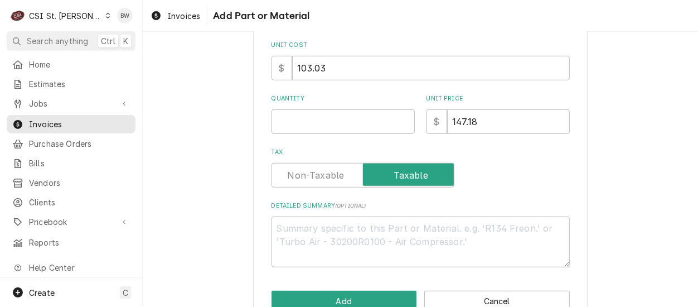
scroll to position [279, 0]
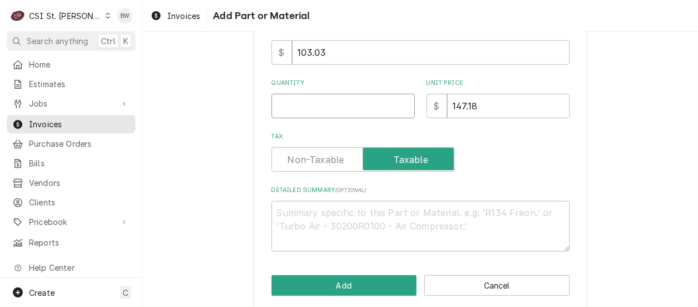
click at [298, 104] on input "Quantity" at bounding box center [342, 106] width 143 height 25
type textarea "x"
type input "1"
type textarea "x"
type input "1"
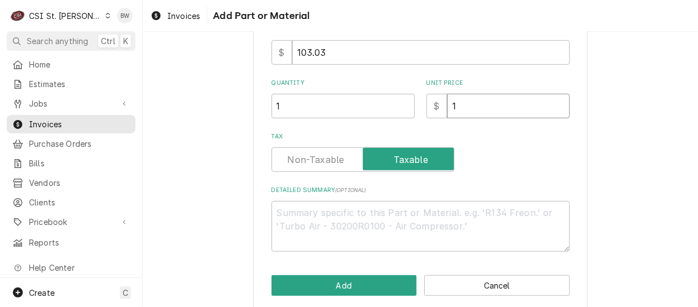
type textarea "x"
type input "103"
type textarea "x"
type input "10303"
click at [462, 105] on input "10303" at bounding box center [508, 106] width 123 height 25
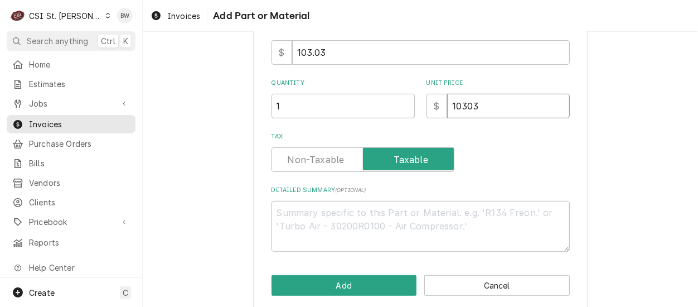
type textarea "x"
type input "103.03"
click at [506, 144] on div "Tax" at bounding box center [420, 152] width 298 height 40
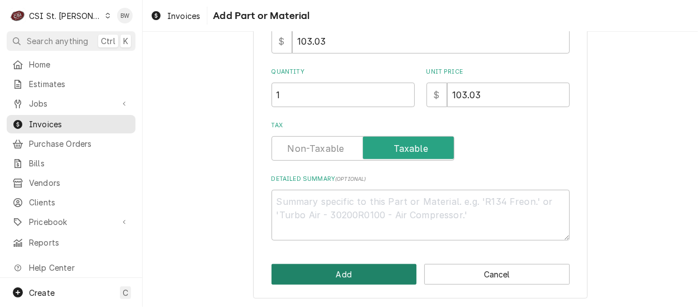
click at [348, 270] on button "Add" at bounding box center [343, 274] width 145 height 21
type textarea "x"
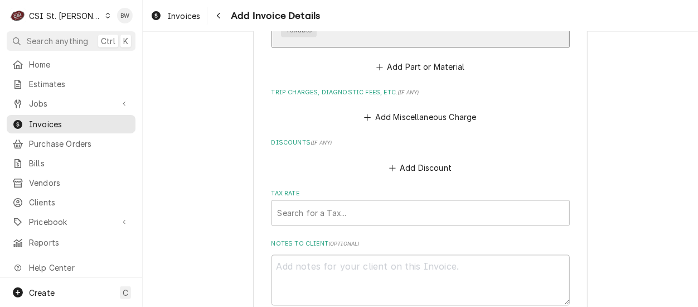
scroll to position [1157, 0]
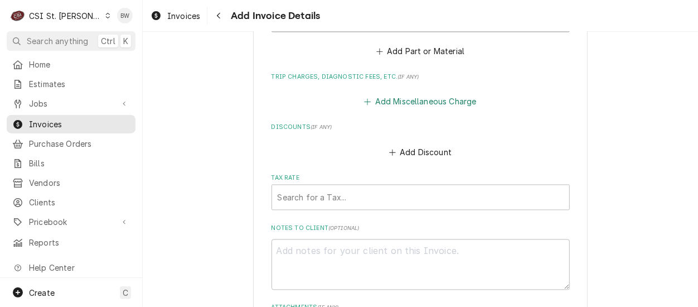
click at [386, 106] on button "Add Miscellaneous Charge" at bounding box center [420, 102] width 116 height 16
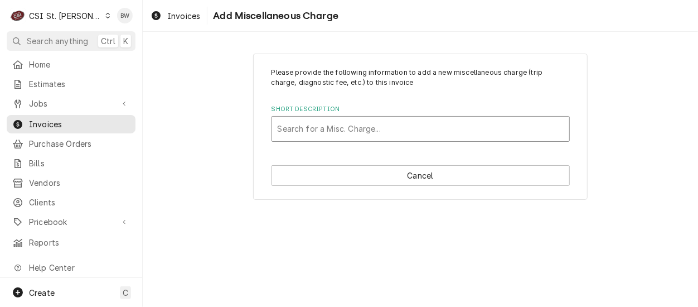
click at [321, 129] on div "Short Description" at bounding box center [421, 129] width 286 height 20
type input "shipp"
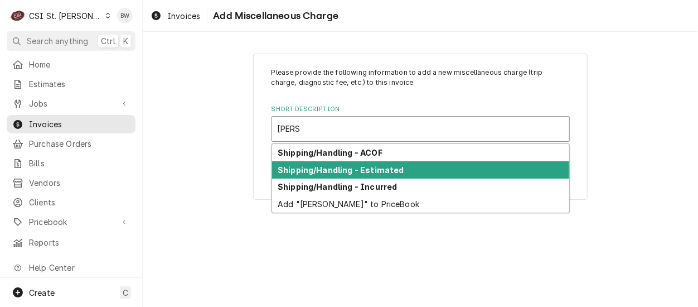
click at [323, 162] on div "Shipping/Handling - Estimated" at bounding box center [420, 169] width 297 height 17
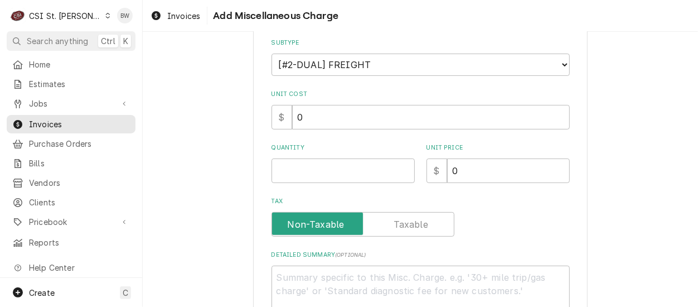
scroll to position [167, 0]
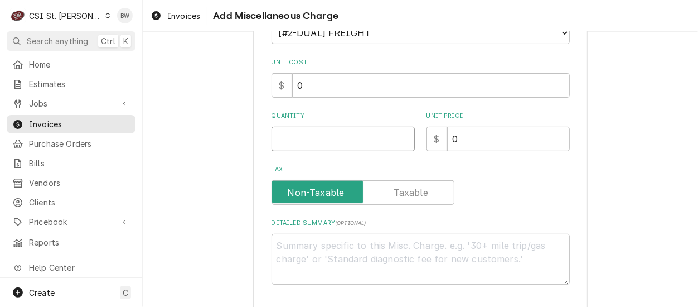
click at [281, 138] on input "Quantity" at bounding box center [342, 139] width 143 height 25
type textarea "x"
type input "1"
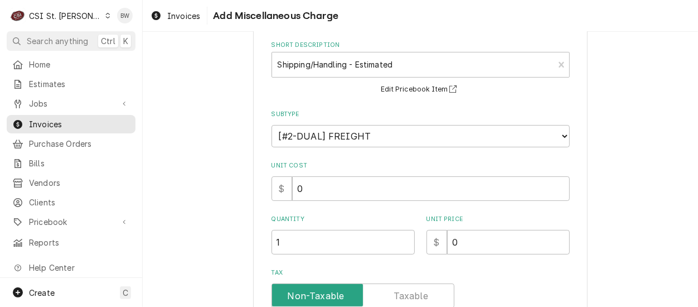
scroll to position [111, 0]
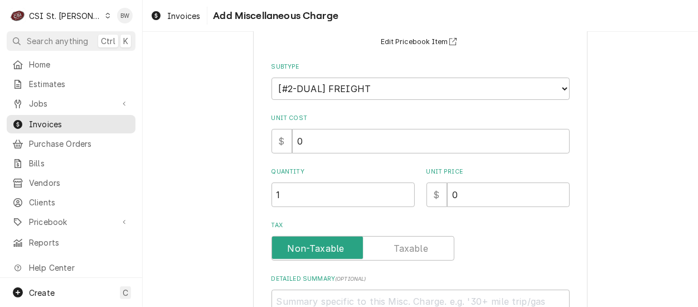
click at [187, 157] on div "Please provide the following information to add a new miscellaneous charge (tri…" at bounding box center [420, 170] width 555 height 476
drag, startPoint x: 451, startPoint y: 193, endPoint x: 432, endPoint y: 193, distance: 19.5
click at [434, 193] on div "$ 0" at bounding box center [497, 194] width 143 height 25
type textarea "x"
type input "1"
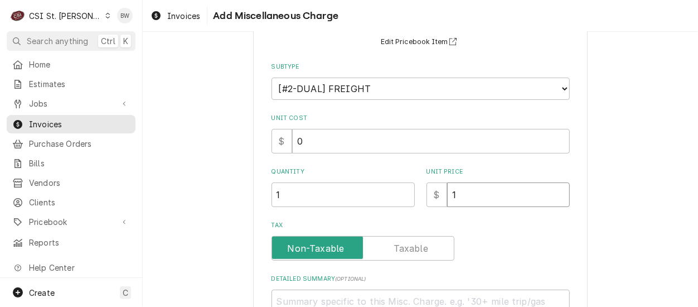
type textarea "x"
type input "13"
type textarea "x"
type input "13.3"
type textarea "x"
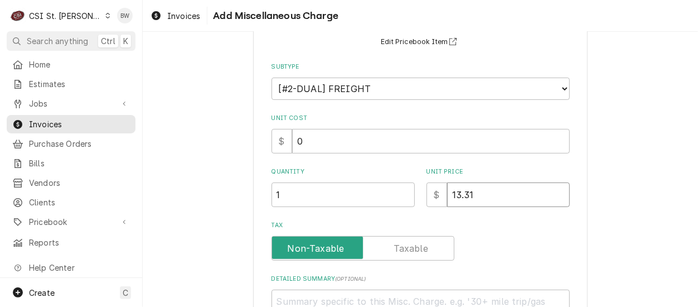
type input "13.31"
click at [496, 227] on label "Tax" at bounding box center [420, 225] width 298 height 9
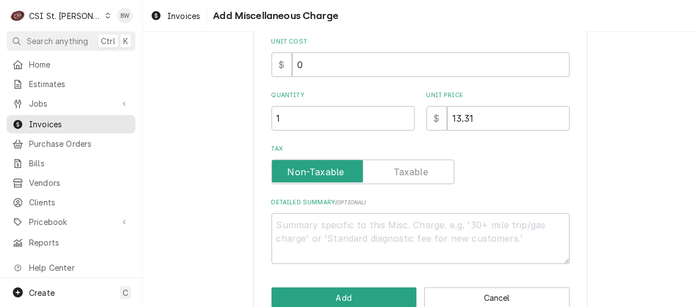
scroll to position [211, 0]
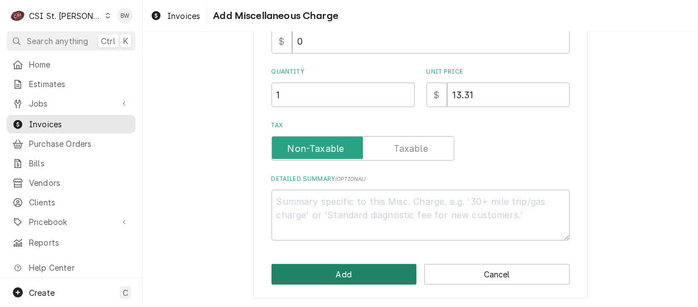
click at [338, 268] on button "Add" at bounding box center [343, 274] width 145 height 21
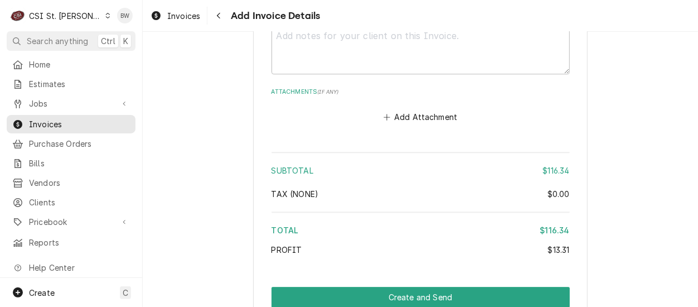
scroll to position [1674, 0]
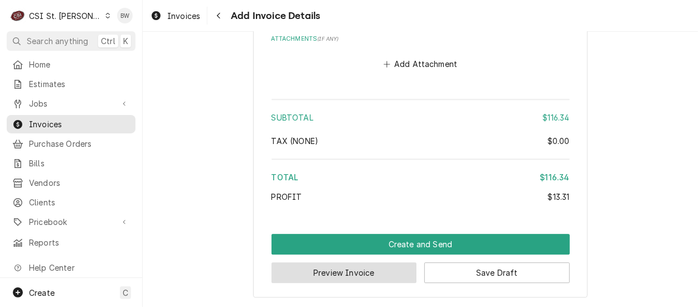
click at [339, 266] on button "Preview Invoice" at bounding box center [343, 272] width 145 height 21
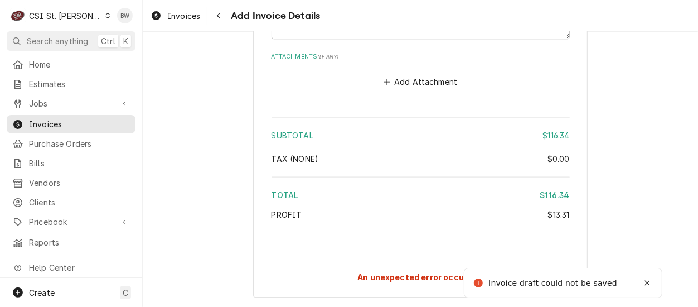
scroll to position [1655, 0]
click at [648, 285] on icon "Notifications alt+T" at bounding box center [647, 283] width 8 height 8
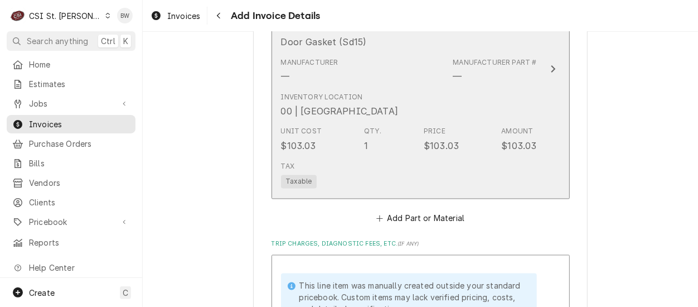
scroll to position [1042, 0]
click at [386, 124] on div "Unit Cost $103.03 Qty. 1 Price $103.03 Amount $103.03" at bounding box center [409, 139] width 256 height 35
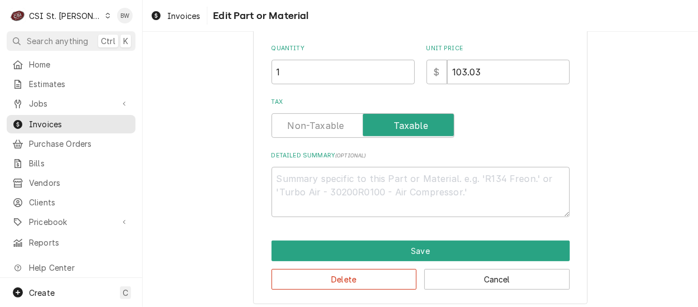
scroll to position [196, 0]
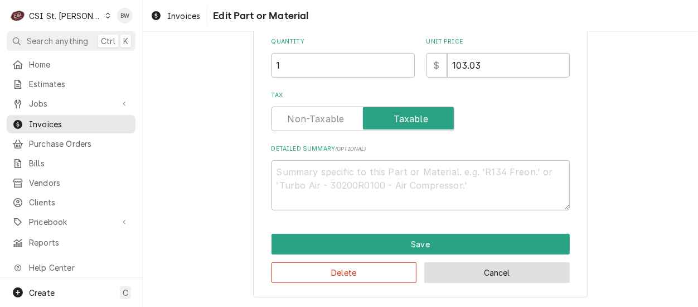
click at [459, 269] on button "Cancel" at bounding box center [496, 272] width 145 height 21
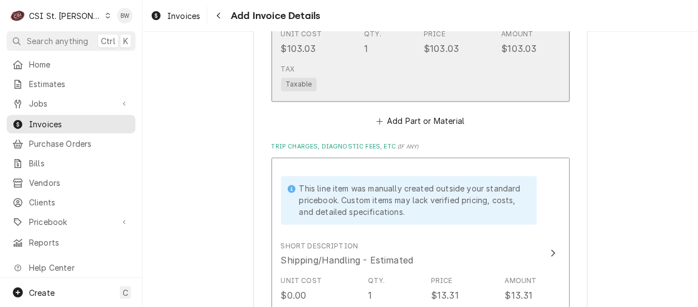
scroll to position [1099, 0]
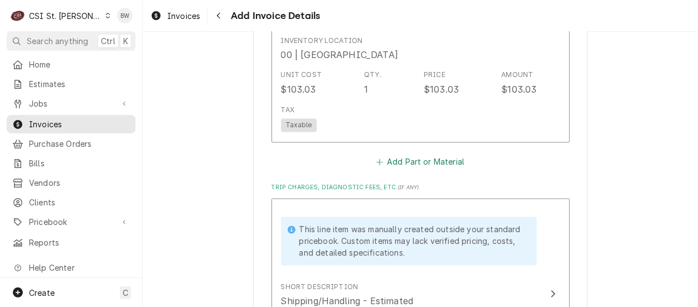
click at [402, 162] on button "Add Part or Material" at bounding box center [420, 162] width 92 height 16
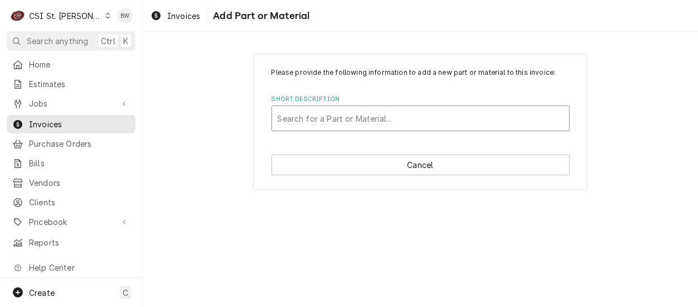
click at [310, 120] on div "Short Description" at bounding box center [421, 118] width 286 height 20
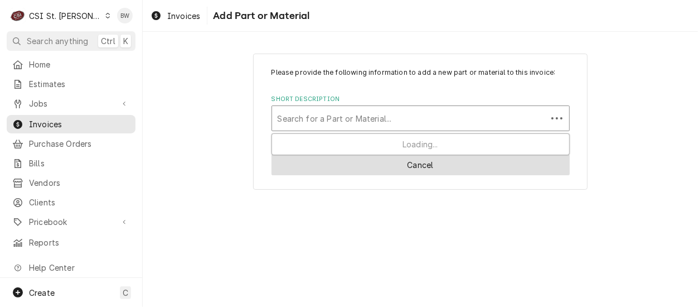
click at [402, 162] on button "Cancel" at bounding box center [420, 164] width 298 height 21
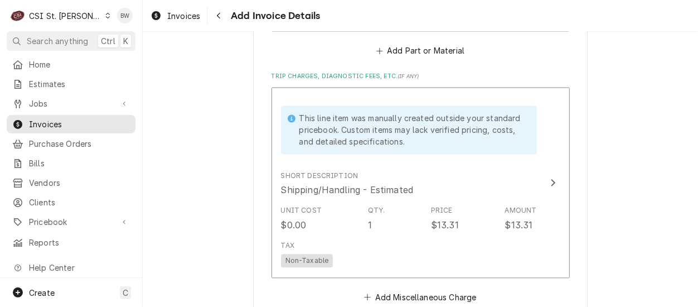
scroll to position [1322, 0]
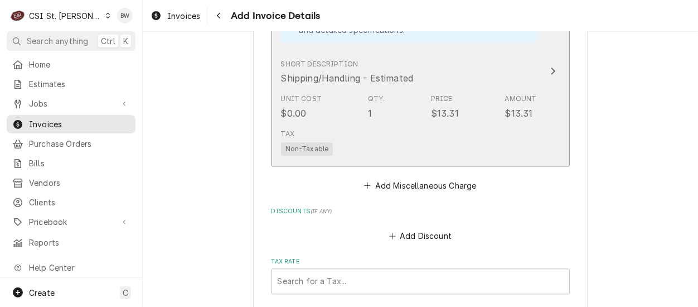
click at [401, 127] on div "Tax Non-Taxable" at bounding box center [409, 142] width 256 height 36
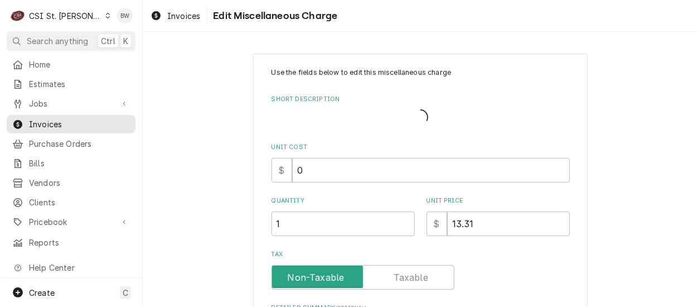
click at [318, 109] on div "Short Description" at bounding box center [420, 116] width 298 height 23
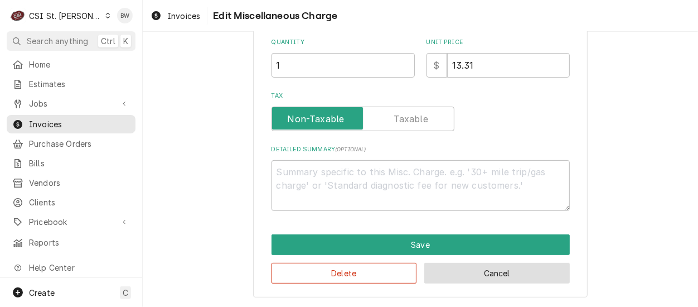
click at [459, 264] on button "Cancel" at bounding box center [496, 273] width 145 height 21
type textarea "x"
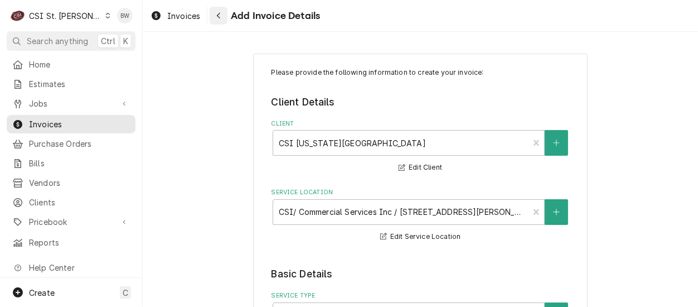
click at [223, 18] on div "Navigate back" at bounding box center [218, 15] width 11 height 11
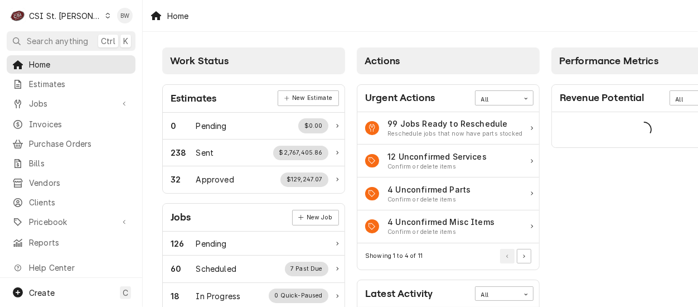
click at [105, 15] on icon "Dynamic Content Wrapper" at bounding box center [107, 16] width 5 height 6
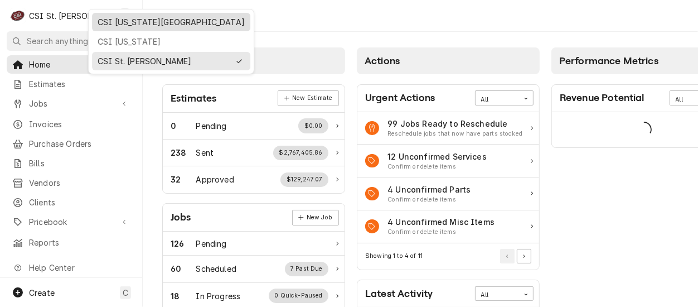
click at [106, 25] on div "CSI [US_STATE][GEOGRAPHIC_DATA]" at bounding box center [171, 22] width 147 height 12
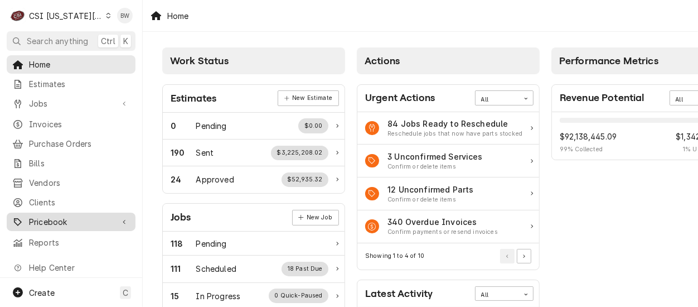
click at [62, 216] on span "Pricebook" at bounding box center [71, 222] width 84 height 12
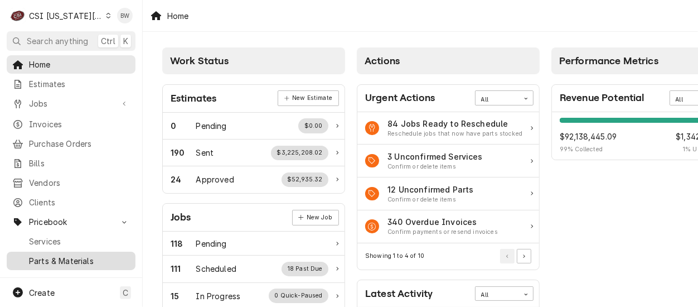
click at [59, 254] on div "Parts & Materials" at bounding box center [71, 261] width 124 height 14
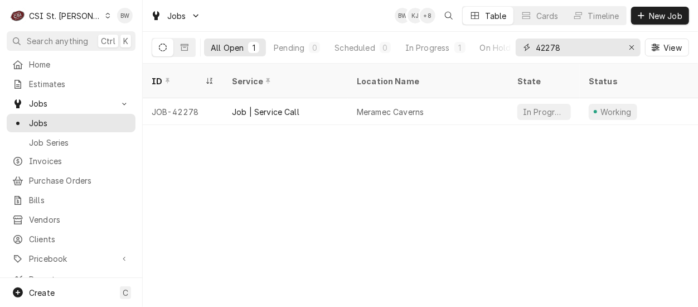
drag, startPoint x: 569, startPoint y: 50, endPoint x: 521, endPoint y: 48, distance: 47.4
click at [521, 48] on div "42278" at bounding box center [578, 47] width 125 height 18
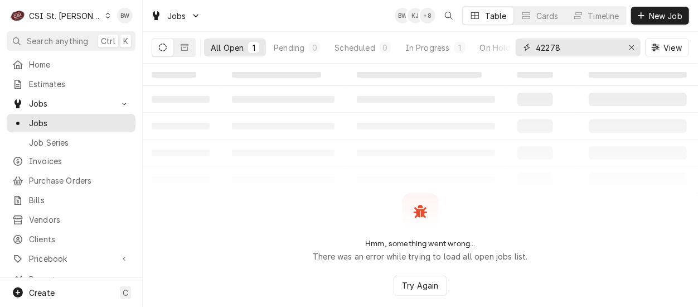
click at [565, 46] on input "42278" at bounding box center [578, 47] width 84 height 18
drag, startPoint x: 565, startPoint y: 46, endPoint x: 530, endPoint y: 48, distance: 34.6
click at [529, 46] on div "42278" at bounding box center [578, 47] width 125 height 18
click at [376, 17] on div "Jobs BW KJ + 8 Table Cards Timeline New Job" at bounding box center [420, 15] width 555 height 31
drag, startPoint x: 586, startPoint y: 47, endPoint x: 577, endPoint y: 50, distance: 9.3
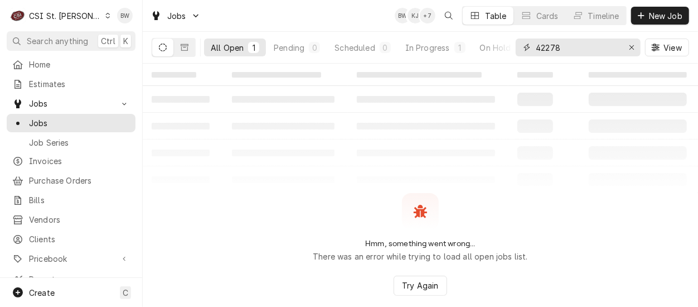
click at [577, 50] on input "42278" at bounding box center [578, 47] width 84 height 18
type input "42277"
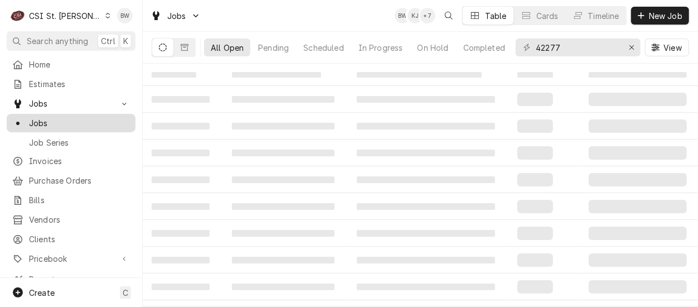
click at [66, 119] on span "Jobs" at bounding box center [79, 123] width 101 height 12
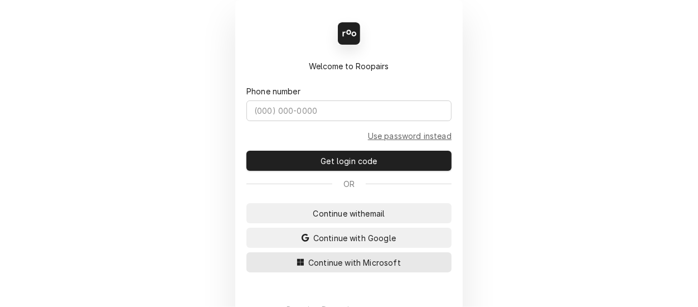
click at [345, 265] on span "Continue with Microsoft" at bounding box center [354, 262] width 97 height 12
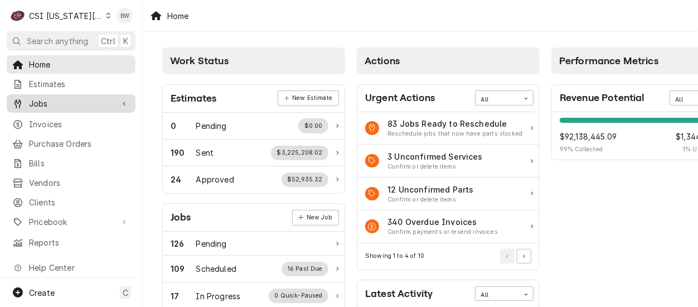
click at [76, 99] on span "Jobs" at bounding box center [71, 104] width 84 height 12
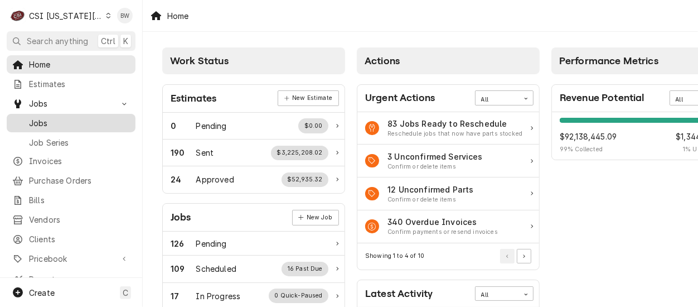
click at [74, 119] on span "Jobs" at bounding box center [79, 123] width 101 height 12
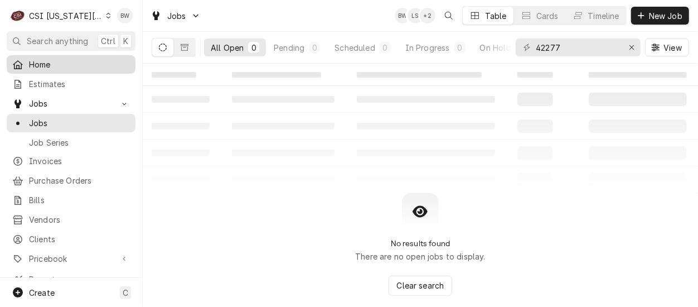
click at [85, 62] on span "Home" at bounding box center [79, 65] width 101 height 12
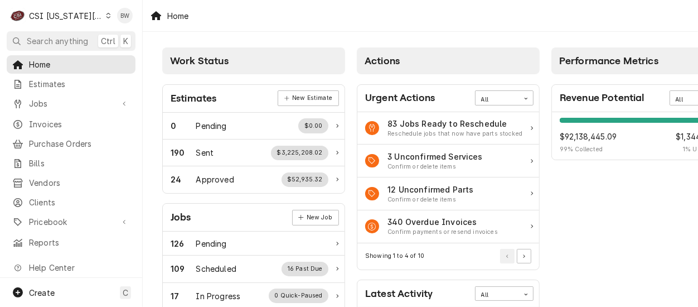
click at [106, 14] on div "Dynamic Content Wrapper" at bounding box center [108, 16] width 5 height 8
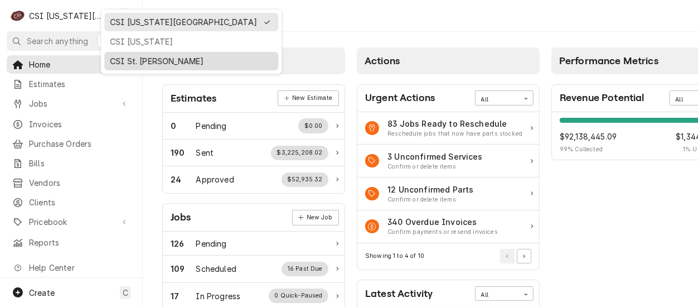
click at [120, 52] on div "CSI St. [PERSON_NAME]" at bounding box center [191, 61] width 174 height 18
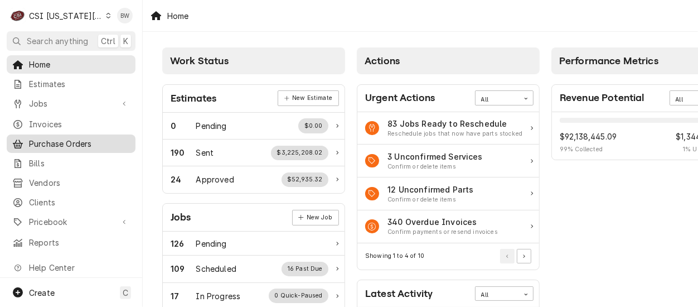
click at [54, 140] on span "Purchase Orders" at bounding box center [79, 144] width 101 height 12
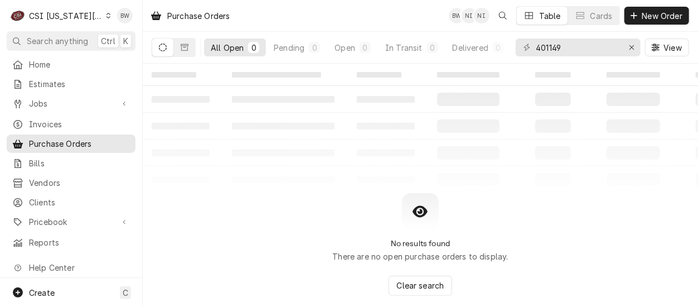
click at [106, 17] on div "Dynamic Content Wrapper" at bounding box center [108, 16] width 5 height 8
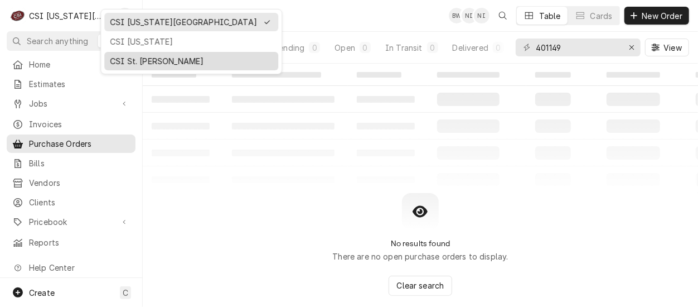
click at [132, 64] on div "CSI St. [PERSON_NAME]" at bounding box center [191, 61] width 163 height 12
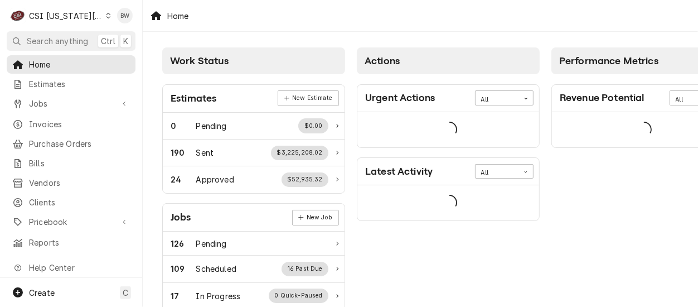
click at [106, 16] on div "Dynamic Content Wrapper" at bounding box center [108, 16] width 5 height 8
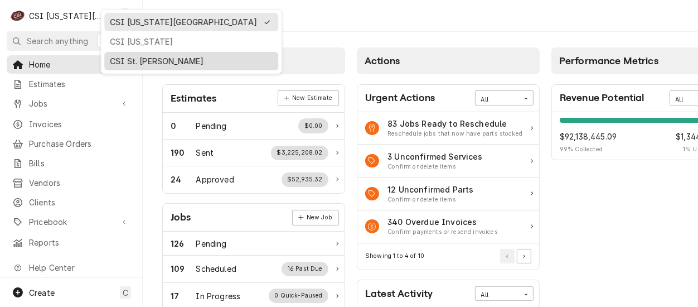
click at [116, 52] on div "CSI St. [PERSON_NAME]" at bounding box center [191, 61] width 174 height 18
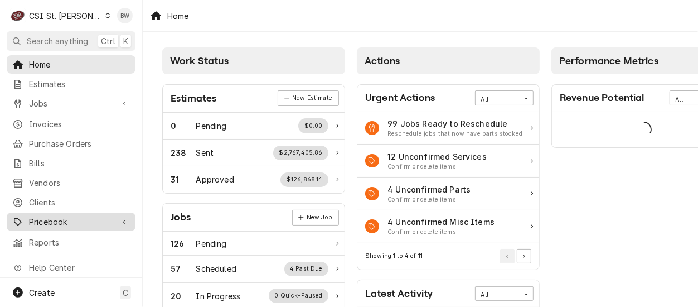
click at [70, 222] on link "Pricebook" at bounding box center [71, 221] width 129 height 18
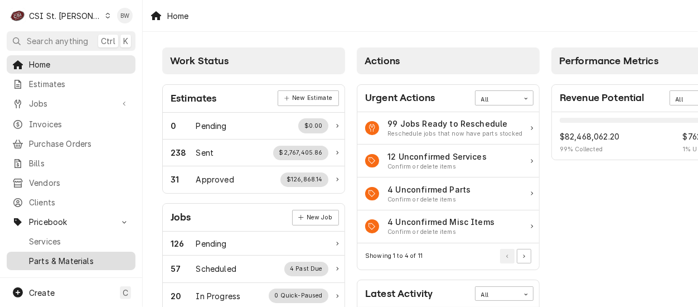
click at [65, 255] on span "Parts & Materials" at bounding box center [79, 261] width 101 height 12
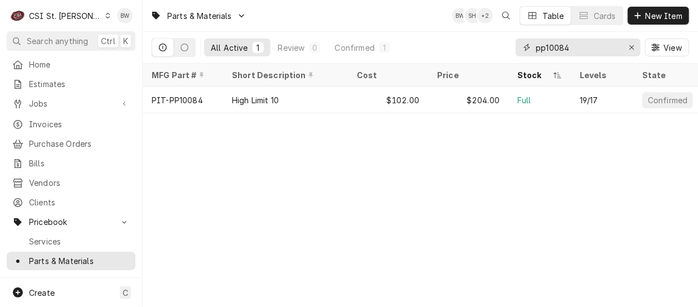
drag, startPoint x: 582, startPoint y: 50, endPoint x: 516, endPoint y: 50, distance: 65.8
click at [517, 50] on div "pp10084" at bounding box center [578, 47] width 125 height 18
paste input "99-16860"
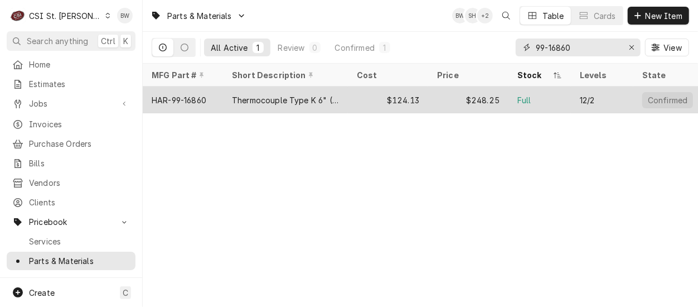
type input "99-16860"
click at [199, 100] on div "HAR-99-16860" at bounding box center [179, 100] width 55 height 12
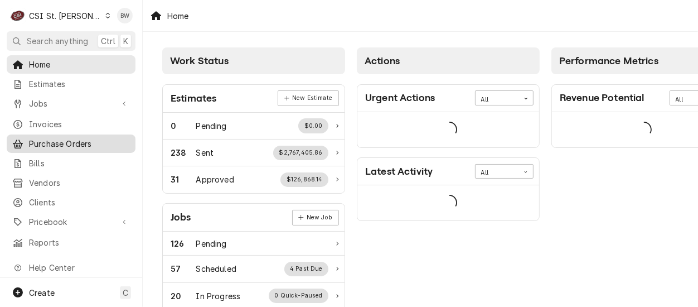
click at [69, 144] on span "Purchase Orders" at bounding box center [79, 144] width 101 height 12
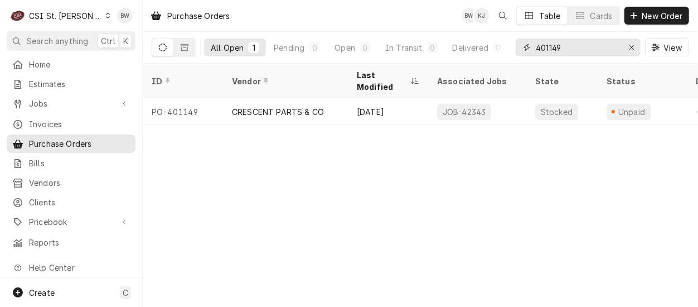
drag, startPoint x: 591, startPoint y: 46, endPoint x: 554, endPoint y: 47, distance: 37.4
click at [554, 47] on input "401149" at bounding box center [578, 47] width 84 height 18
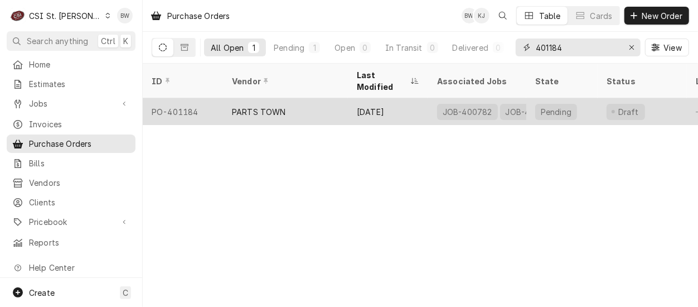
type input "401184"
click at [182, 98] on div "PO-401184" at bounding box center [183, 111] width 80 height 27
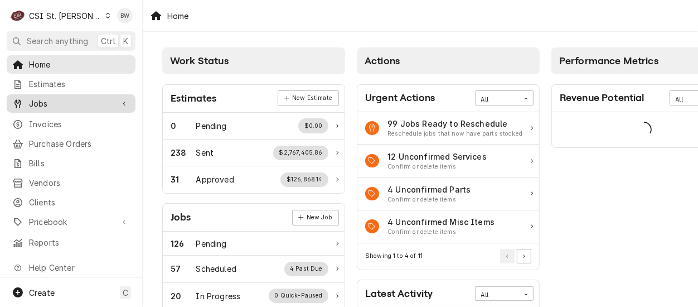
click at [56, 103] on span "Jobs" at bounding box center [71, 104] width 84 height 12
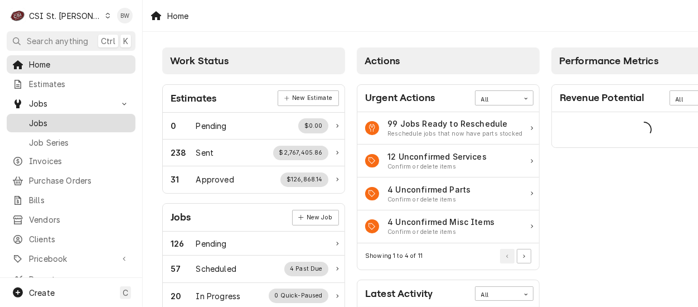
click at [56, 122] on span "Jobs" at bounding box center [79, 123] width 101 height 12
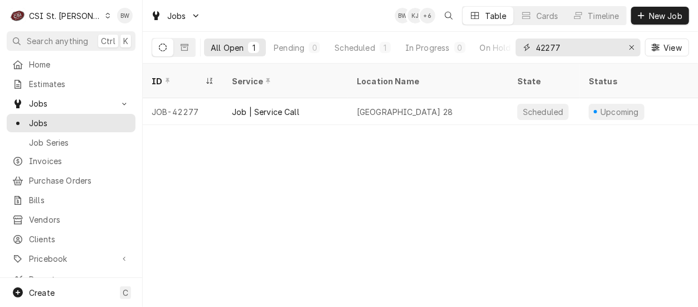
drag, startPoint x: 568, startPoint y: 46, endPoint x: 526, endPoint y: 43, distance: 41.9
click at [526, 43] on div "42277" at bounding box center [578, 47] width 125 height 18
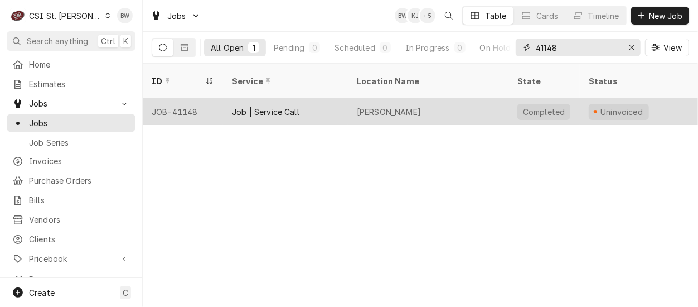
type input "41148"
click at [193, 98] on div "JOB-41148" at bounding box center [183, 111] width 80 height 27
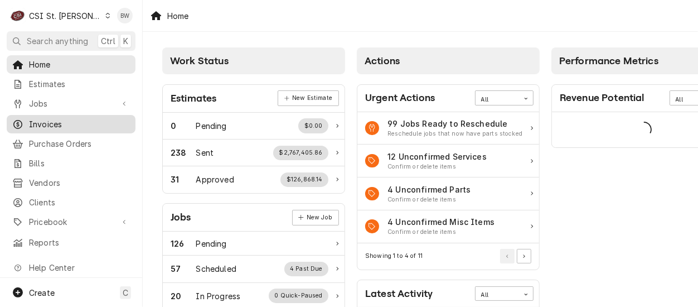
click at [65, 118] on span "Invoices" at bounding box center [79, 124] width 101 height 12
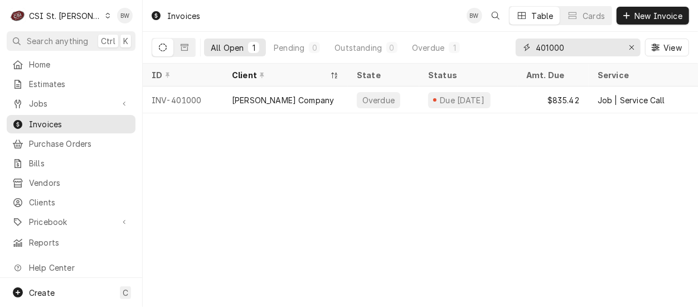
drag, startPoint x: 593, startPoint y: 47, endPoint x: 512, endPoint y: 48, distance: 80.8
click at [512, 48] on div "All Open 1 Pending 0 Outstanding 0 Overdue 1 401000 View" at bounding box center [420, 47] width 537 height 31
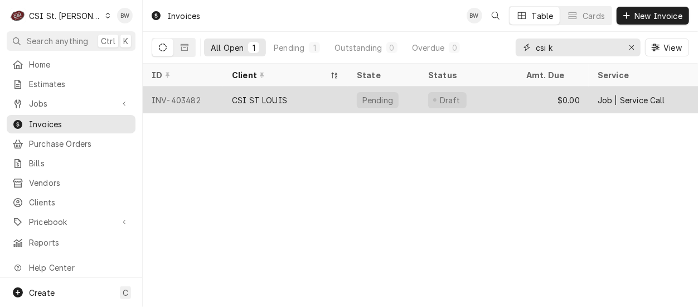
type input "csi k"
click at [198, 95] on div "INV-403482" at bounding box center [183, 99] width 80 height 27
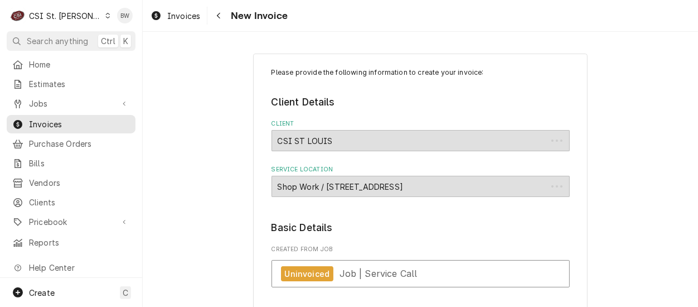
type textarea "x"
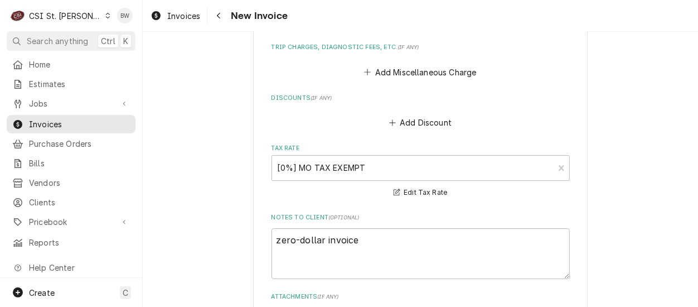
scroll to position [1672, 0]
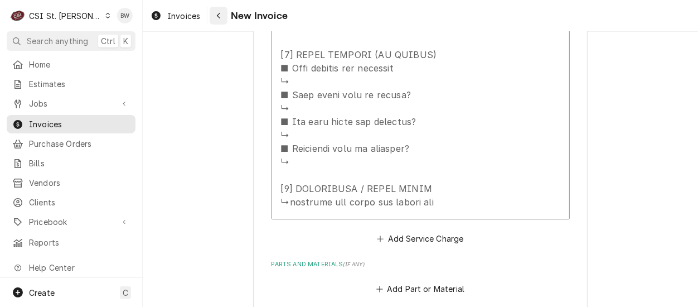
click at [218, 12] on icon "Navigate back" at bounding box center [218, 16] width 5 height 8
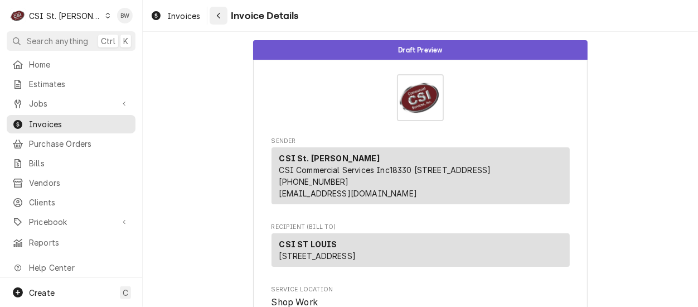
click at [214, 14] on div "Navigate back" at bounding box center [218, 15] width 11 height 11
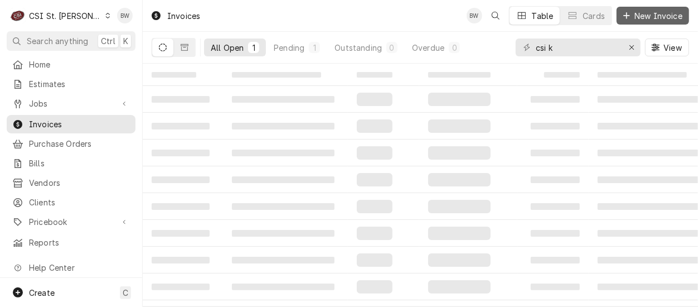
click at [641, 17] on span "New Invoice" at bounding box center [658, 16] width 52 height 12
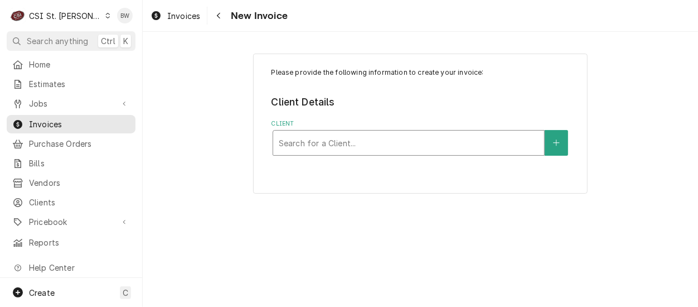
click at [297, 145] on div "Client" at bounding box center [409, 143] width 260 height 20
type input "csi"
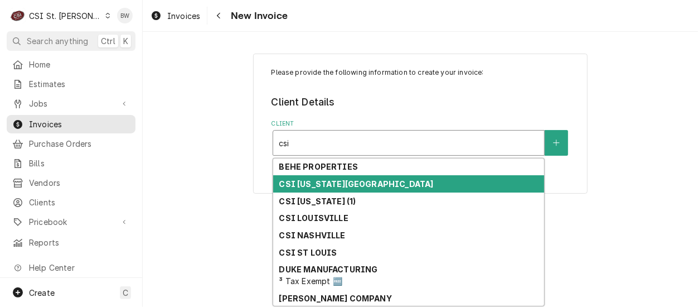
click at [312, 177] on div "CSI [US_STATE][GEOGRAPHIC_DATA]" at bounding box center [408, 183] width 271 height 17
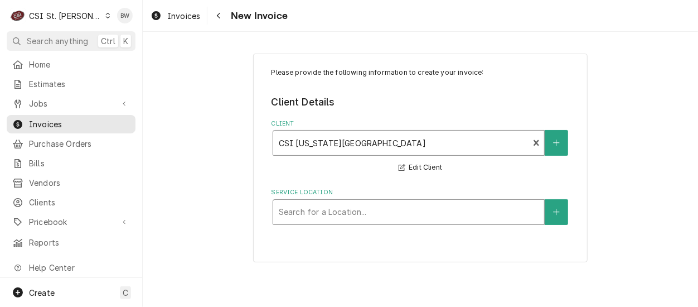
click at [304, 214] on div "Service Location" at bounding box center [409, 212] width 260 height 20
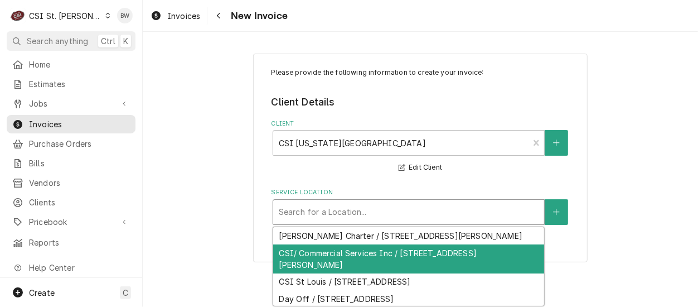
click at [322, 259] on div "CSI/ Commercial Services Inc / 1021 NE Jib Ct Unit B, Lee's Summit, MO 64064" at bounding box center [408, 258] width 271 height 29
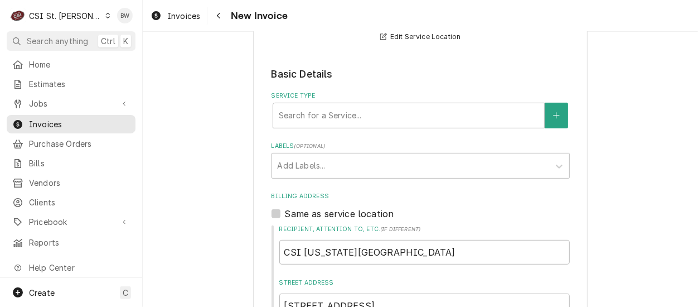
scroll to position [223, 0]
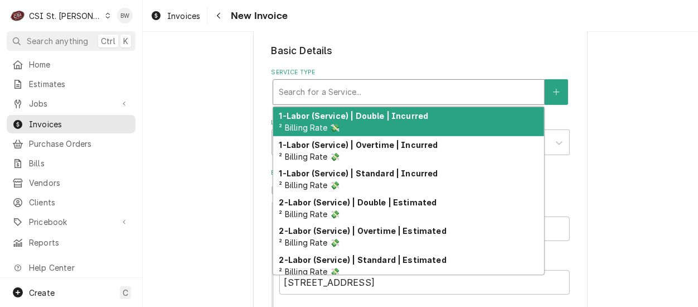
click at [300, 91] on div "Service Type" at bounding box center [409, 92] width 260 height 20
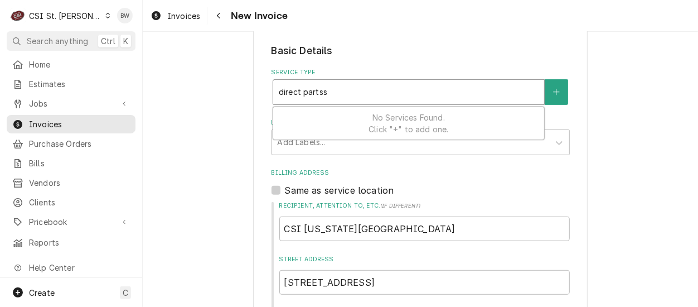
type input "direct parts"
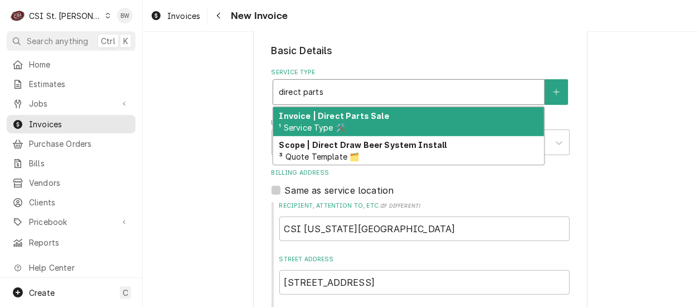
click at [307, 117] on strong "Invoice | Direct Parts Sale" at bounding box center [334, 115] width 110 height 9
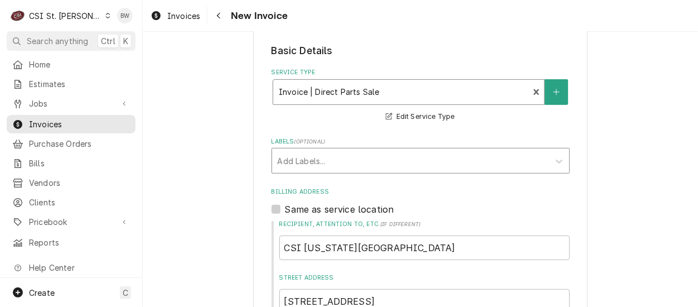
click at [315, 156] on div "Labels" at bounding box center [411, 160] width 266 height 20
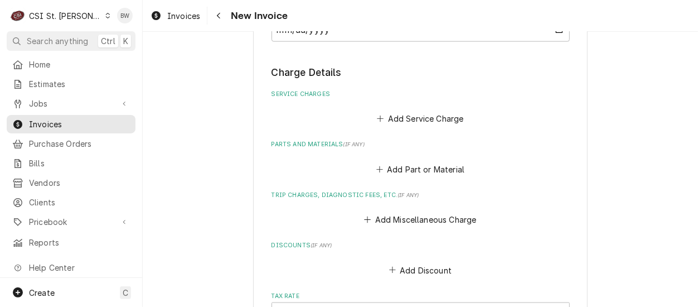
scroll to position [836, 0]
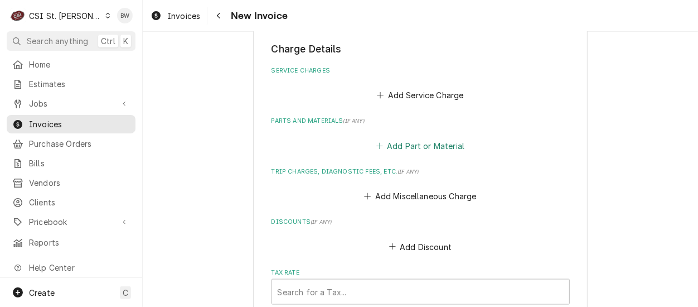
click at [391, 143] on button "Add Part or Material" at bounding box center [420, 146] width 92 height 16
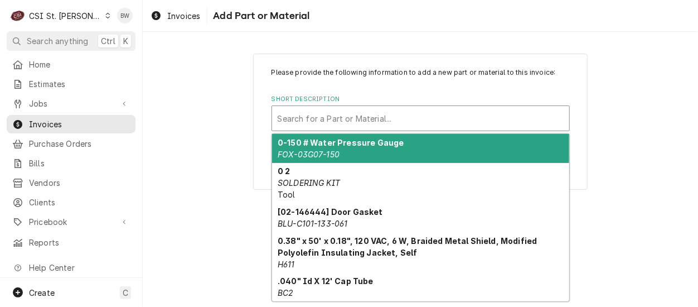
click at [292, 118] on div "Short Description" at bounding box center [421, 118] width 286 height 20
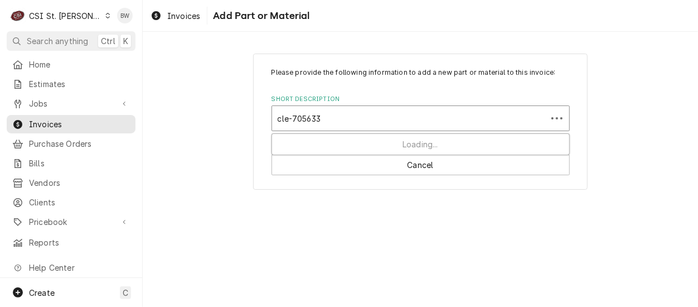
type input "cle-7056339"
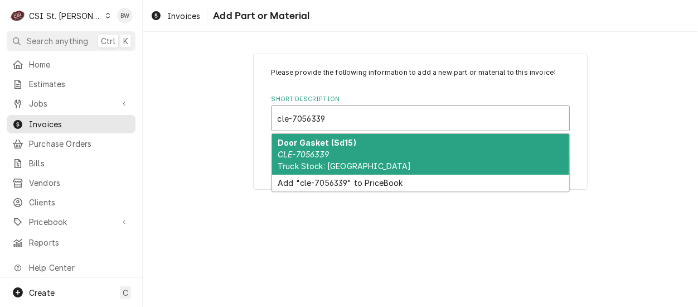
click at [320, 144] on strong "Door Gasket (Sd15)" at bounding box center [317, 142] width 79 height 9
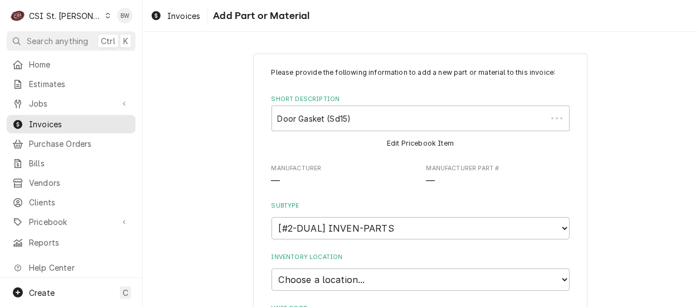
type textarea "x"
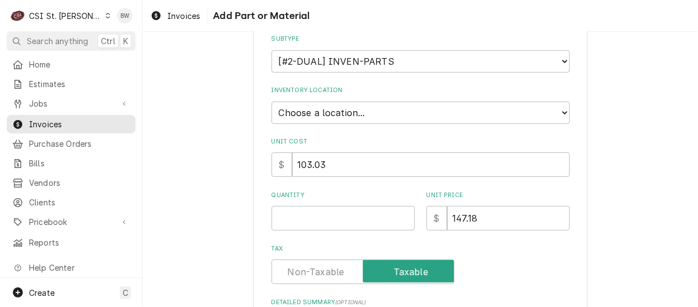
scroll to position [167, 0]
click at [309, 114] on select "Choose a location... 00 | STL WAREHOUSE 01 | CHUCK WAMBOLDT V#93 01 | COURTNEY …" at bounding box center [420, 112] width 298 height 22
select select "1370"
click at [271, 101] on select "Choose a location... 00 | STL WAREHOUSE 01 | CHUCK WAMBOLDT V#93 01 | COURTNEY …" at bounding box center [420, 112] width 298 height 22
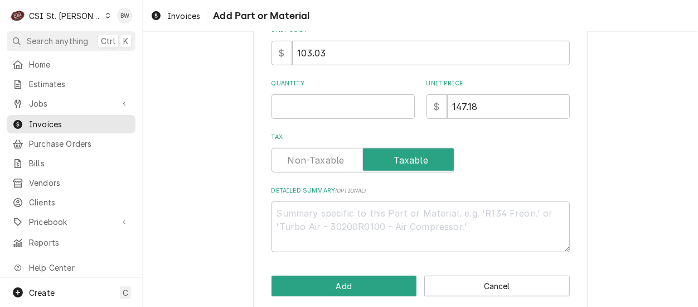
scroll to position [279, 0]
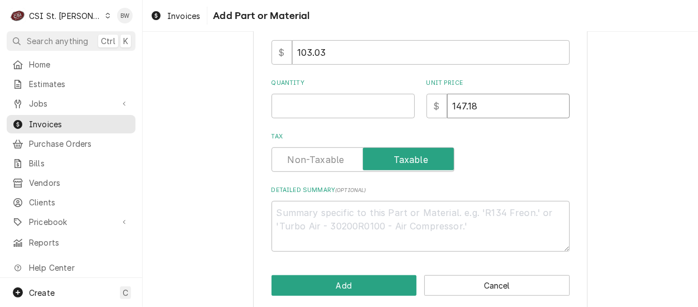
drag, startPoint x: 479, startPoint y: 107, endPoint x: 430, endPoint y: 104, distance: 49.1
click at [431, 104] on div "$ 147.18" at bounding box center [497, 106] width 143 height 25
type textarea "x"
type input "1"
type textarea "x"
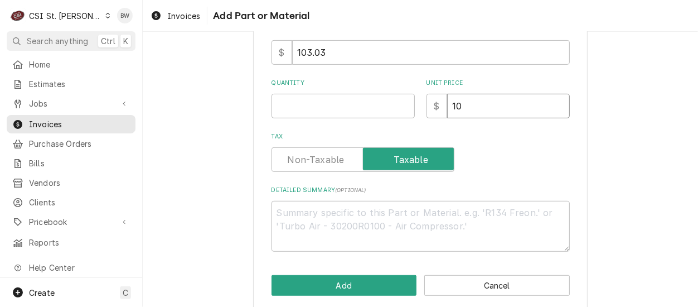
type input "103"
type textarea "x"
type input "103.0"
type textarea "x"
type input "103.03"
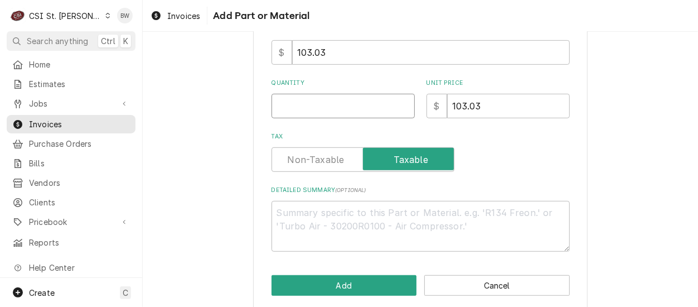
click at [288, 106] on input "Quantity" at bounding box center [342, 106] width 143 height 25
type textarea "x"
type input "1"
click at [288, 123] on div "Please provide the following information to add a new part or material to this …" at bounding box center [420, 20] width 298 height 463
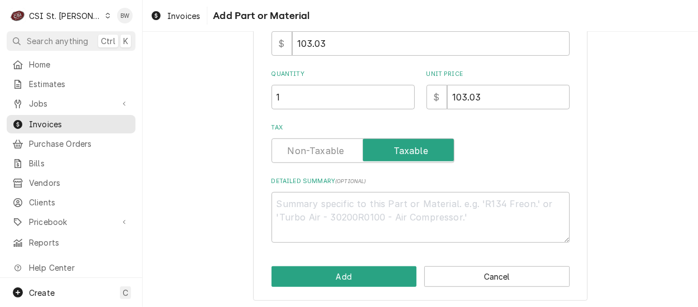
scroll to position [290, 0]
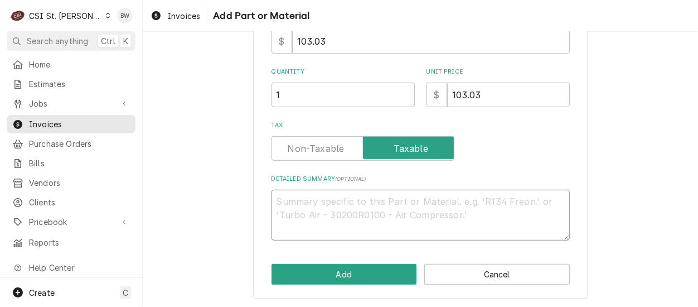
click at [286, 203] on textarea "Detailed Summary ( optional )" at bounding box center [420, 215] width 298 height 50
click at [311, 194] on textarea "Detailed Summary ( optional )" at bounding box center [420, 215] width 298 height 50
type textarea "x"
type textarea "K"
type textarea "x"
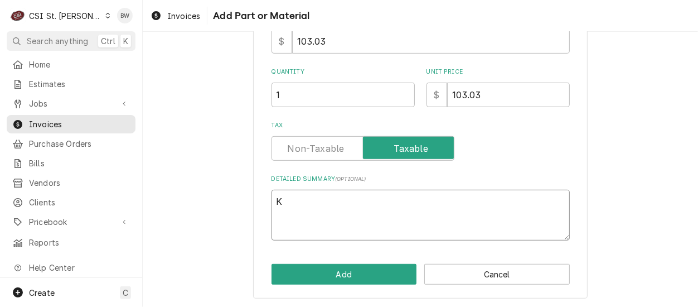
type textarea "KC"
type textarea "x"
type textarea "KC"
type textarea "x"
type textarea "KC P"
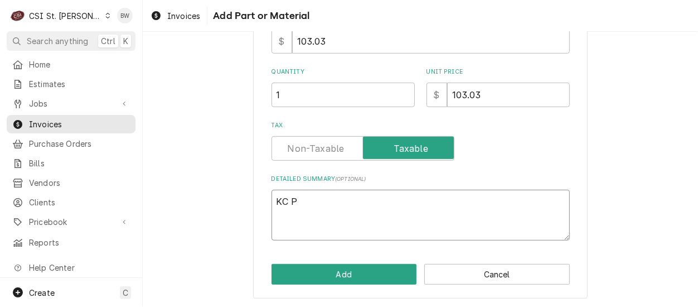
type textarea "x"
type textarea "KC PO"
type textarea "x"
type textarea "KC PO"
type textarea "x"
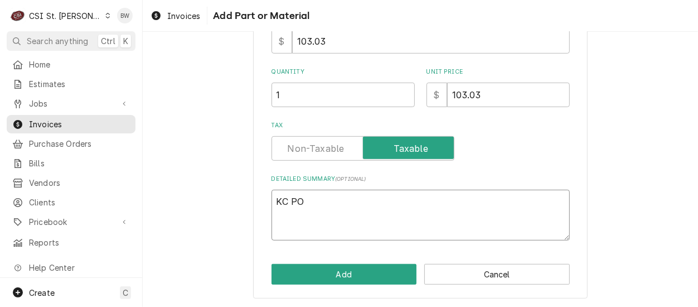
type textarea "KC PO 3"
type textarea "x"
type textarea "KC PO 30"
type textarea "x"
type textarea "KC PO 301"
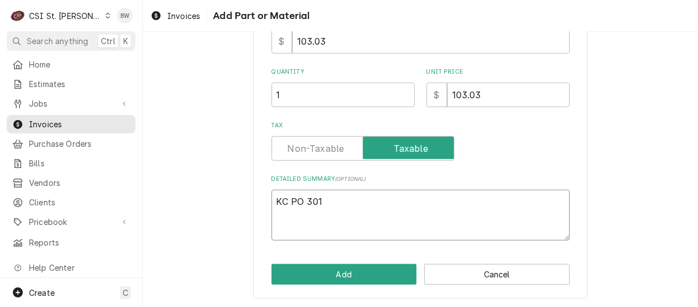
type textarea "x"
type textarea "KC PO 3014"
type textarea "x"
type textarea "KC PO 30141"
type textarea "x"
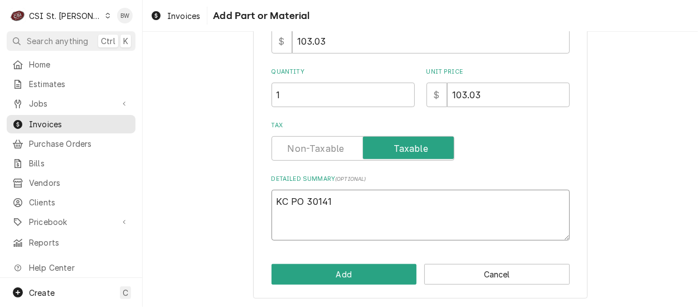
type textarea "KC PO 301411"
type textarea "x"
type textarea "KC PO 301411"
type textarea "x"
type textarea "KC PO 301411 N"
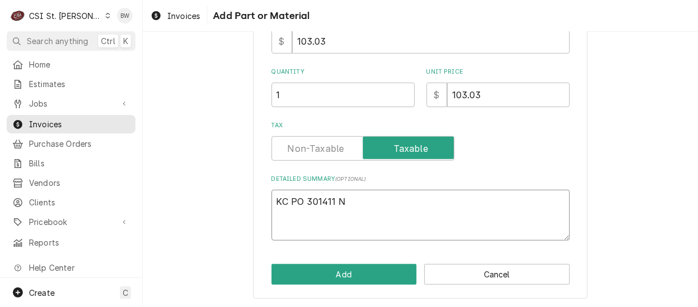
type textarea "x"
type textarea "KC PO 301411 Na"
type textarea "x"
type textarea "KC PO 301411 Nat"
type textarea "x"
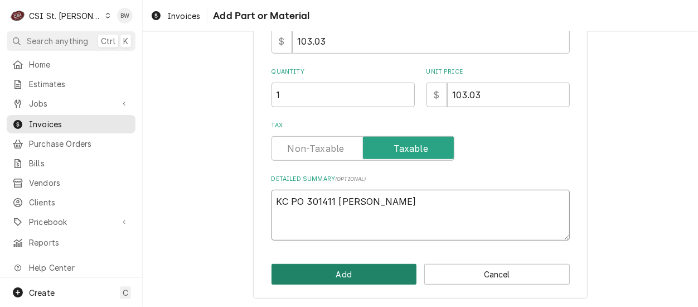
type textarea "KC PO 301411 Nate"
click at [348, 268] on button "Add" at bounding box center [343, 274] width 145 height 21
type textarea "x"
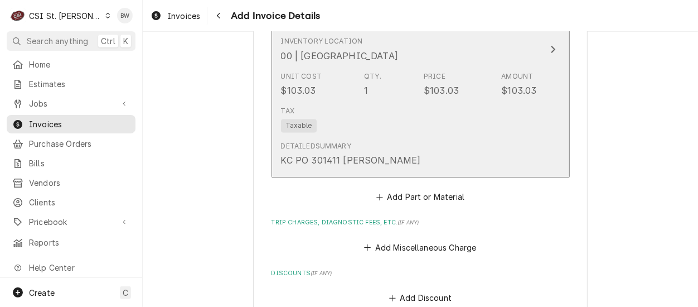
scroll to position [1101, 0]
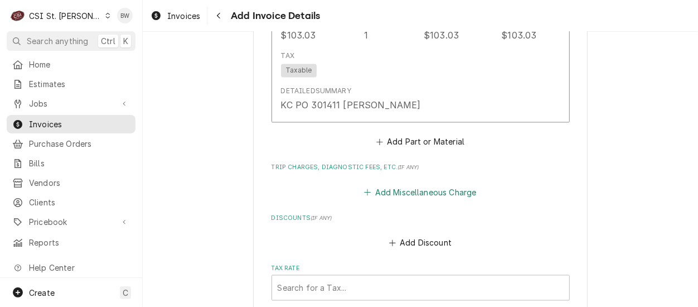
click at [401, 190] on button "Add Miscellaneous Charge" at bounding box center [420, 192] width 116 height 16
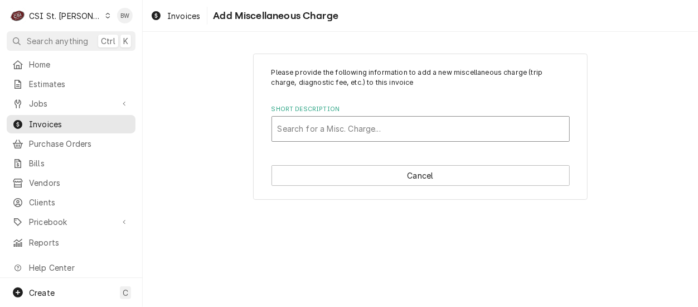
click at [301, 129] on div "Short Description" at bounding box center [421, 129] width 286 height 20
type input "ship"
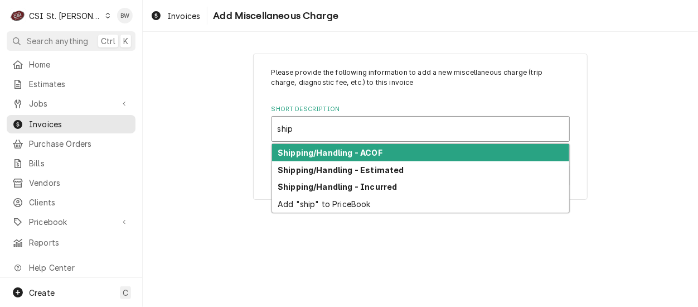
drag, startPoint x: 299, startPoint y: 169, endPoint x: 299, endPoint y: 158, distance: 11.7
click at [299, 158] on div "Shipping/Handling - ACOF Shipping/Handling - Estimated Shipping/Handling - Incu…" at bounding box center [420, 178] width 297 height 69
click at [298, 157] on div "Shipping/Handling - ACOF" at bounding box center [420, 152] width 297 height 17
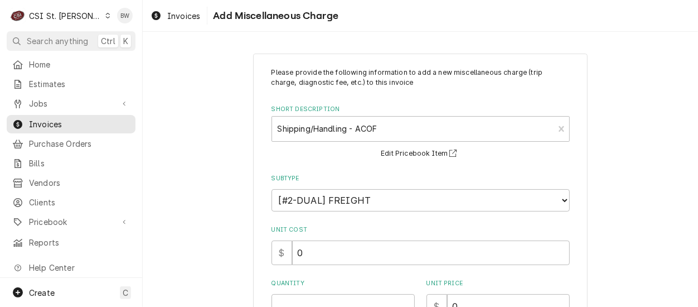
scroll to position [56, 0]
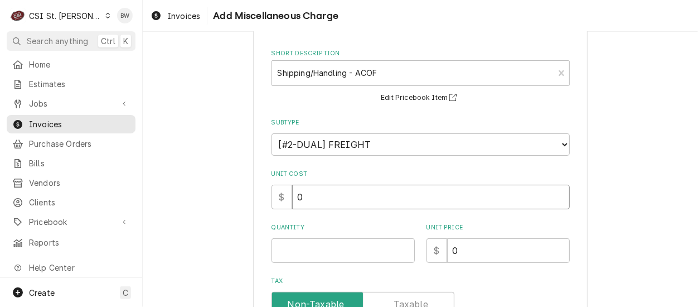
drag, startPoint x: 300, startPoint y: 196, endPoint x: 285, endPoint y: 197, distance: 15.6
click at [285, 197] on div "$ 0" at bounding box center [420, 196] width 298 height 25
click at [226, 196] on div "Please provide the following information to add a new miscellaneous charge (tri…" at bounding box center [420, 226] width 555 height 476
drag, startPoint x: 315, startPoint y: 201, endPoint x: 275, endPoint y: 199, distance: 40.2
click at [275, 199] on div "$ 0" at bounding box center [420, 196] width 298 height 25
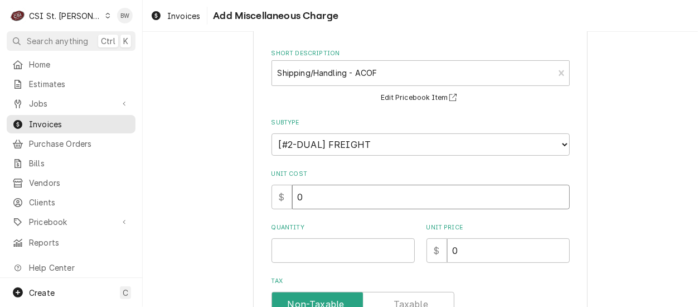
type textarea "x"
type input "1"
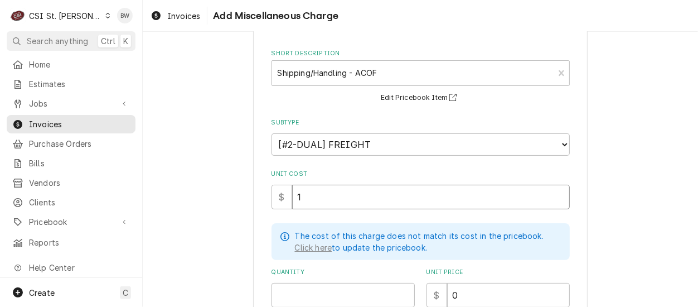
type textarea "x"
type input "13"
type textarea "x"
type input "13.3"
type textarea "x"
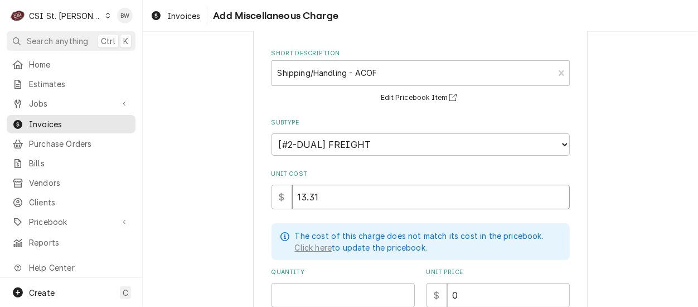
type input "13.31"
click at [253, 212] on div "Please provide the following information to add a new miscellaneous charge (tri…" at bounding box center [420, 248] width 334 height 501
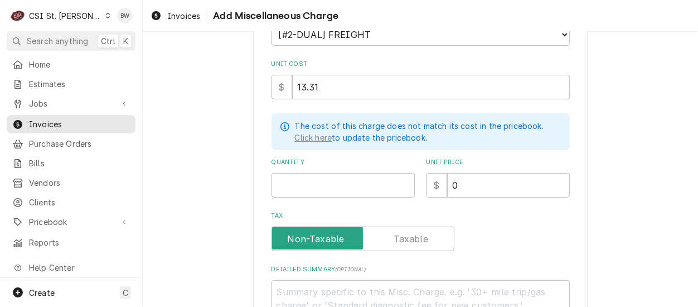
scroll to position [167, 0]
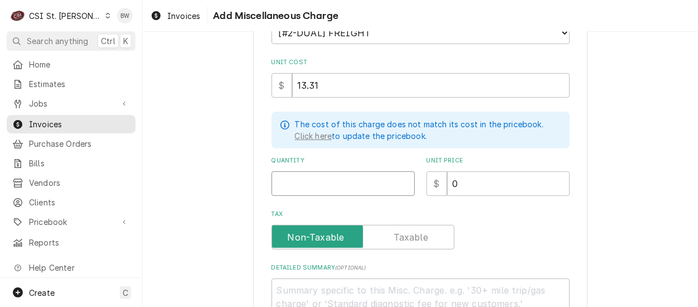
click at [285, 182] on input "Quantity" at bounding box center [342, 183] width 143 height 25
type textarea "x"
type input "1"
type textarea "x"
type input "1"
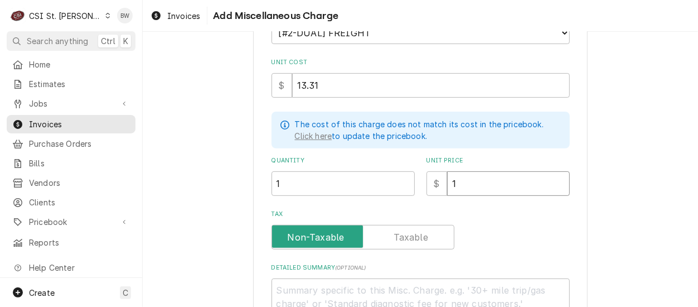
type textarea "x"
type input "13"
type textarea "x"
type input "13.3"
type textarea "x"
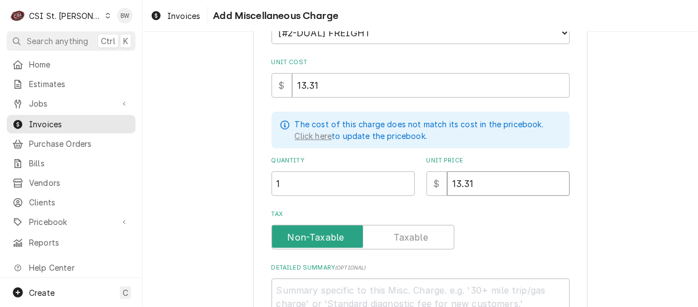
type input "13.31"
drag, startPoint x: 523, startPoint y: 230, endPoint x: 502, endPoint y: 225, distance: 21.9
click at [522, 230] on div "Tax" at bounding box center [420, 237] width 298 height 25
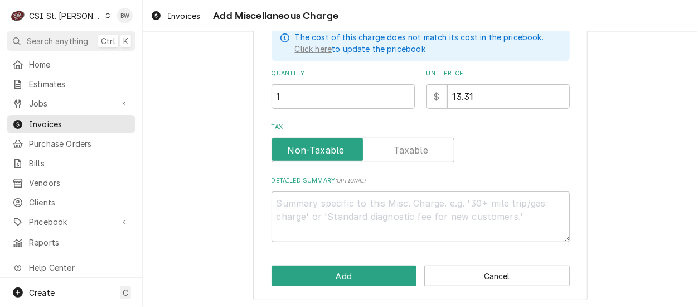
scroll to position [255, 0]
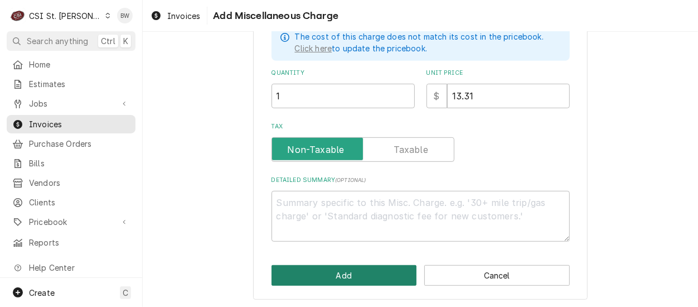
click at [344, 268] on button "Add" at bounding box center [343, 275] width 145 height 21
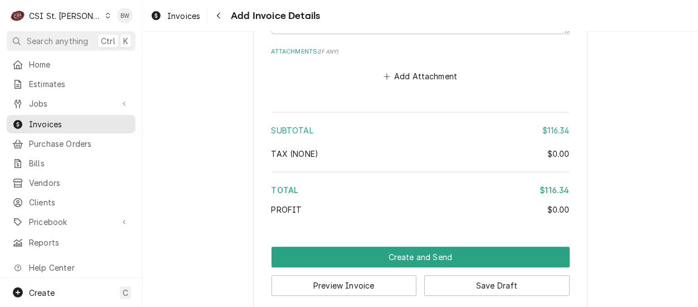
scroll to position [1619, 0]
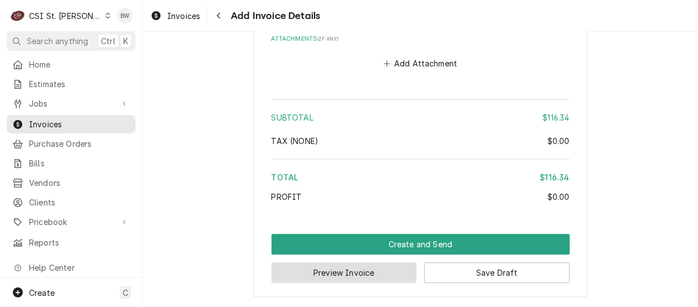
click at [341, 272] on button "Preview Invoice" at bounding box center [343, 272] width 145 height 21
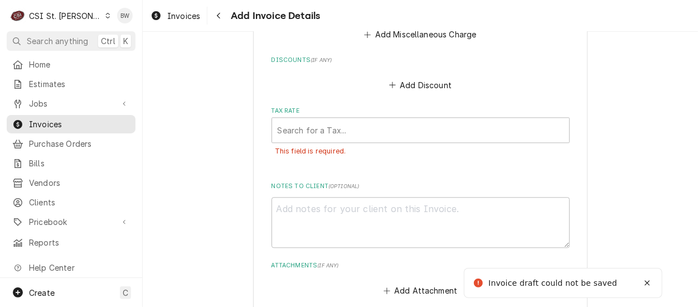
scroll to position [1380, 0]
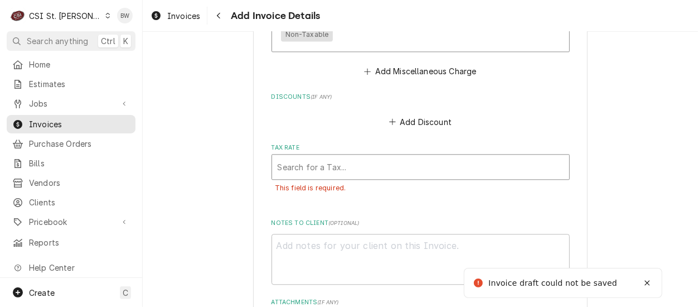
click at [326, 168] on div "Tax Rate" at bounding box center [421, 167] width 286 height 20
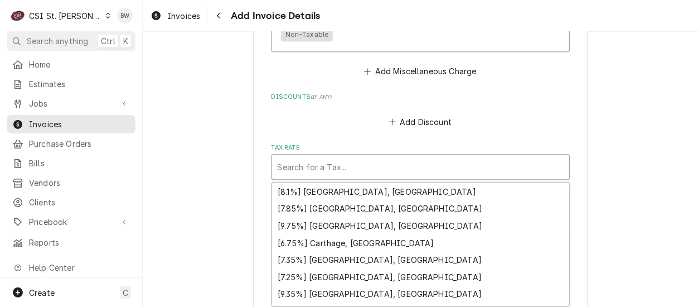
scroll to position [0, 0]
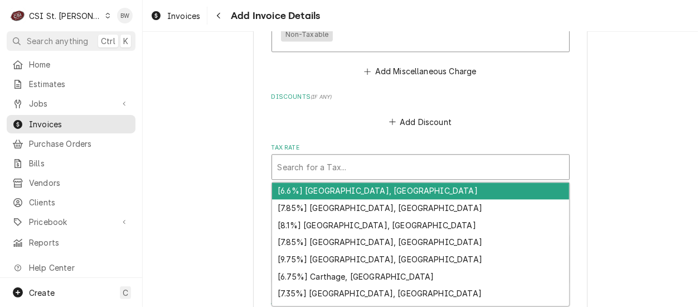
type textarea "x"
type input "k"
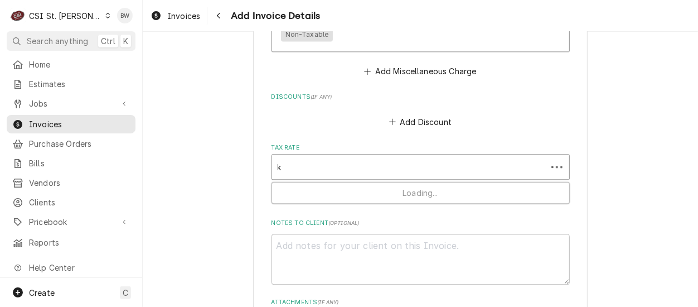
type textarea "x"
type input "kc"
type textarea "x"
type input "k"
type textarea "x"
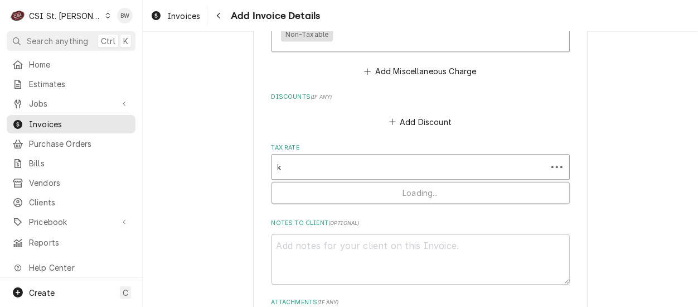
type input "ka"
type textarea "x"
type input "kan"
type textarea "x"
type input "kans"
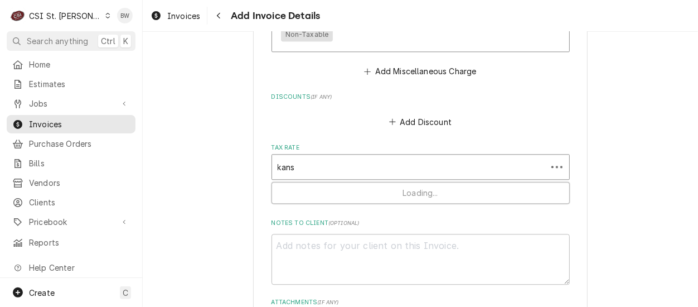
type textarea "x"
type input "kansas"
type textarea "x"
type input "kansa"
type textarea "x"
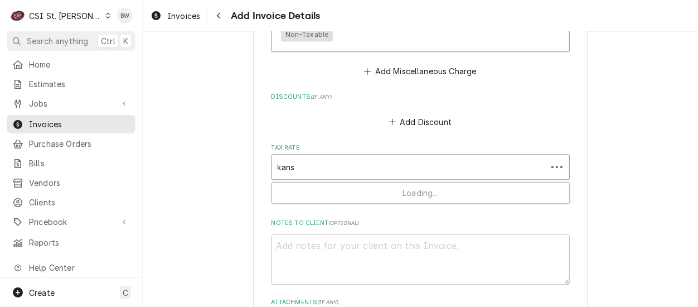
type input "kan"
type textarea "x"
type input "ka"
type textarea "x"
type input "k"
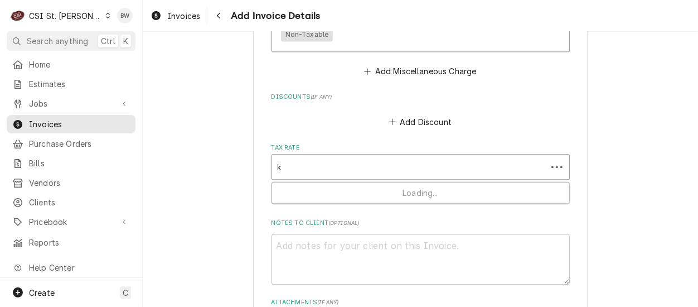
type textarea "x"
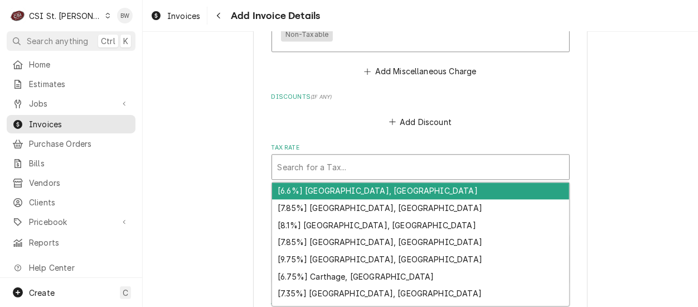
type textarea "x"
type input "e"
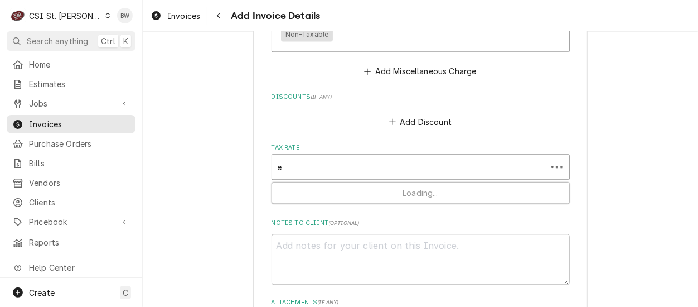
type textarea "x"
type input "ex"
type textarea "x"
type input "exe"
type textarea "x"
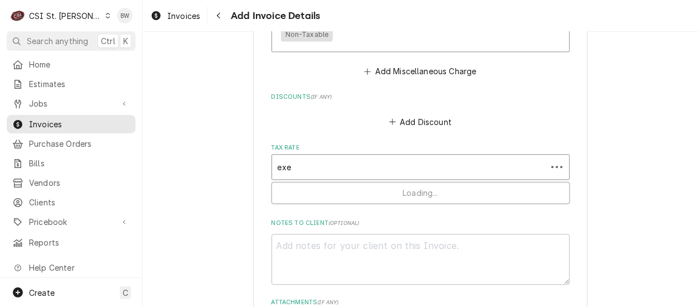
type input "exem"
type textarea "x"
type input "exemp"
type textarea "x"
type input "exempt"
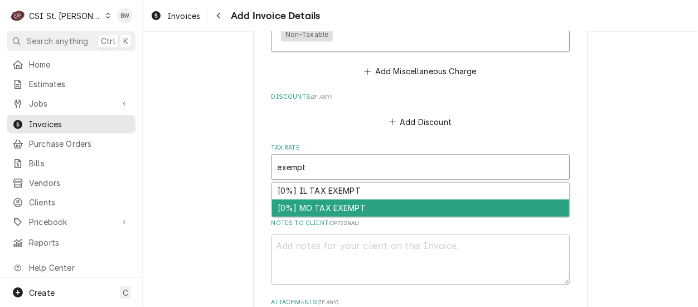
click at [319, 209] on div "[0%] MO TAX EXEMPT" at bounding box center [420, 207] width 297 height 17
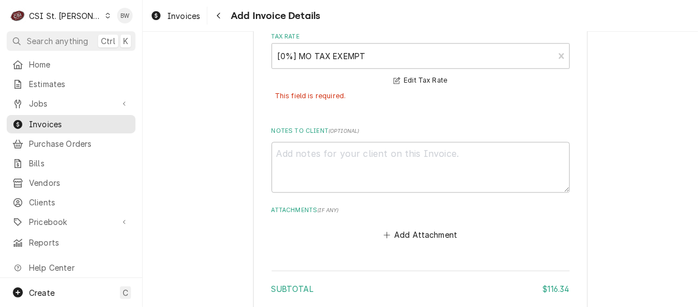
scroll to position [1492, 0]
click at [295, 156] on textarea "Notes to Client ( optional )" at bounding box center [420, 166] width 298 height 50
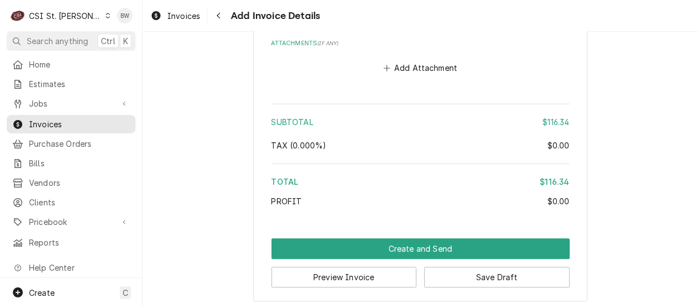
scroll to position [1663, 0]
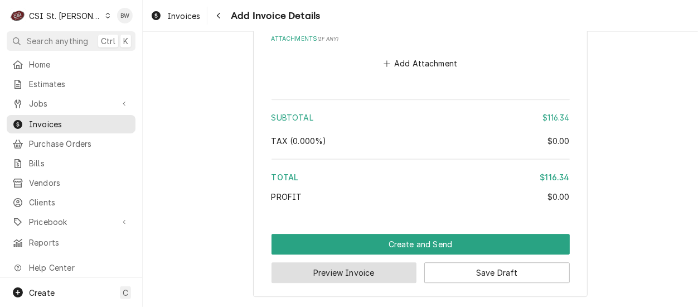
click at [333, 267] on button "Preview Invoice" at bounding box center [343, 272] width 145 height 21
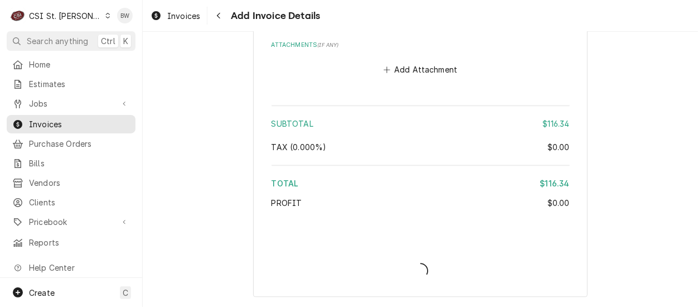
type textarea "x"
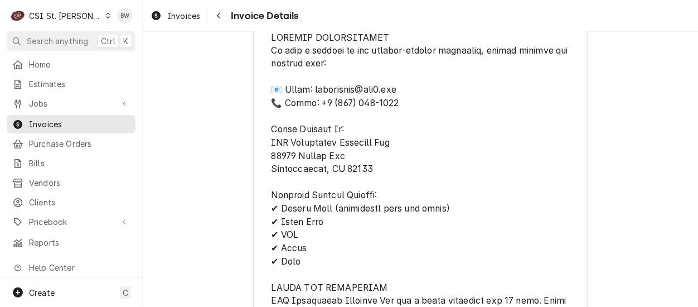
scroll to position [1059, 0]
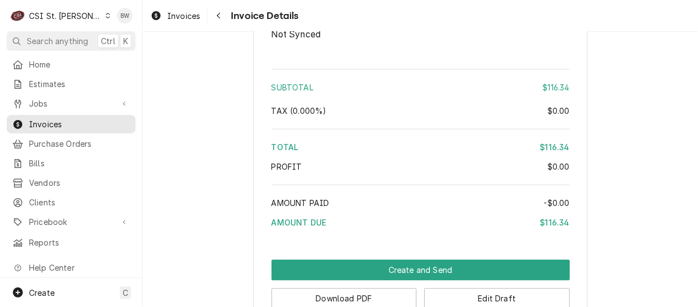
scroll to position [1505, 0]
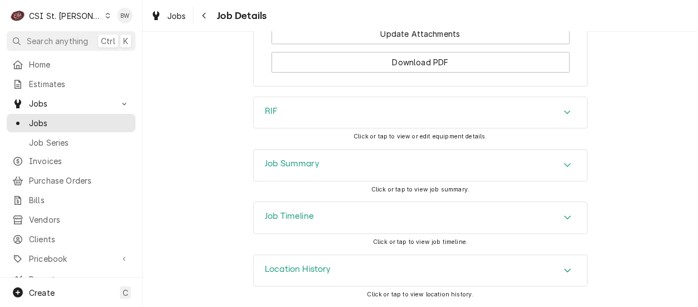
scroll to position [1699, 0]
click at [274, 171] on div "Job Summary" at bounding box center [292, 164] width 55 height 13
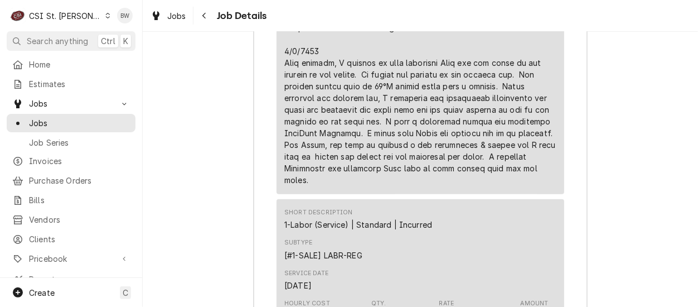
scroll to position [2869, 0]
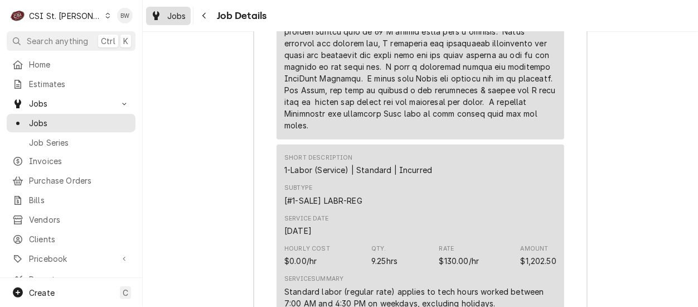
click at [171, 17] on span "Jobs" at bounding box center [176, 16] width 19 height 12
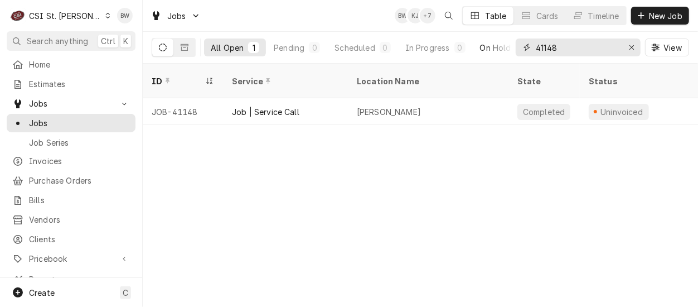
drag, startPoint x: 572, startPoint y: 48, endPoint x: 511, endPoint y: 43, distance: 61.0
click at [511, 43] on div "All Open 1 Pending 0 Scheduled 0 In Progress 0 On Hold 0 Completed 1 41148 View" at bounding box center [420, 47] width 537 height 31
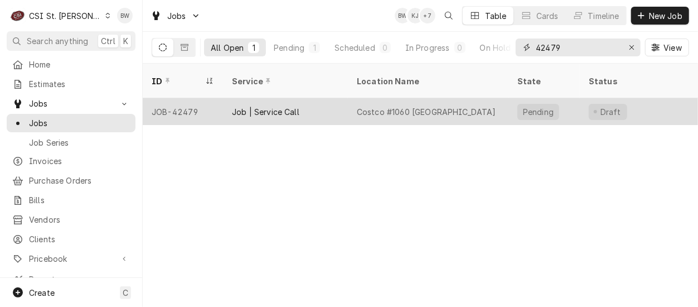
type input "42479"
click at [196, 98] on div "JOB-42479" at bounding box center [183, 111] width 80 height 27
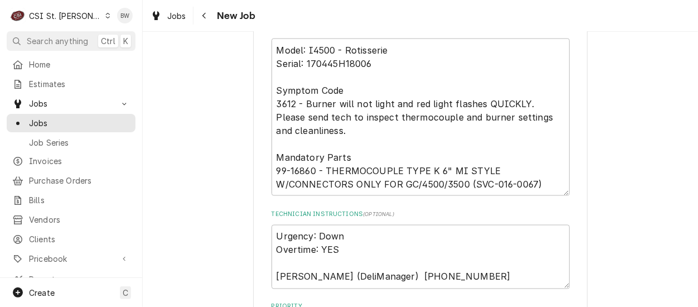
scroll to position [948, 0]
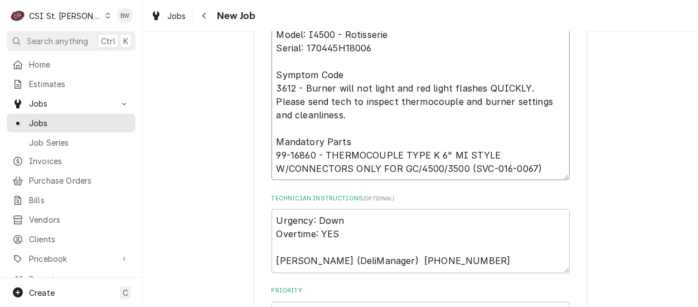
drag, startPoint x: 311, startPoint y: 155, endPoint x: 271, endPoint y: 156, distance: 39.6
click at [271, 156] on textarea "Model: I4500 - Rotisserie Serial: 170445H18006 Symptom Code 3612 - Burner will …" at bounding box center [420, 101] width 298 height 157
type textarea "x"
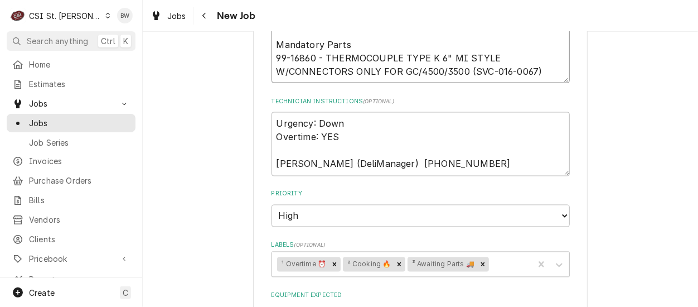
scroll to position [933, 0]
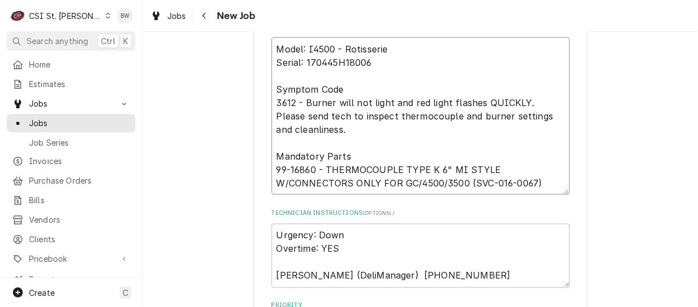
click at [273, 147] on textarea "Model: I4500 - Rotisserie Serial: 170445H18006 Symptom Code 3612 - Burner will …" at bounding box center [420, 115] width 298 height 157
type textarea "Model: I4500 - Rotisserie Serial: 170445H18006 Symptom Code 3612 - Burner will …"
type textarea "x"
type textarea "Model: I4500 - Rotisserie Serial: 170445H18006 Symptom Code 3612 - Burner will …"
type textarea "x"
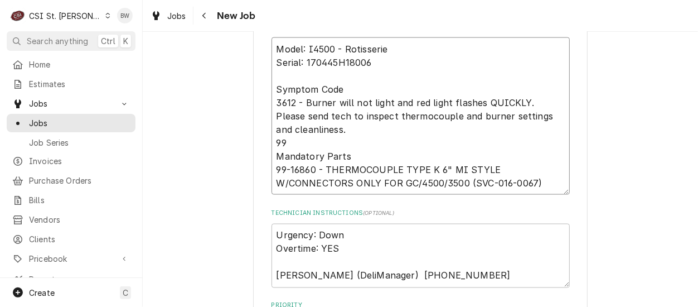
type textarea "Model: I4500 - Rotisserie Serial: 170445H18006 Symptom Code 3612 - Burner will …"
type textarea "x"
type textarea "Model: I4500 - Rotisserie Serial: 170445H18006 Symptom Code 3612 - Burner will …"
type textarea "x"
type textarea "Model: I4500 - Rotisserie Serial: 170445H18006 Symptom Code 3612 - Burner will …"
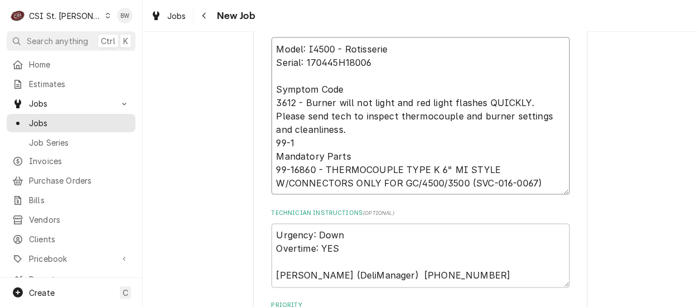
type textarea "x"
type textarea "Model: I4500 - Rotisserie Serial: 170445H18006 Symptom Code 3612 - Burner will …"
type textarea "x"
type textarea "Model: I4500 - Rotisserie Serial: 170445H18006 Symptom Code 3612 - Burner will …"
type textarea "x"
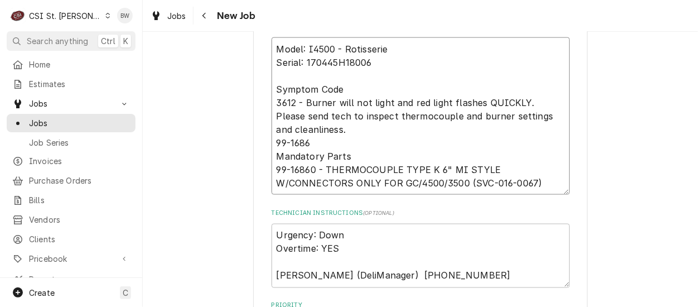
type textarea "Model: I4500 - Rotisserie Serial: 170445H18006 Symptom Code 3612 - Burner will …"
type textarea "x"
type textarea "Model: I4500 - Rotisserie Serial: 170445H18006 Symptom Code 3612 - Burner will …"
type textarea "x"
type textarea "Model: I4500 - Rotisserie Serial: 170445H18006 Symptom Code 3612 - Burner will …"
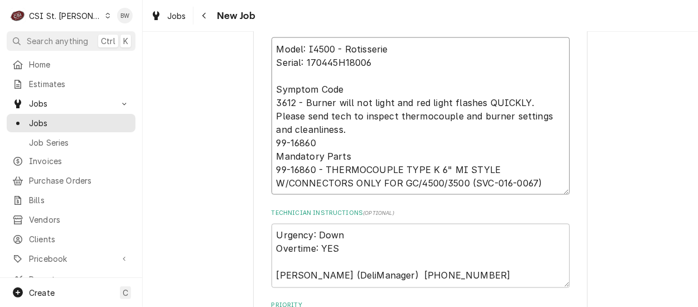
type textarea "x"
type textarea "Model: I4500 - Rotisserie Serial: 170445H18006 Symptom Code 3612 - Burner will …"
type textarea "x"
type textarea "Model: I4500 - Rotisserie Serial: 170445H18006 Symptom Code 3612 - Burner will …"
type textarea "x"
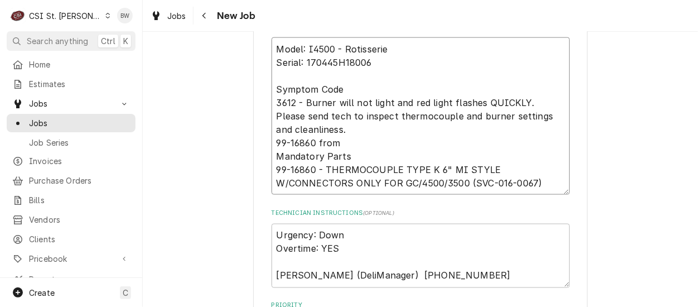
type textarea "Model: I4500 - Rotisserie Serial: 170445H18006 Symptom Code 3612 - Burner will …"
type textarea "x"
type textarea "Model: I4500 - Rotisserie Serial: 170445H18006 Symptom Code 3612 - Burner will …"
type textarea "x"
type textarea "Model: I4500 - Rotisserie Serial: 170445H18006 Symptom Code 3612 - Burner will …"
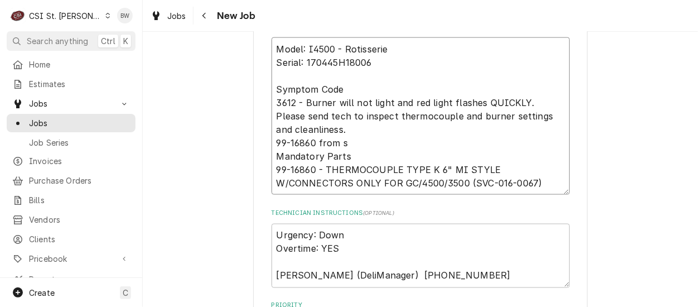
type textarea "x"
type textarea "Model: I4500 - Rotisserie Serial: 170445H18006 Symptom Code 3612 - Burner will …"
type textarea "x"
type textarea "Model: I4500 - Rotisserie Serial: 170445H18006 Symptom Code 3612 - Burner will …"
type textarea "x"
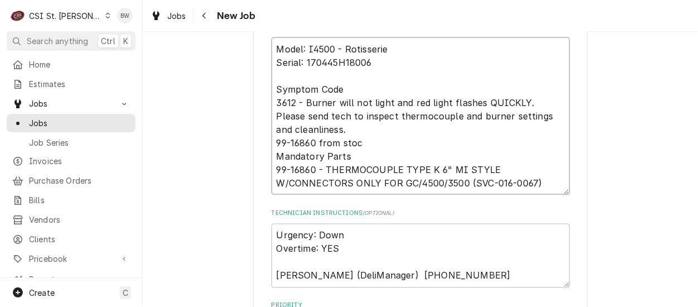
type textarea "Model: I4500 - Rotisserie Serial: 170445H18006 Symptom Code 3612 - Burner will …"
type textarea "x"
type textarea "Model: I4500 - Rotisserie Serial: 170445H18006 Symptom Code 3612 - Burner will …"
type textarea "x"
type textarea "Model: I4500 - Rotisserie Serial: 170445H18006 Symptom Code 3612 - Burner will …"
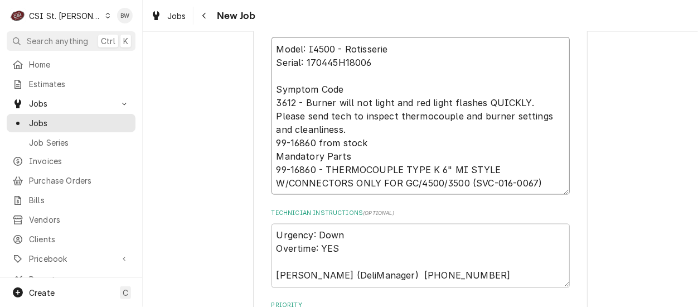
type textarea "x"
type textarea "Model: I4500 - Rotisserie Serial: 170445H18006 Symptom Code 3612 - Burner will …"
type textarea "x"
type textarea "Model: I4500 - Rotisserie Serial: 170445H18006 Symptom Code 3612 - Burner will …"
type textarea "x"
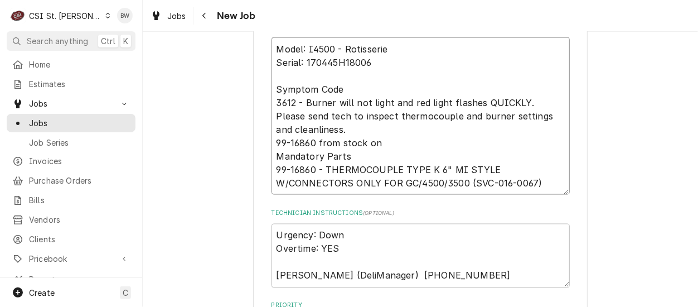
type textarea "Model: I4500 - Rotisserie Serial: 170445H18006 Symptom Code 3612 - Burner will …"
type textarea "x"
type textarea "Model: I4500 - Rotisserie Serial: 170445H18006 Symptom Code 3612 - Burner will …"
type textarea "x"
type textarea "Model: I4500 - Rotisserie Serial: 170445H18006 Symptom Code 3612 - Burner will …"
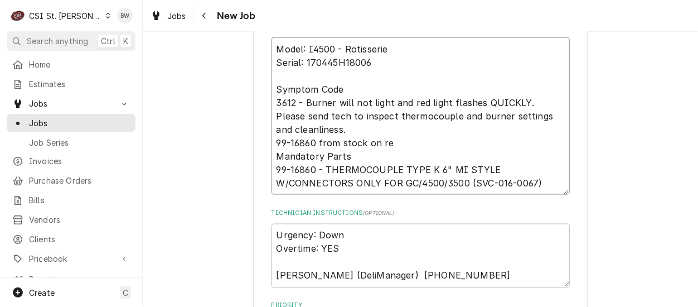
type textarea "x"
type textarea "Model: I4500 - Rotisserie Serial: 170445H18006 Symptom Code 3612 - Burner will …"
type textarea "x"
type textarea "Model: I4500 - Rotisserie Serial: 170445H18006 Symptom Code 3612 - Burner will …"
type textarea "x"
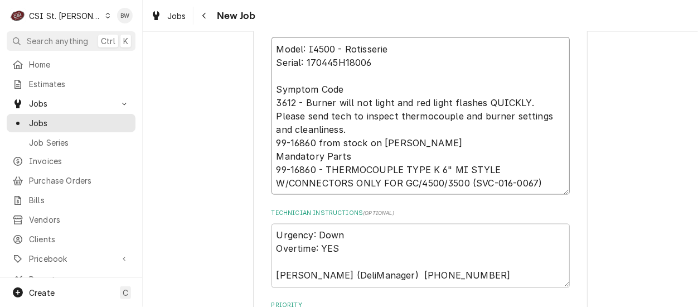
type textarea "Model: I4500 - Rotisserie Serial: 170445H18006 Symptom Code 3612 - Burner will …"
type textarea "x"
type textarea "Model: I4500 - Rotisserie Serial: 170445H18006 Symptom Code 3612 - Burner will …"
type textarea "x"
type textarea "Model: I4500 - Rotisserie Serial: 170445H18006 Symptom Code 3612 - Burner will …"
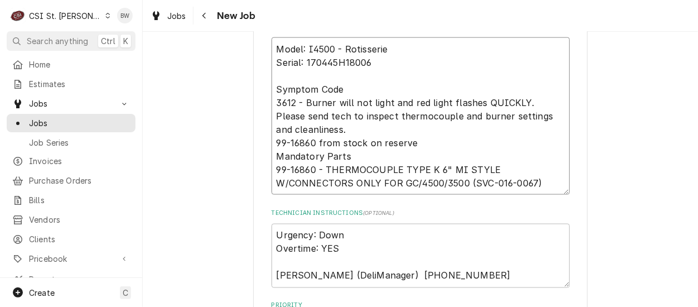
type textarea "x"
type textarea "Model: I4500 - Rotisserie Serial: 170445H18006 Symptom Code 3612 - Burner will …"
type textarea "x"
type textarea "Model: I4500 - Rotisserie Serial: 170445H18006 Symptom Code 3612 - Burner will …"
type textarea "x"
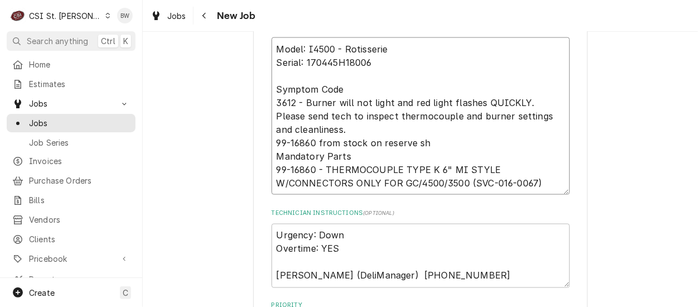
type textarea "Model: I4500 - Rotisserie Serial: 170445H18006 Symptom Code 3612 - Burner will …"
type textarea "x"
type textarea "Model: I4500 - Rotisserie Serial: 170445H18006 Symptom Code 3612 - Burner will …"
type textarea "x"
type textarea "Model: I4500 - Rotisserie Serial: 170445H18006 Symptom Code 3612 - Burner will …"
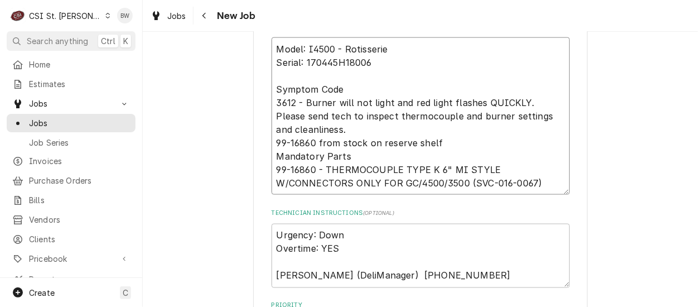
type textarea "x"
click at [328, 131] on textarea "Model: I4500 - Rotisserie Serial: 170445H18006 Symptom Code 3612 - Burner will …" at bounding box center [420, 115] width 298 height 157
type textarea "Model: I4500 - Rotisserie Serial: 170445H18006 Symptom Code 3612 - Burner will …"
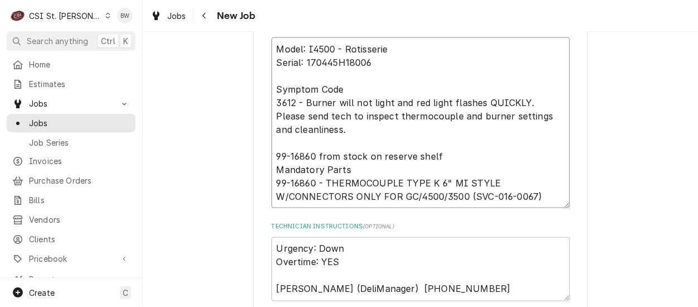
type textarea "x"
click at [434, 156] on textarea "Model: I4500 - Rotisserie Serial: 170445H18006 Symptom Code 3612 - Burner will …" at bounding box center [420, 122] width 298 height 171
type textarea "Model: I4500 - Rotisserie Serial: 170445H18006 Symptom Code 3612 - Burner will …"
type textarea "x"
type textarea "Model: I4500 - Rotisserie Serial: 170445H18006 Symptom Code 3612 - Burner will …"
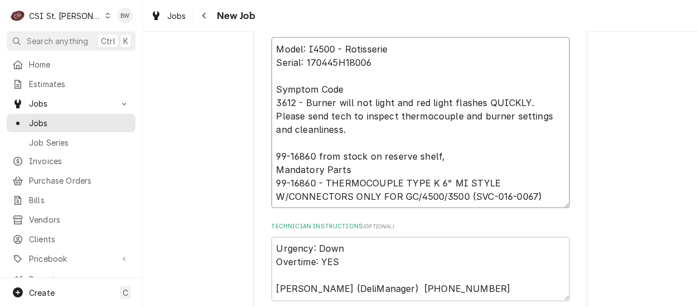
type textarea "x"
type textarea "Model: I4500 - Rotisserie Serial: 170445H18006 Symptom Code 3612 - Burner will …"
type textarea "x"
type textarea "Model: I4500 - Rotisserie Serial: 170445H18006 Symptom Code 3612 - Burner will …"
type textarea "x"
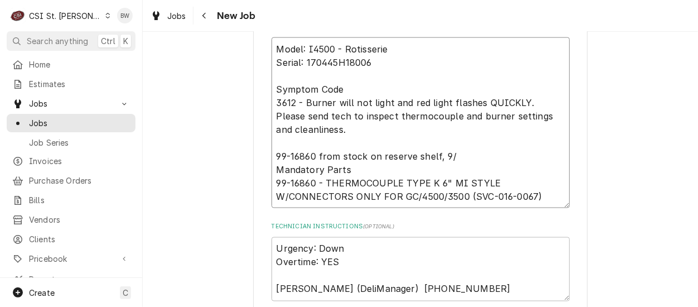
type textarea "Model: I4500 - Rotisserie Serial: 170445H18006 Symptom Code 3612 - Burner will …"
type textarea "x"
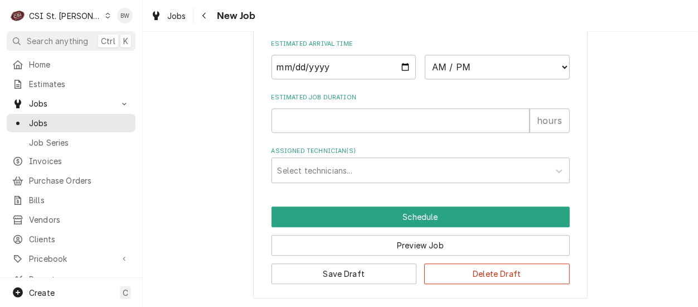
scroll to position [1504, 0]
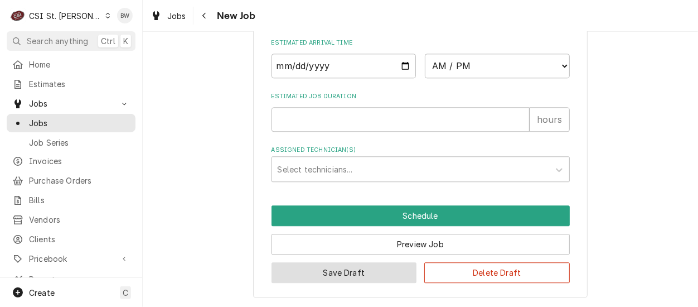
type textarea "Model: I4500 - Rotisserie Serial: 170445H18006 Symptom Code 3612 - Burner will …"
click at [353, 269] on button "Save Draft" at bounding box center [343, 272] width 145 height 21
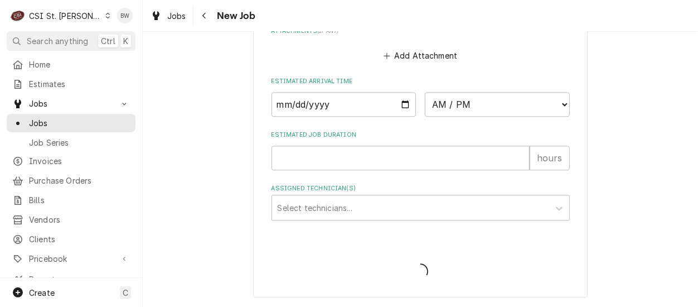
scroll to position [1464, 0]
click at [353, 269] on span "Loading..." at bounding box center [420, 271] width 298 height 23
type textarea "x"
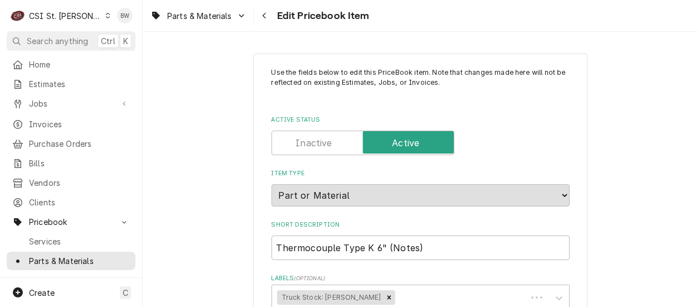
type textarea "x"
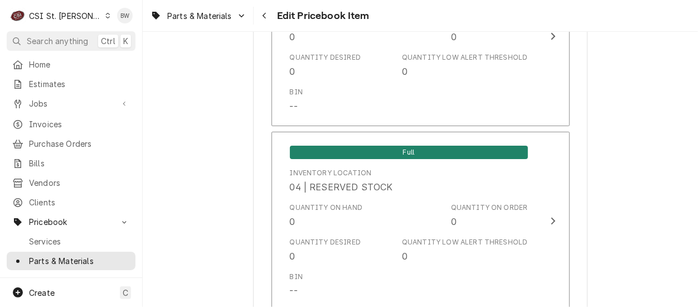
scroll to position [5964, 0]
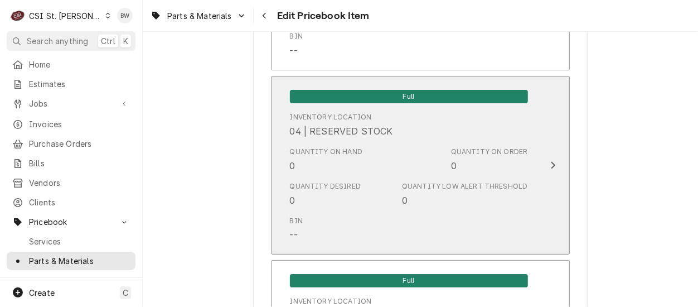
click at [360, 152] on div "Quantity on Hand 0 Quantity on Order 0" at bounding box center [409, 159] width 238 height 35
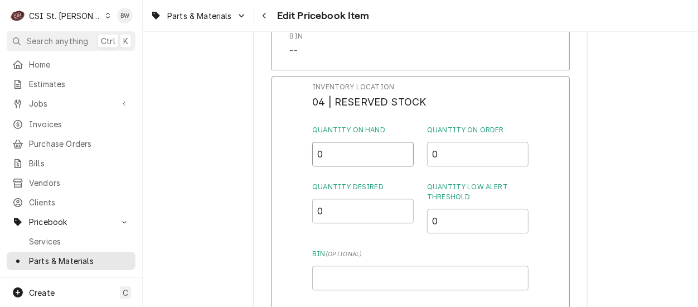
drag, startPoint x: 344, startPoint y: 149, endPoint x: 304, endPoint y: 149, distance: 40.1
click at [311, 147] on div "Inventory Location 04 | RESERVED STOCK Quantity on Hand 0 Quantity on Order 0 Q…" at bounding box center [420, 221] width 298 height 290
type input "1"
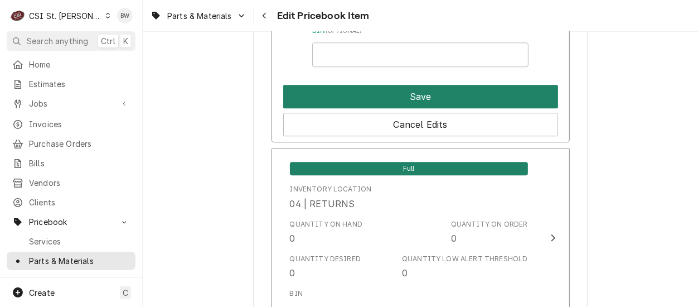
click at [392, 95] on button "Save" at bounding box center [420, 96] width 275 height 23
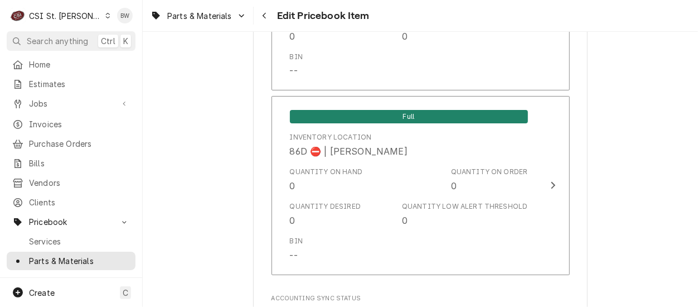
scroll to position [9654, 0]
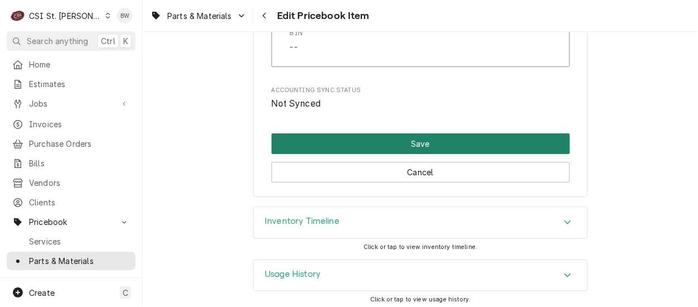
click at [375, 133] on button "Save" at bounding box center [420, 143] width 298 height 21
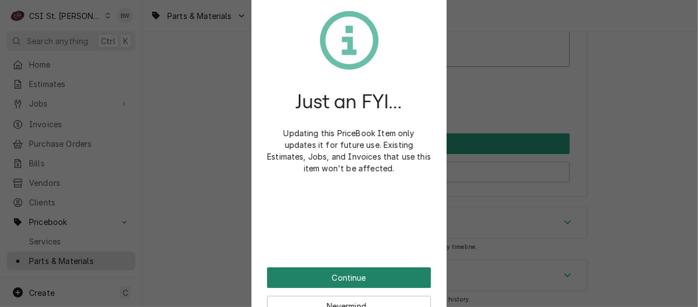
click at [331, 279] on button "Continue" at bounding box center [349, 277] width 164 height 21
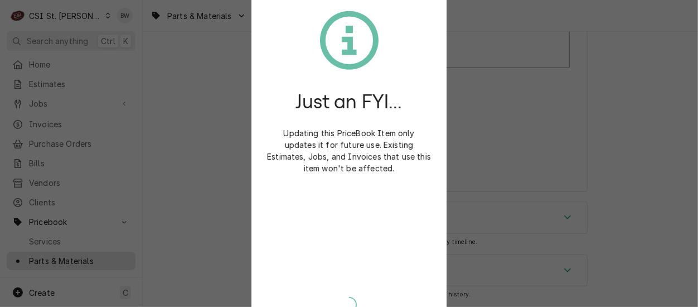
scroll to position [9648, 0]
type textarea "x"
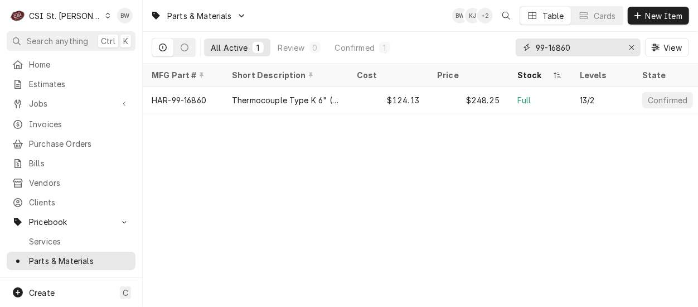
drag, startPoint x: 587, startPoint y: 47, endPoint x: 497, endPoint y: 46, distance: 89.7
click at [497, 46] on div "All Active 1 Review 0 Confirmed 1 99-16860 View" at bounding box center [420, 47] width 537 height 31
paste input "2006549"
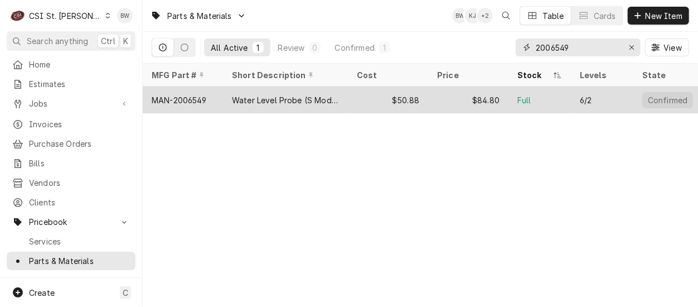
type input "2006549"
click at [191, 96] on div "MAN-2006549" at bounding box center [179, 100] width 55 height 12
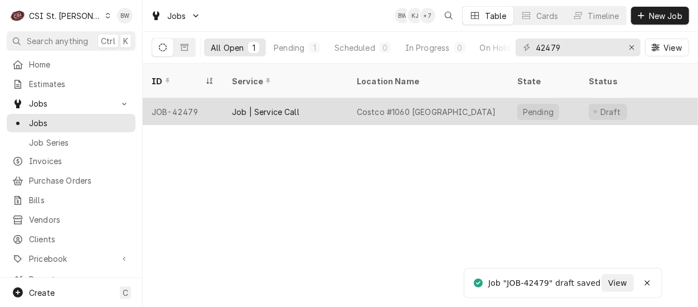
click at [199, 98] on div "JOB-42479" at bounding box center [183, 111] width 80 height 27
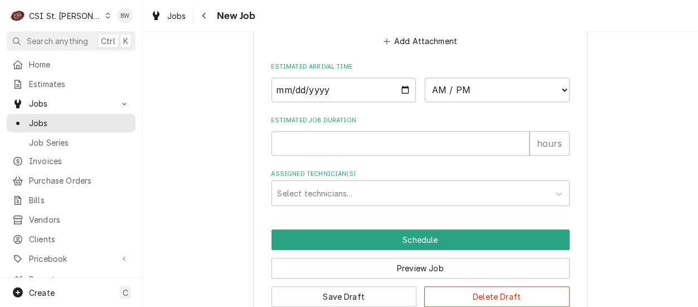
scroll to position [1504, 0]
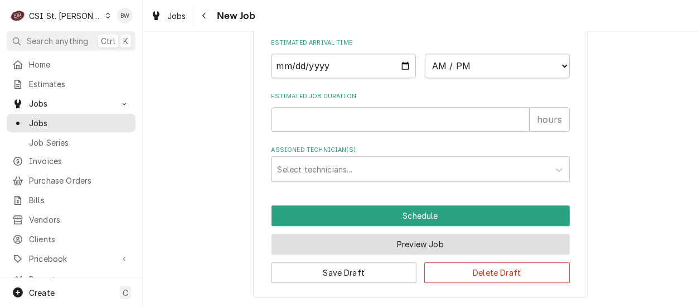
click at [378, 238] on button "Preview Job" at bounding box center [420, 244] width 298 height 21
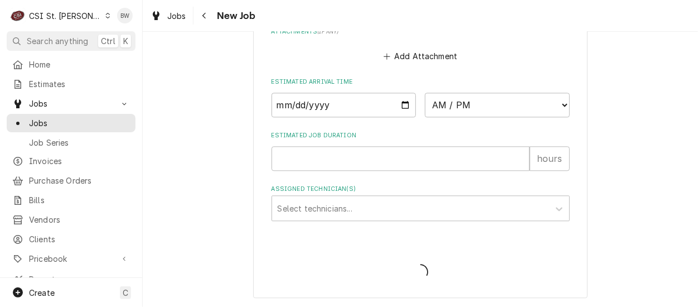
type textarea "x"
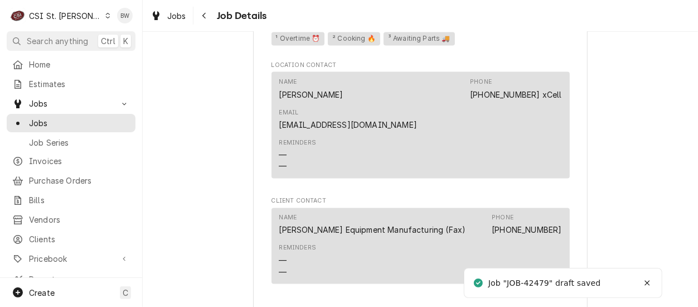
scroll to position [1167, 0]
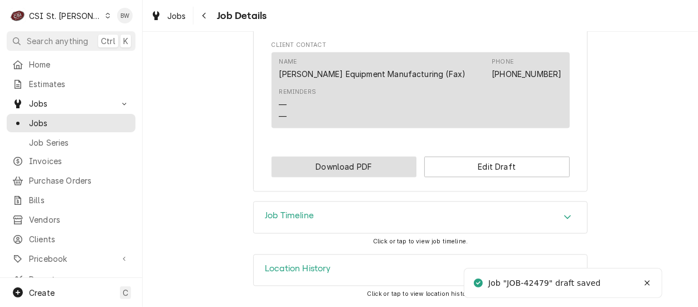
click at [288, 171] on button "Download PDF" at bounding box center [343, 167] width 145 height 21
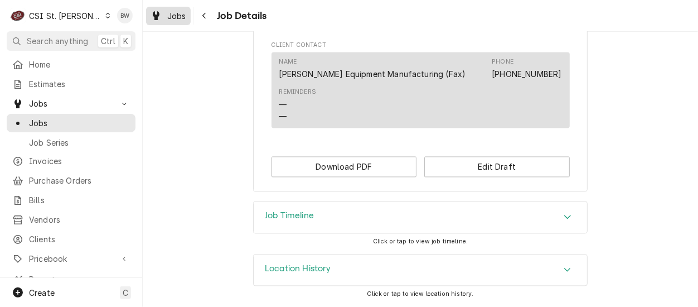
click at [187, 14] on link "Jobs" at bounding box center [168, 16] width 45 height 18
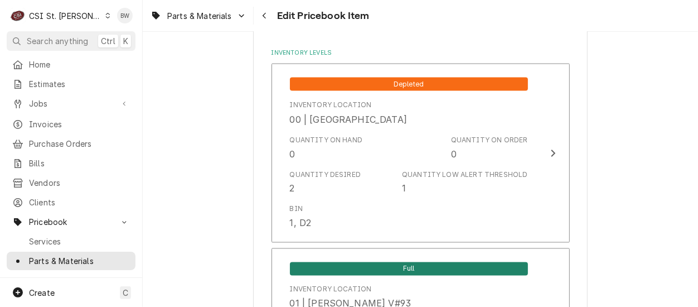
scroll to position [1003, 0]
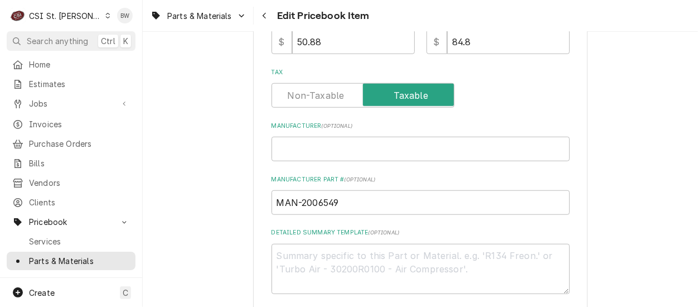
scroll to position [557, 0]
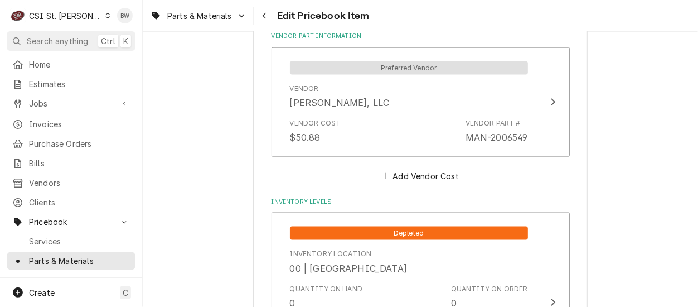
scroll to position [892, 0]
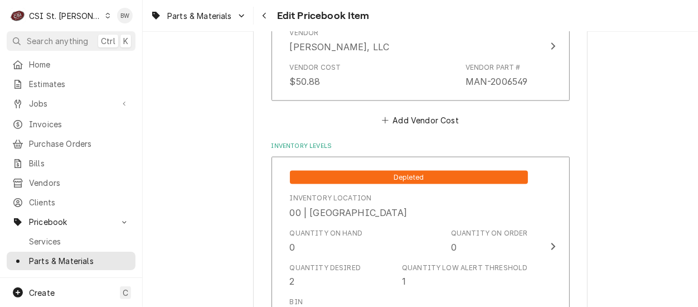
type textarea "x"
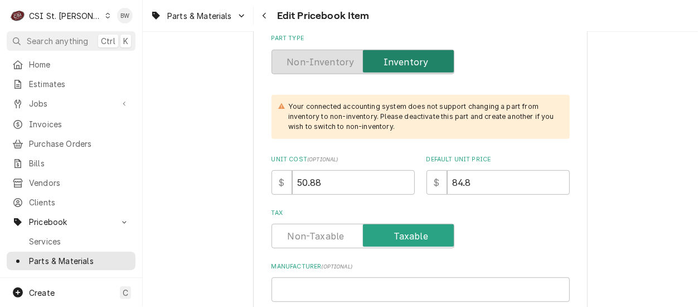
scroll to position [167, 0]
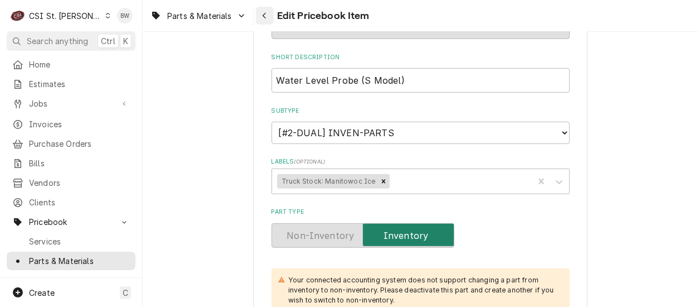
click at [266, 18] on icon "Navigate back" at bounding box center [264, 16] width 5 height 8
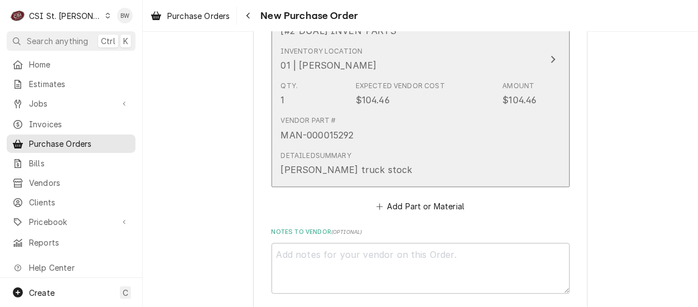
scroll to position [1449, 0]
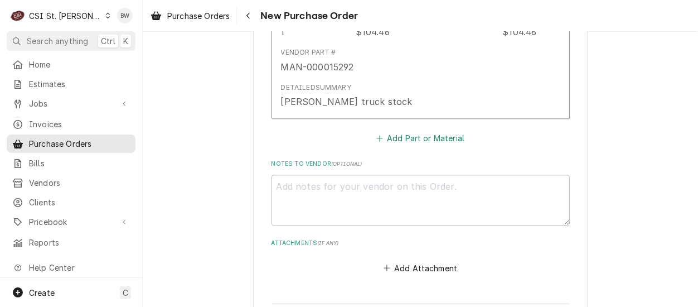
click at [405, 141] on button "Add Part or Material" at bounding box center [420, 138] width 92 height 16
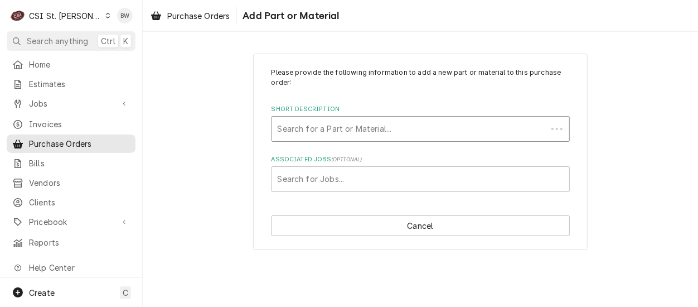
click at [316, 130] on div "Short Description" at bounding box center [410, 129] width 264 height 20
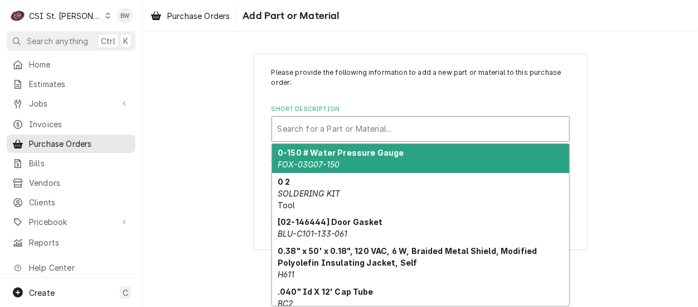
paste input "2006549"
type input "2006549"
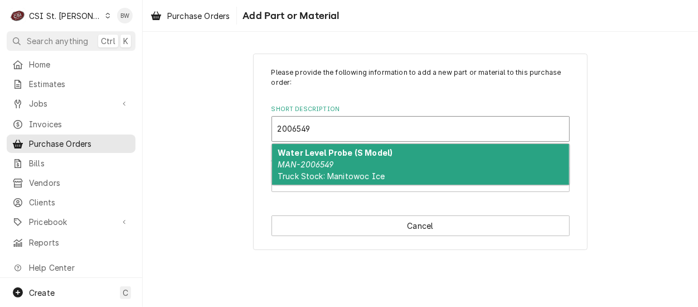
click at [319, 153] on strong "Water Level Probe (S Model)" at bounding box center [335, 152] width 115 height 9
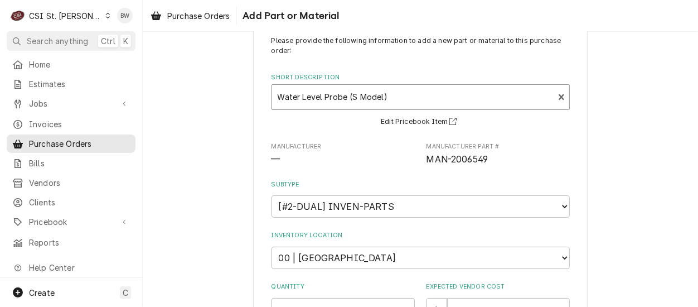
type textarea "x"
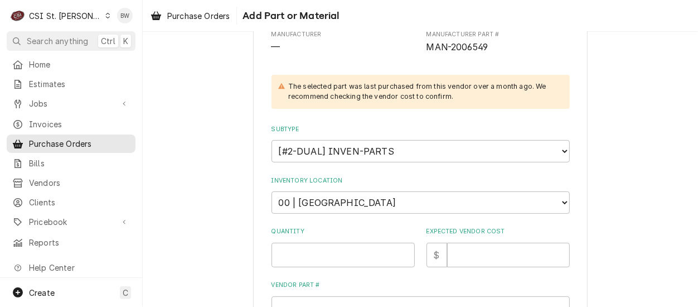
scroll to position [167, 0]
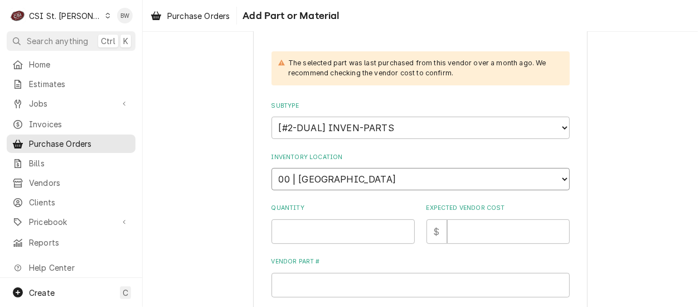
click at [328, 176] on select "Choose a location... 00 | STL WAREHOUSE 01 | [PERSON_NAME] V#93 01 | [PERSON_NA…" at bounding box center [420, 179] width 298 height 22
select select "1526"
click at [271, 168] on select "Choose a location... 00 | STL WAREHOUSE 01 | [PERSON_NAME] V#93 01 | [PERSON_NA…" at bounding box center [420, 179] width 298 height 22
type textarea "x"
click at [326, 179] on select "Choose a location... 00 | STL WAREHOUSE 01 | CHUCK WAMBOLDT V#93 01 | COURTNEY …" at bounding box center [420, 179] width 298 height 22
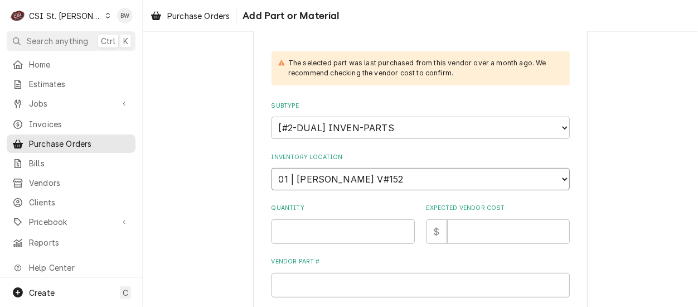
select select "1407"
click at [271, 168] on select "Choose a location... 00 | STL WAREHOUSE 01 | CHUCK WAMBOLDT V#93 01 | COURTNEY …" at bounding box center [420, 179] width 298 height 22
click at [298, 224] on input "Quantity" at bounding box center [342, 231] width 143 height 25
type textarea "x"
type input "1"
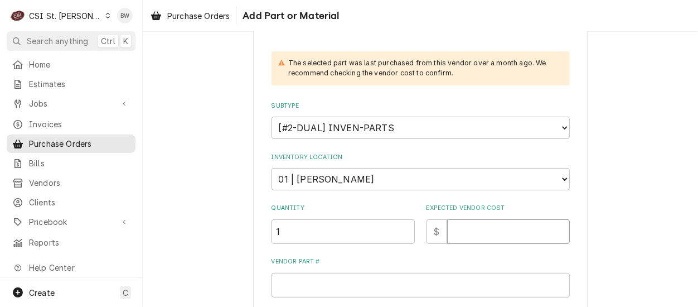
type textarea "x"
type input "5"
type textarea "x"
type input "53"
type textarea "x"
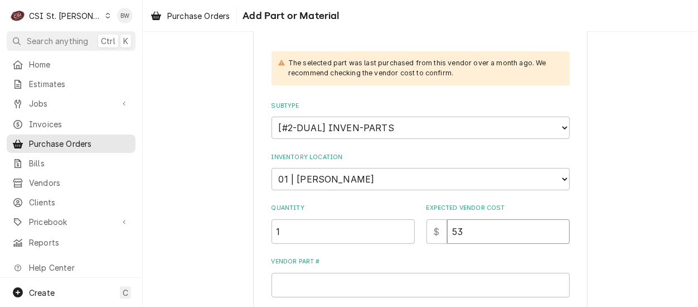
type input "53.4"
type textarea "x"
type input "53.43"
click at [297, 280] on input "Vendor Part #" at bounding box center [420, 285] width 298 height 25
paste input "2006549"
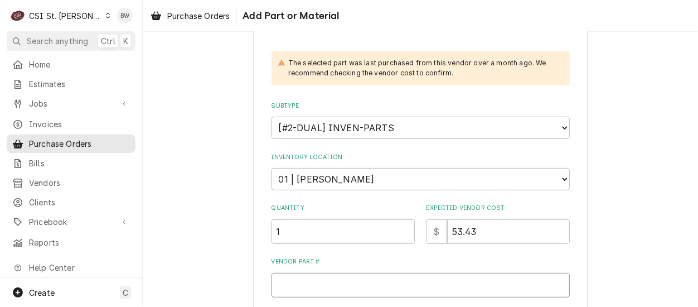
type textarea "x"
type input "2006549"
click at [273, 283] on input "2006549" at bounding box center [420, 285] width 298 height 25
type textarea "x"
type input "M2006549"
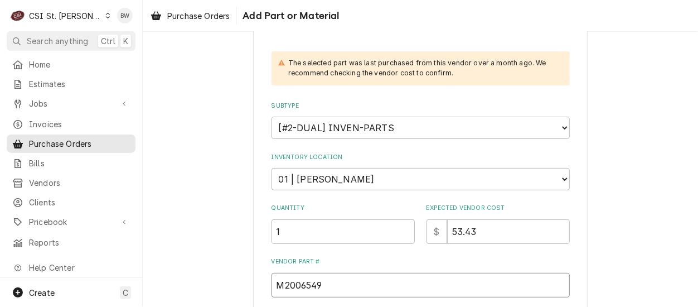
type textarea "x"
type input "MA2006549"
type textarea "x"
type input "MAN2006549"
type textarea "x"
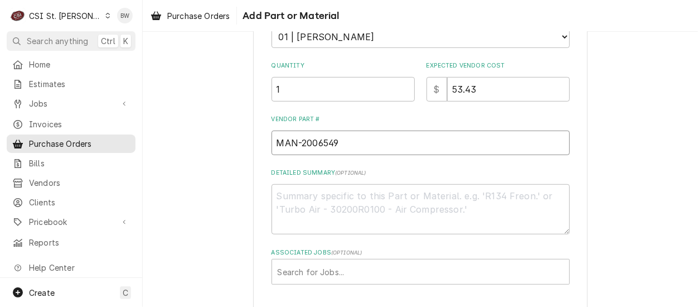
scroll to position [334, 0]
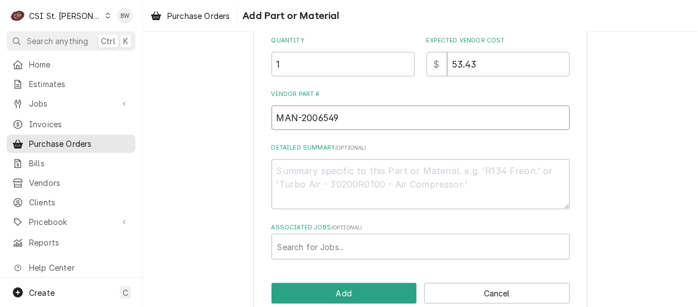
type input "MAN-2006549"
click at [303, 173] on textarea "Detailed Summary ( optional )" at bounding box center [420, 184] width 298 height 50
type textarea "x"
type textarea "Er"
type textarea "x"
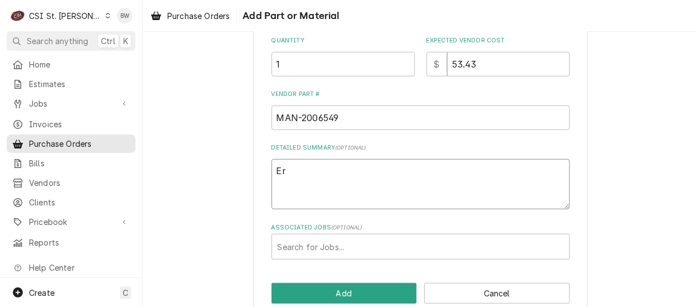
type textarea "Eri"
type textarea "x"
type textarea "Eric"
type textarea "x"
type textarea "Eric G"
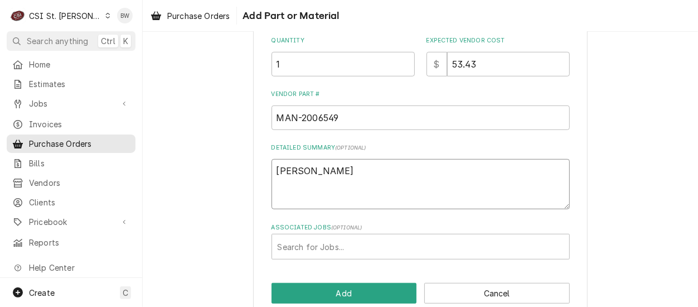
type textarea "x"
type textarea "Eric G"
type textarea "x"
type textarea "Eric G T"
type textarea "x"
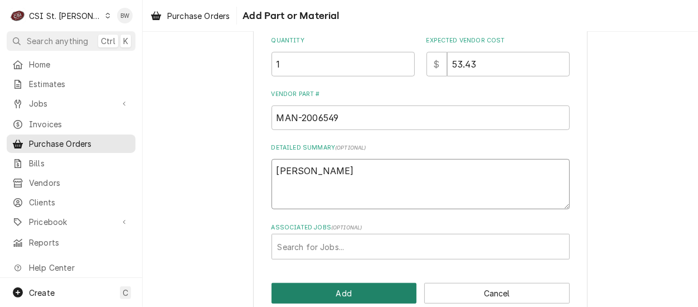
type textarea "Eric G TS"
click at [334, 286] on button "Add" at bounding box center [343, 293] width 145 height 21
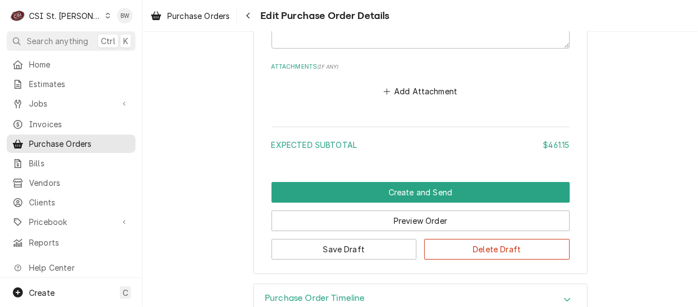
scroll to position [1909, 0]
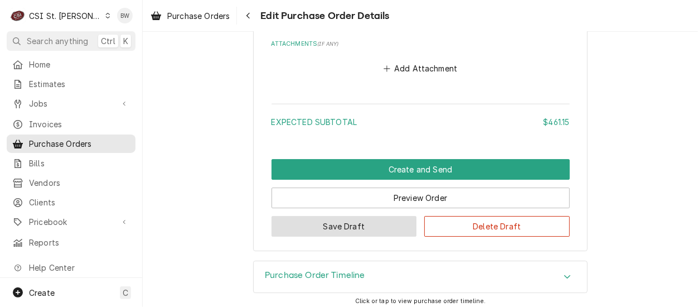
click at [330, 223] on button "Save Draft" at bounding box center [343, 226] width 145 height 21
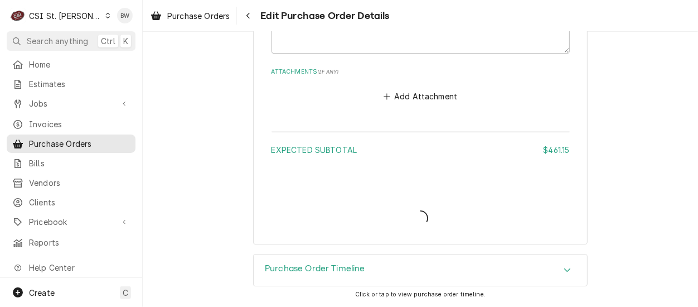
scroll to position [1881, 0]
type textarea "x"
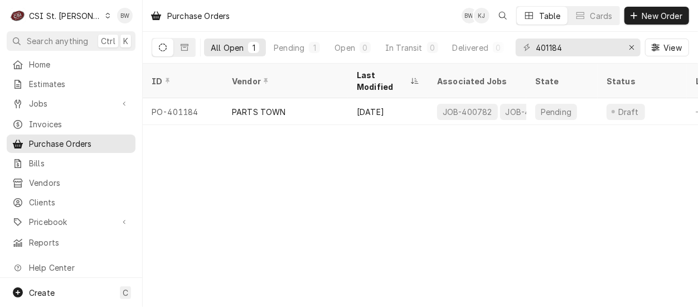
click at [258, 245] on div "Purchase Orders BW KJ Table Cards New Order All Open 1 Pending 1 Open 0 In Tran…" at bounding box center [420, 153] width 555 height 307
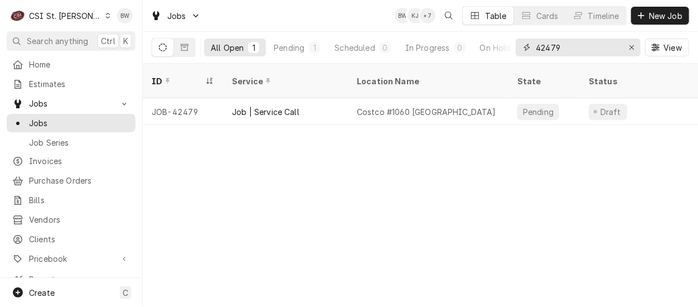
drag, startPoint x: 561, startPoint y: 50, endPoint x: 519, endPoint y: 44, distance: 42.7
click at [520, 44] on div "42479" at bounding box center [578, 47] width 125 height 18
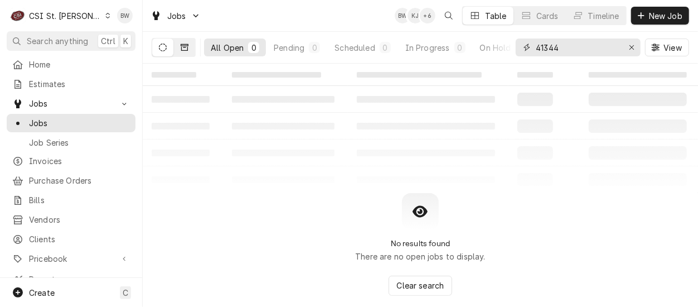
type input "41344"
click at [185, 48] on icon "Dynamic Content Wrapper" at bounding box center [185, 47] width 8 height 8
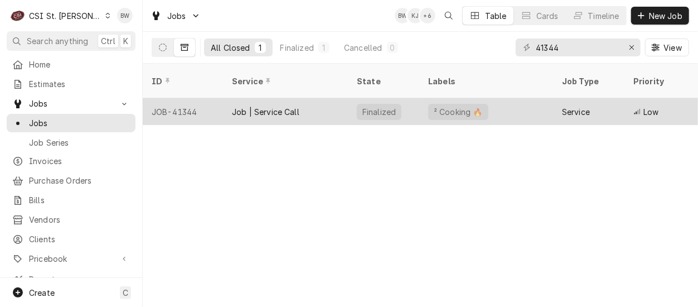
click at [187, 98] on div "JOB-41344" at bounding box center [183, 111] width 80 height 27
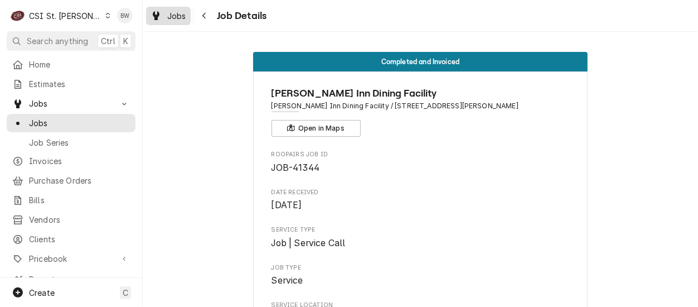
click at [181, 19] on span "Jobs" at bounding box center [176, 16] width 19 height 12
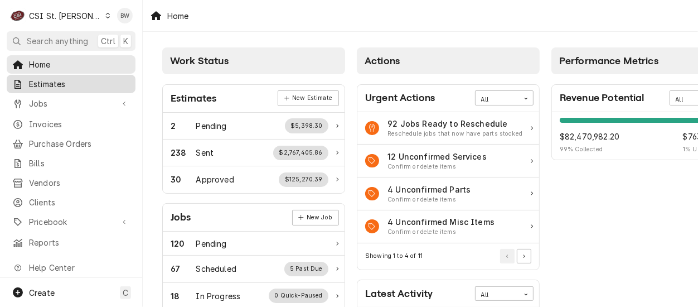
click at [63, 80] on span "Estimates" at bounding box center [79, 84] width 101 height 12
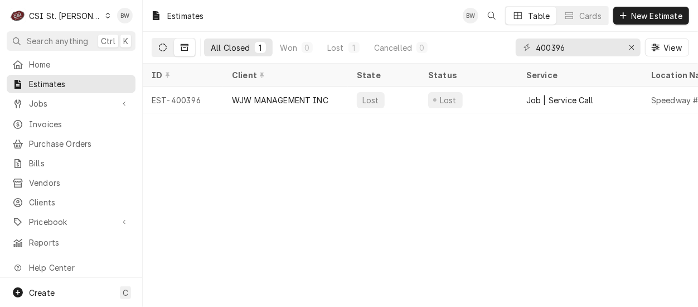
click at [161, 46] on icon "Dynamic Content Wrapper" at bounding box center [163, 47] width 8 height 8
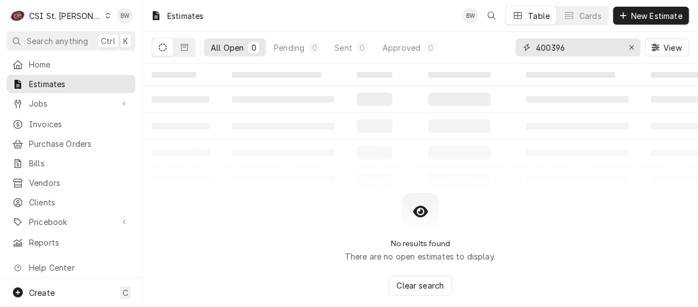
drag, startPoint x: 571, startPoint y: 45, endPoint x: 512, endPoint y: 46, distance: 58.5
click at [512, 46] on div "All Open 0 Pending 0 Sent 0 Approved 0 400396 View" at bounding box center [420, 47] width 537 height 31
type input "400483"
click at [187, 47] on icon "Dynamic Content Wrapper" at bounding box center [185, 47] width 8 height 8
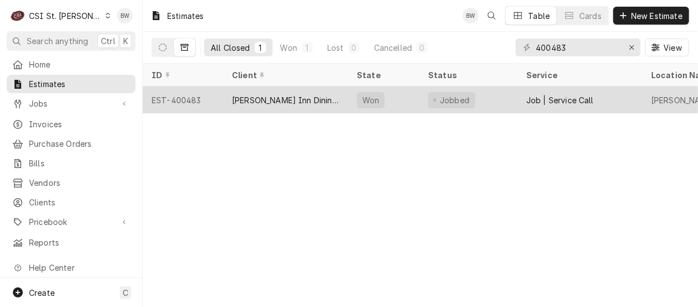
click at [186, 96] on div "EST-400483" at bounding box center [183, 99] width 80 height 27
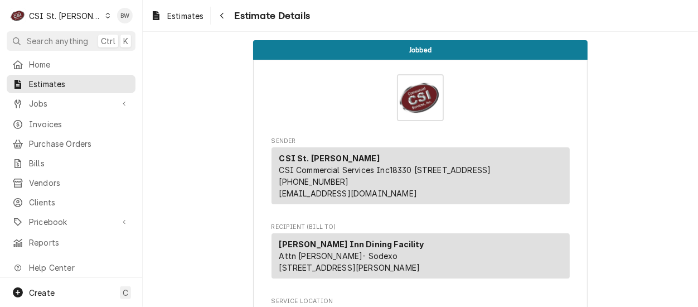
scroll to position [56, 0]
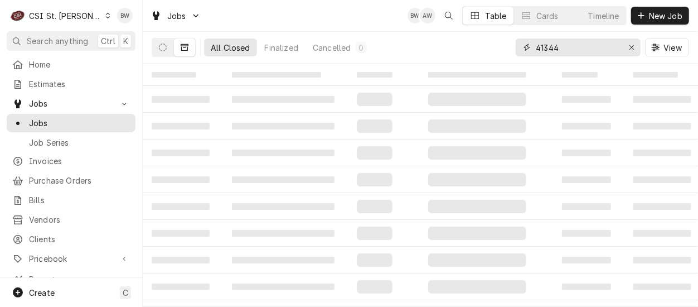
drag, startPoint x: 570, startPoint y: 47, endPoint x: 532, endPoint y: 43, distance: 38.7
click at [533, 43] on div "41344" at bounding box center [578, 47] width 125 height 18
type input "41643"
click at [166, 46] on icon "Dynamic Content Wrapper" at bounding box center [163, 47] width 8 height 8
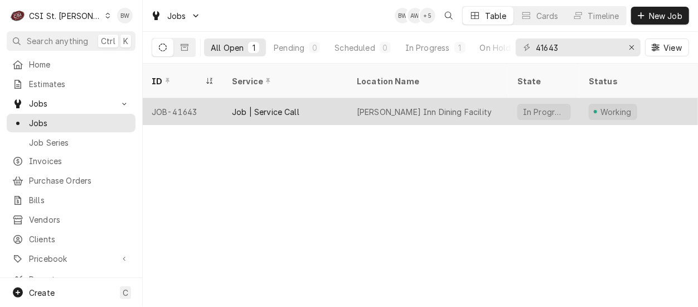
click at [177, 99] on div "JOB-41643" at bounding box center [183, 111] width 80 height 27
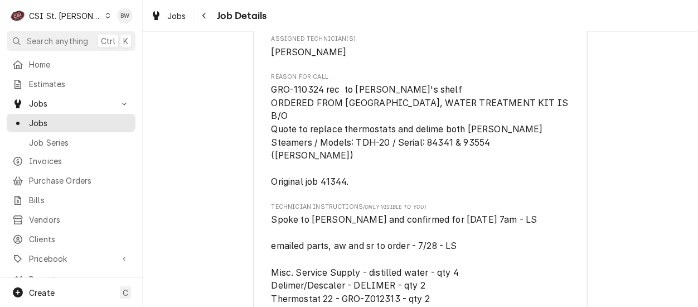
scroll to position [836, 0]
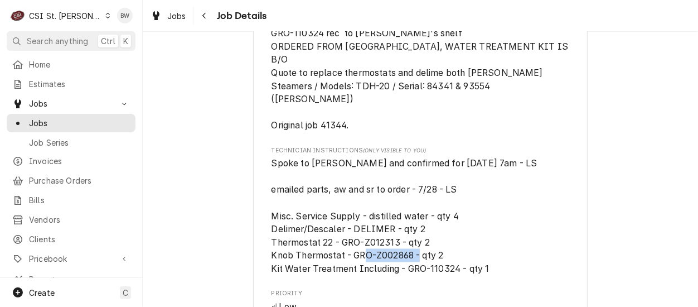
drag, startPoint x: 412, startPoint y: 252, endPoint x: 351, endPoint y: 254, distance: 61.3
click at [351, 254] on span "Spoke to Audrey and confirmed for Thursday 9/4 at 7am - LS emailed parts, aw an…" at bounding box center [404, 216] width 266 height 116
drag, startPoint x: 351, startPoint y: 254, endPoint x: 371, endPoint y: 250, distance: 20.6
copy span "GRO-Z002868"
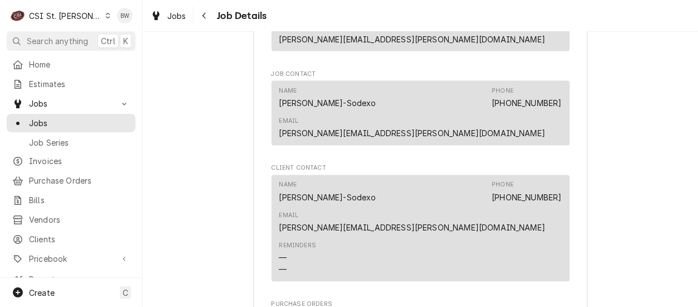
scroll to position [1338, 0]
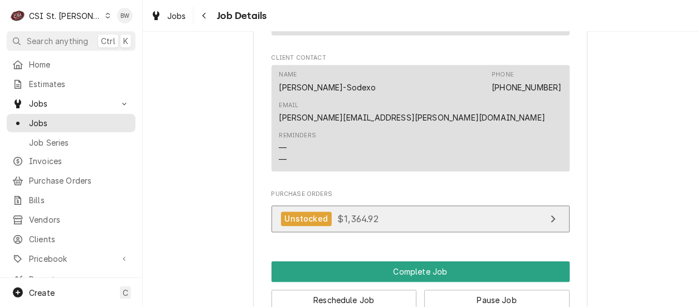
click at [352, 212] on span "$1,364.92" at bounding box center [357, 217] width 41 height 11
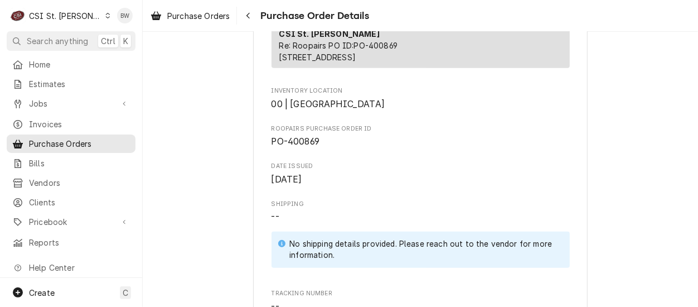
scroll to position [279, 0]
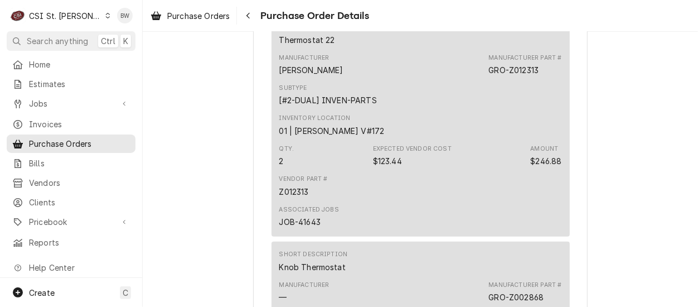
scroll to position [2620, 0]
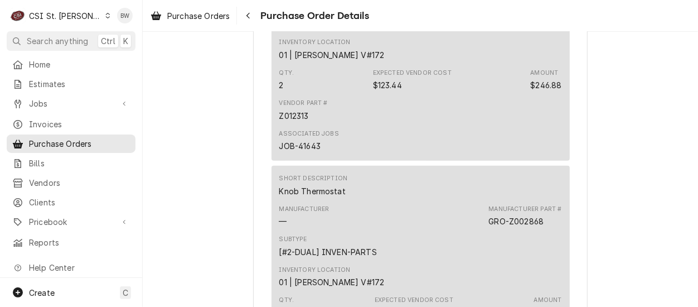
scroll to position [2731, 0]
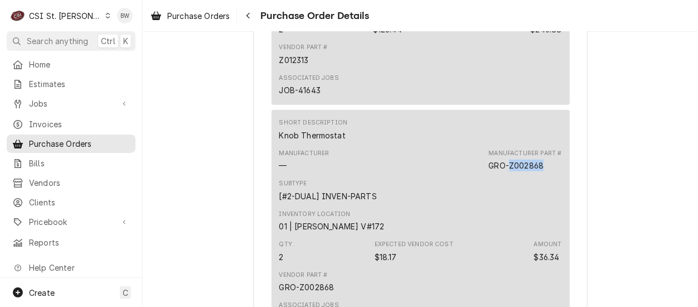
drag, startPoint x: 541, startPoint y: 202, endPoint x: 506, endPoint y: 201, distance: 35.1
click at [506, 171] on div "GRO-Z002868" at bounding box center [515, 165] width 55 height 12
copy div "Z002868"
click at [105, 16] on icon "Dynamic Content Wrapper" at bounding box center [107, 16] width 5 height 6
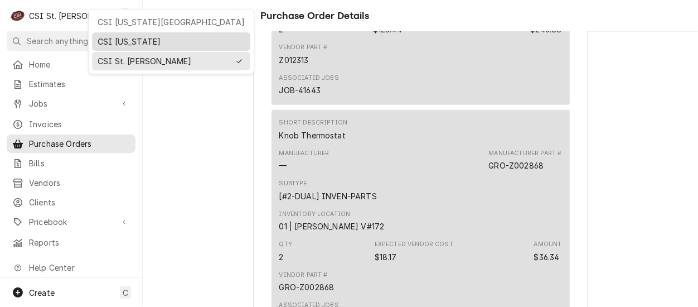
click at [117, 43] on div "CSI [US_STATE]" at bounding box center [171, 42] width 147 height 12
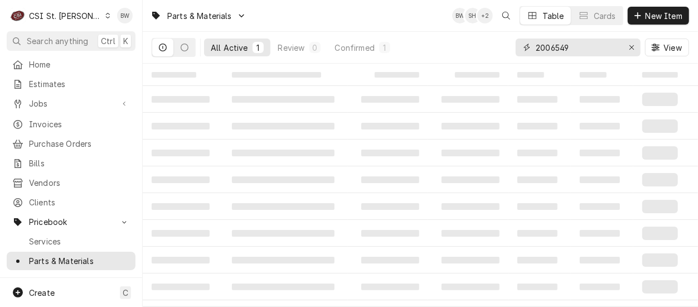
drag, startPoint x: 579, startPoint y: 47, endPoint x: 523, endPoint y: 48, distance: 55.7
click at [523, 48] on div "2006549" at bounding box center [578, 47] width 125 height 18
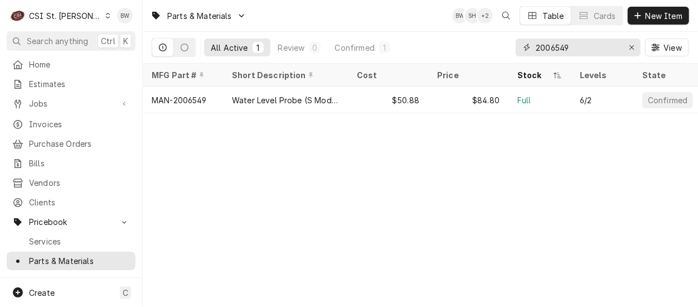
paste input "Z002868"
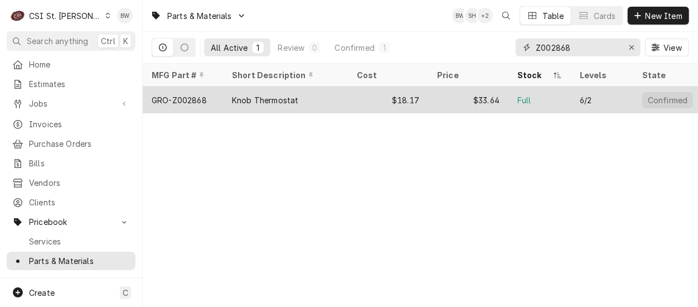
type input "Z002868"
click at [203, 95] on div "GRO-Z002868" at bounding box center [179, 100] width 55 height 12
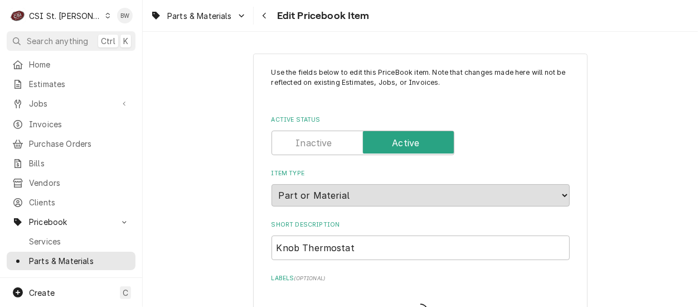
type textarea "x"
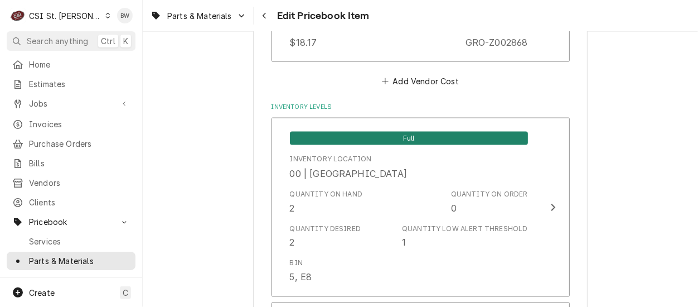
scroll to position [1003, 0]
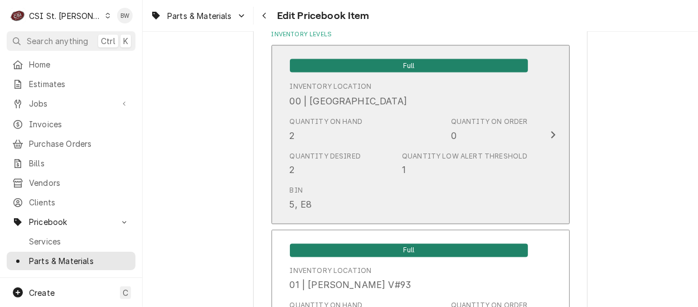
click at [400, 147] on div "Quantity Desired 2 Quantity Low Alert Threshold 1" at bounding box center [409, 164] width 238 height 35
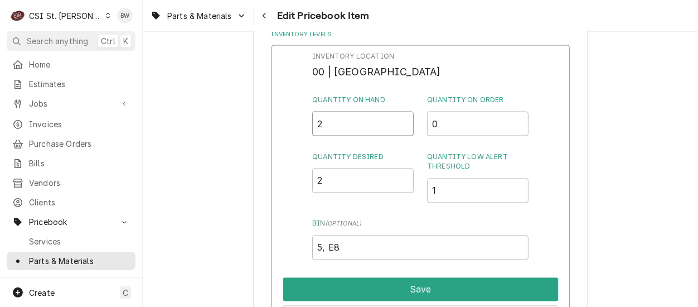
drag, startPoint x: 322, startPoint y: 124, endPoint x: 307, endPoint y: 126, distance: 14.6
click at [307, 126] on div "Inventory Location 00 | STL WAREHOUSE Quantity on Hand 2 Quantity on Order 0 Qu…" at bounding box center [420, 190] width 298 height 290
type input "0"
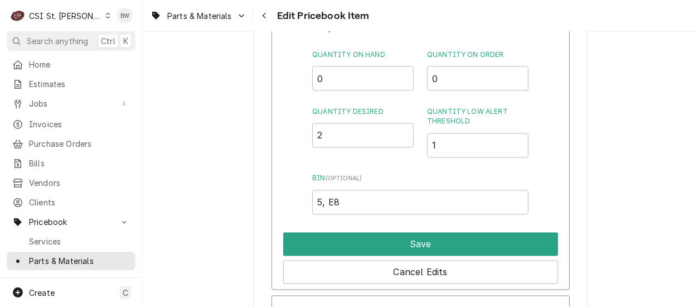
scroll to position [1115, 0]
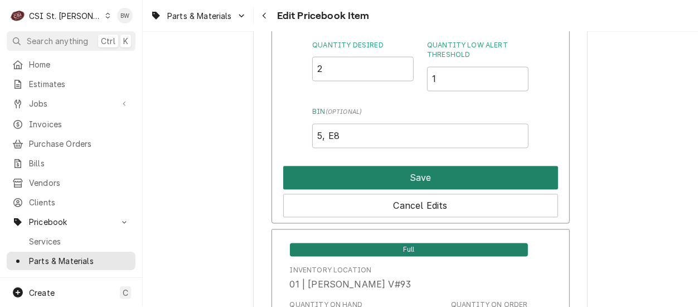
click at [410, 171] on button "Save" at bounding box center [420, 177] width 275 height 23
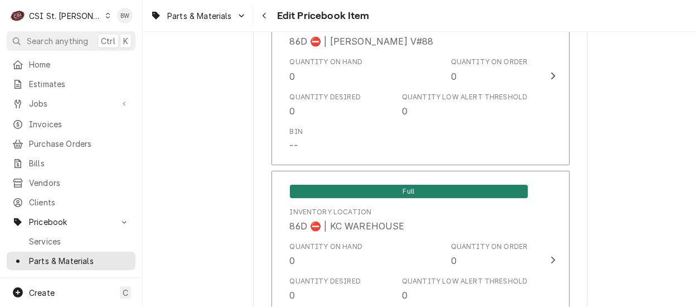
scroll to position [9654, 0]
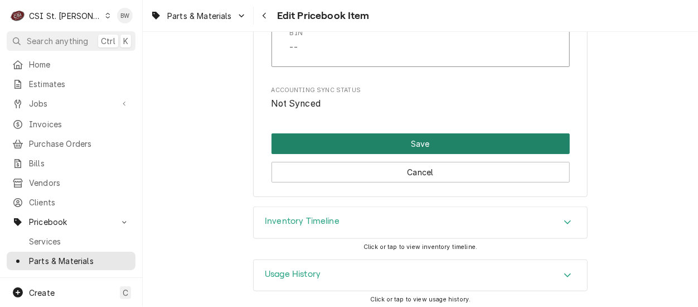
click at [362, 139] on button "Save" at bounding box center [420, 143] width 298 height 21
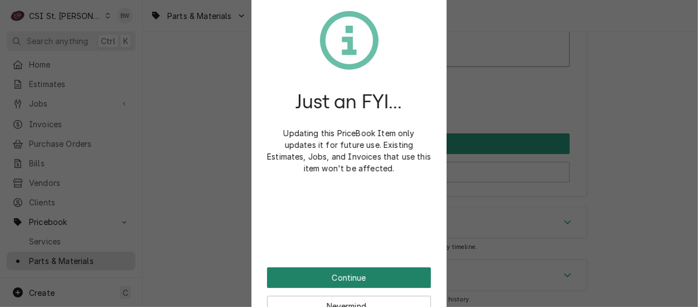
click at [308, 274] on button "Continue" at bounding box center [349, 277] width 164 height 21
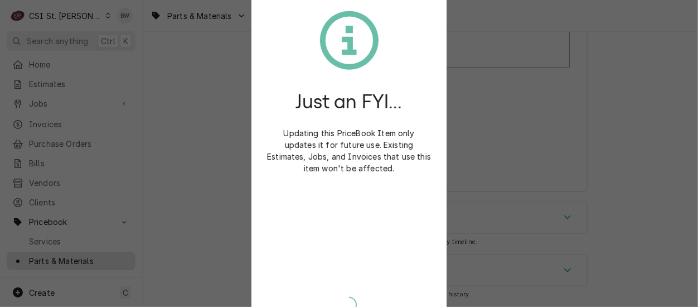
scroll to position [9648, 0]
type textarea "x"
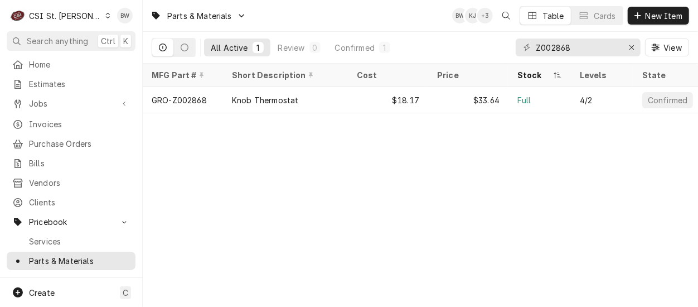
drag, startPoint x: 415, startPoint y: 48, endPoint x: 473, endPoint y: 38, distance: 58.8
click at [415, 48] on div "All Active 1 Review 0 Confirmed 1 Z002868 View" at bounding box center [420, 47] width 537 height 31
click at [105, 18] on div "Dynamic Content Wrapper" at bounding box center [108, 16] width 6 height 8
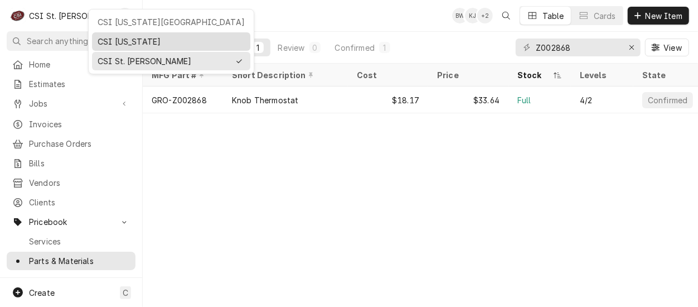
click at [96, 33] on div "CSI [US_STATE]" at bounding box center [171, 41] width 158 height 18
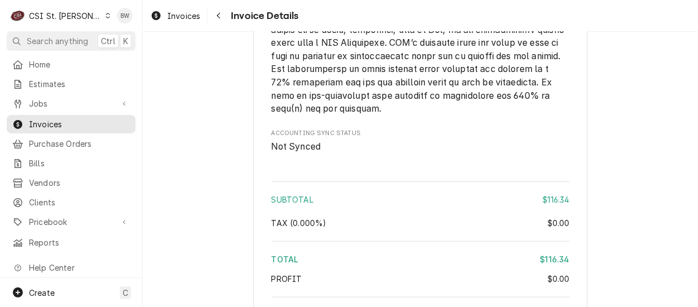
scroll to position [1505, 0]
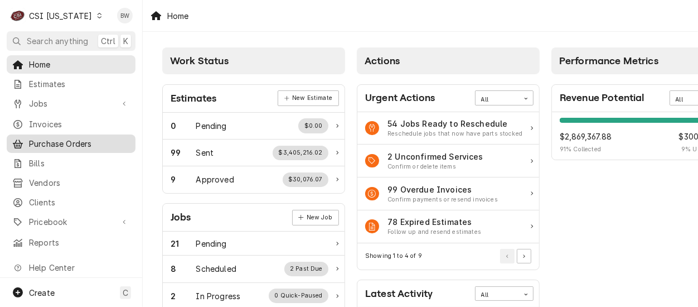
click at [71, 138] on span "Purchase Orders" at bounding box center [79, 144] width 101 height 12
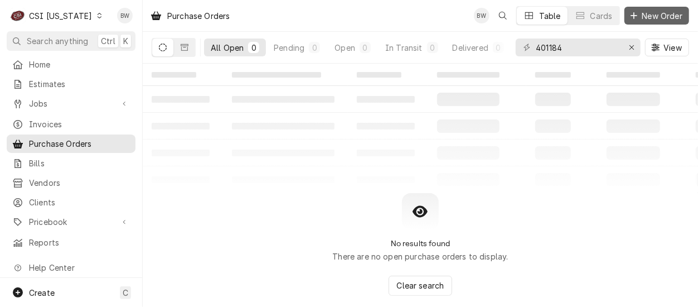
click at [640, 14] on span "New Order" at bounding box center [662, 16] width 45 height 12
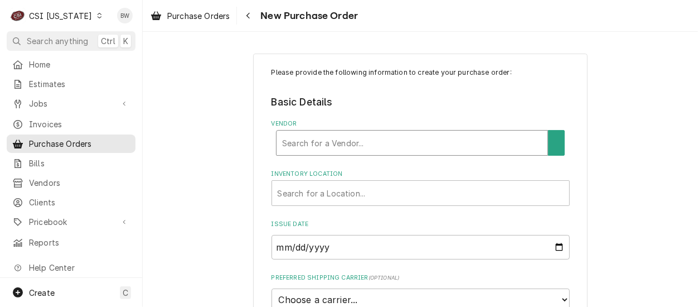
click at [287, 140] on div "Vendor" at bounding box center [412, 143] width 260 height 20
type input "swh"
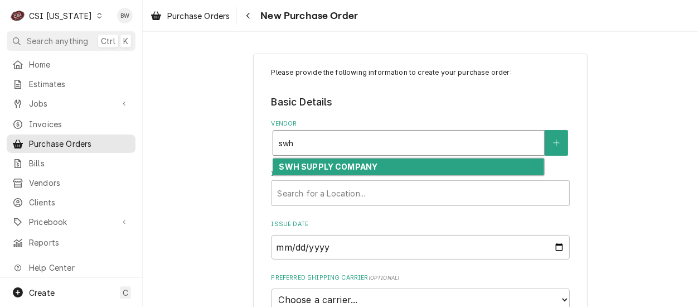
click at [299, 164] on strong "SWH SUPPLY COMPANY" at bounding box center [328, 166] width 99 height 9
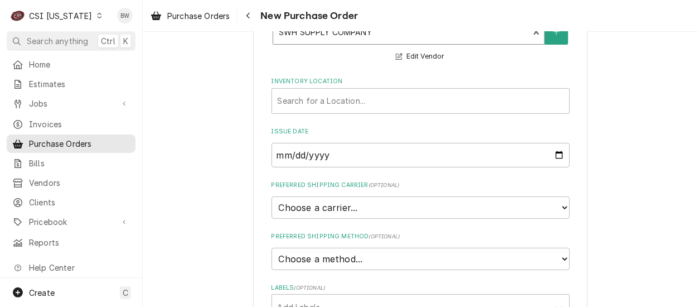
scroll to position [111, 0]
click at [305, 104] on div "Inventory Location" at bounding box center [421, 100] width 286 height 20
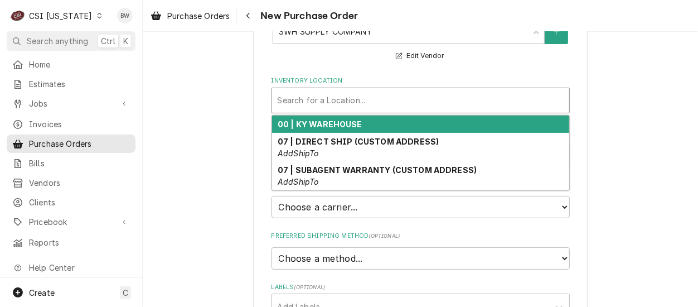
click at [309, 122] on strong "00 | KY WAREHOUSE" at bounding box center [320, 123] width 85 height 9
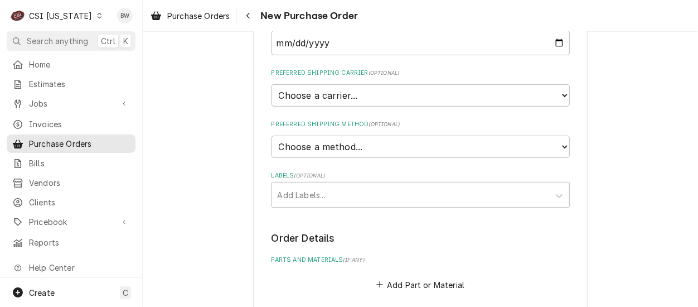
scroll to position [279, 0]
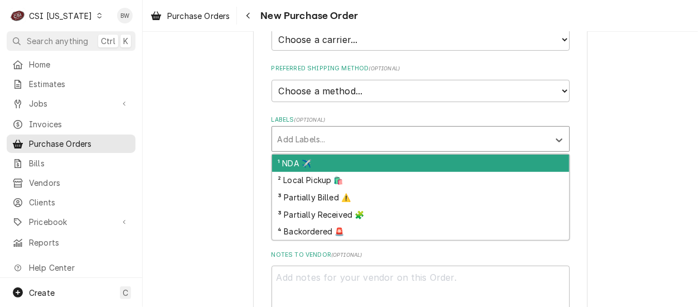
click at [301, 135] on div "Labels" at bounding box center [411, 139] width 266 height 20
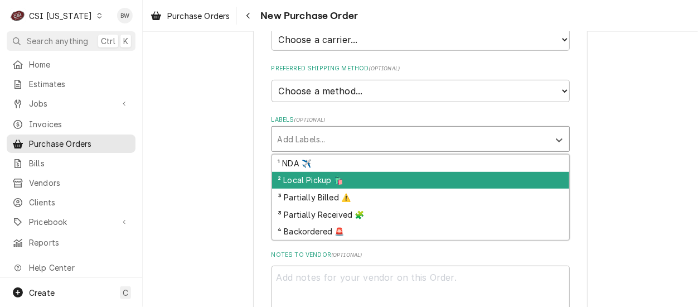
click at [294, 178] on div "² Local Pickup 🛍️" at bounding box center [420, 180] width 297 height 17
type textarea "x"
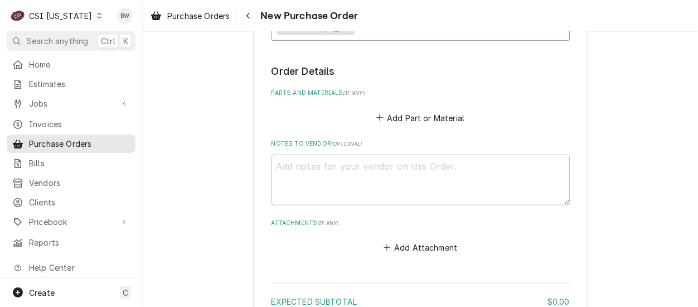
scroll to position [390, 0]
click at [421, 118] on button "Add Part or Material" at bounding box center [420, 117] width 92 height 16
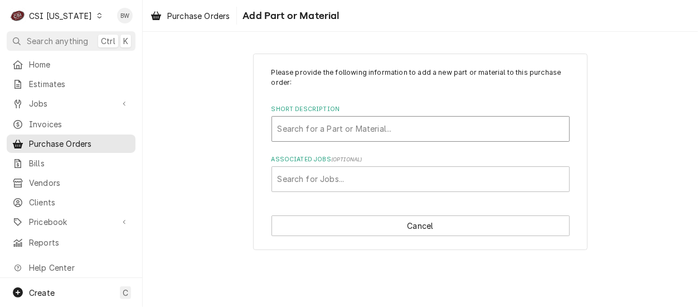
click at [308, 131] on div "Short Description" at bounding box center [421, 129] width 286 height 20
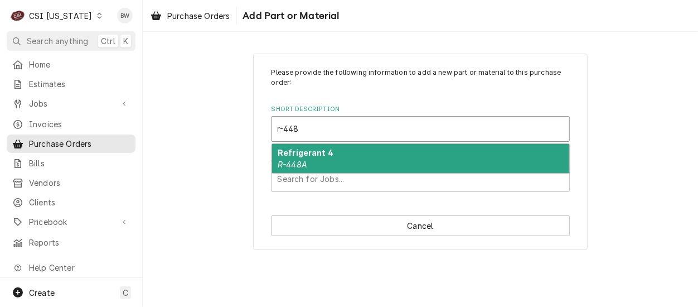
type input "r-448a"
click at [297, 151] on strong "Refrigerant 4" at bounding box center [306, 152] width 56 height 9
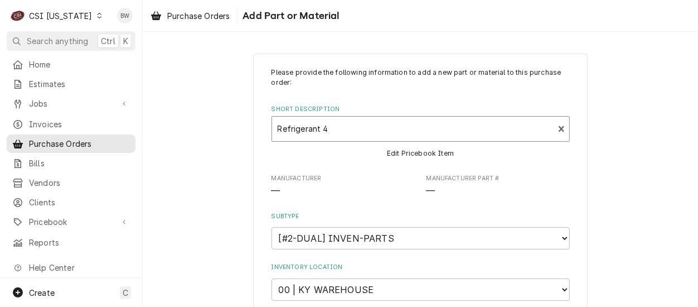
type textarea "x"
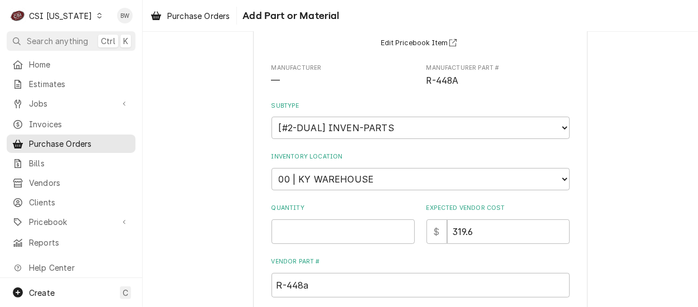
scroll to position [111, 0]
click at [349, 178] on select "Choose a location... 00 | KY WAREHOUSE 01 | BRYANT JOLLEY V#142 01 | JAY MAIDEN…" at bounding box center [420, 178] width 298 height 22
select select "625"
click at [271, 167] on select "Choose a location... 00 | KY WAREHOUSE 01 | BRYANT JOLLEY V#142 01 | JAY MAIDEN…" at bounding box center [420, 178] width 298 height 22
click at [321, 227] on input "Quantity" at bounding box center [342, 230] width 143 height 25
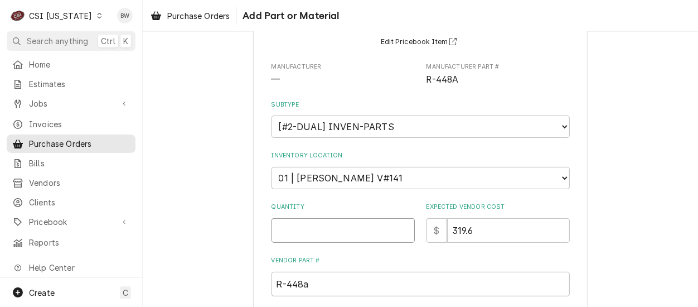
type textarea "x"
type input "2"
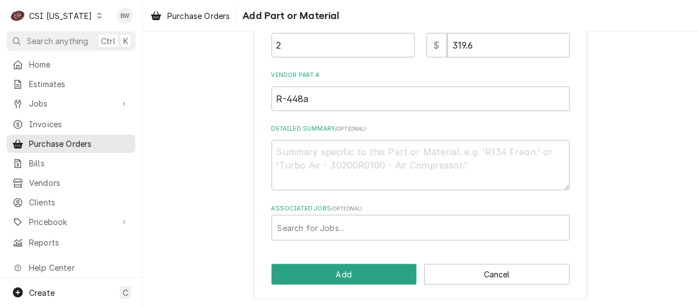
scroll to position [297, 0]
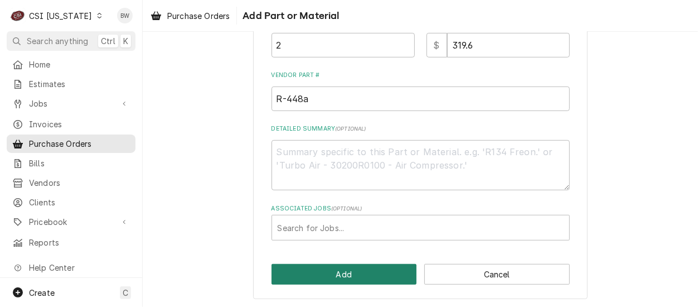
click at [336, 273] on button "Add" at bounding box center [343, 274] width 145 height 21
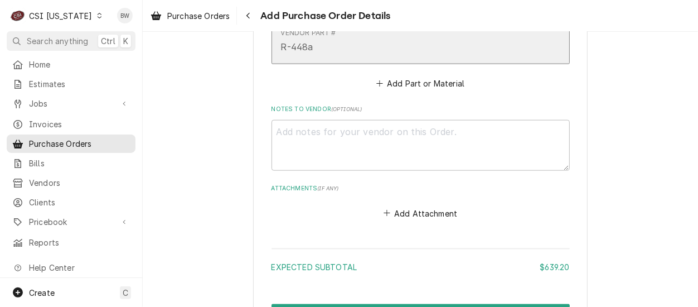
scroll to position [720, 0]
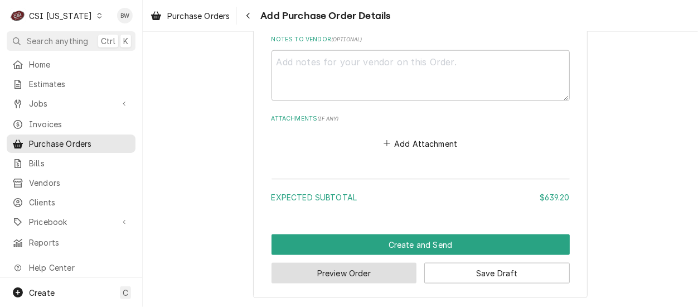
click at [344, 269] on button "Preview Order" at bounding box center [343, 273] width 145 height 21
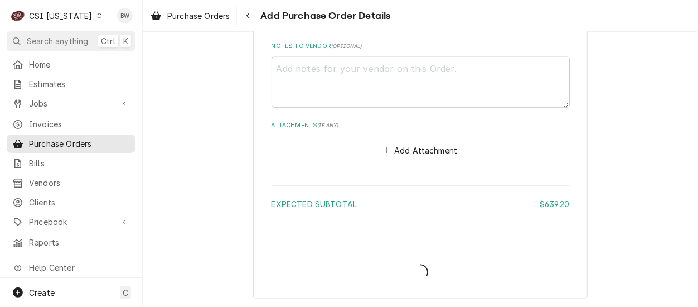
type textarea "x"
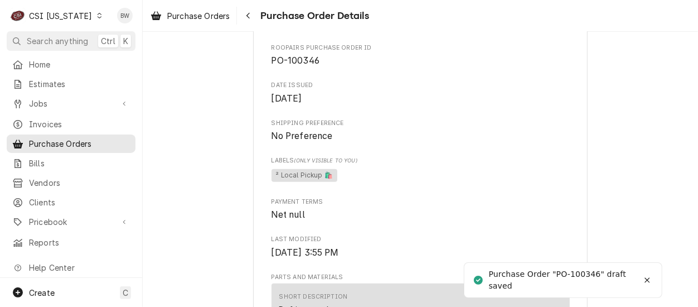
scroll to position [390, 0]
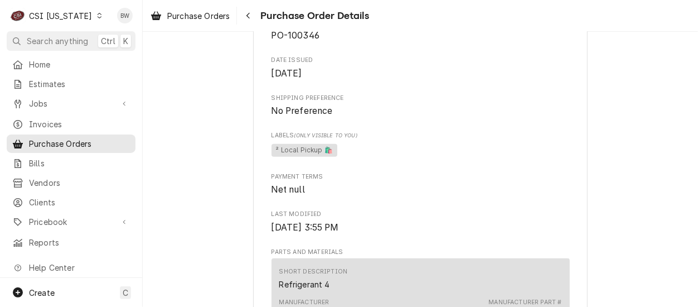
click at [218, 172] on div "Draft Preview Vendor SWH SUPPLY COMPANY SWH SUPPLY COMPANY [STREET_ADDRESS] Bil…" at bounding box center [420, 126] width 555 height 969
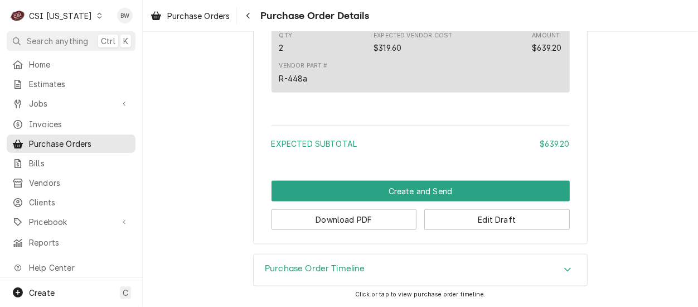
scroll to position [781, 0]
click at [249, 14] on icon "Navigate back" at bounding box center [247, 16] width 3 height 6
